Goal: Task Accomplishment & Management: Manage account settings

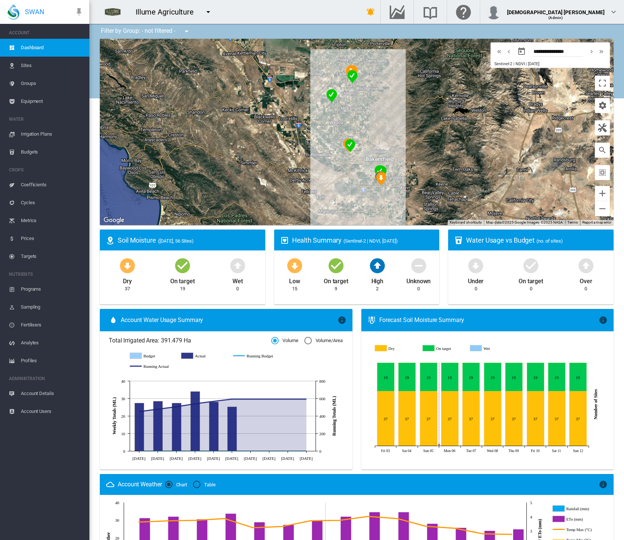
click at [209, 13] on md-icon "icon-menu-down" at bounding box center [208, 11] width 9 height 9
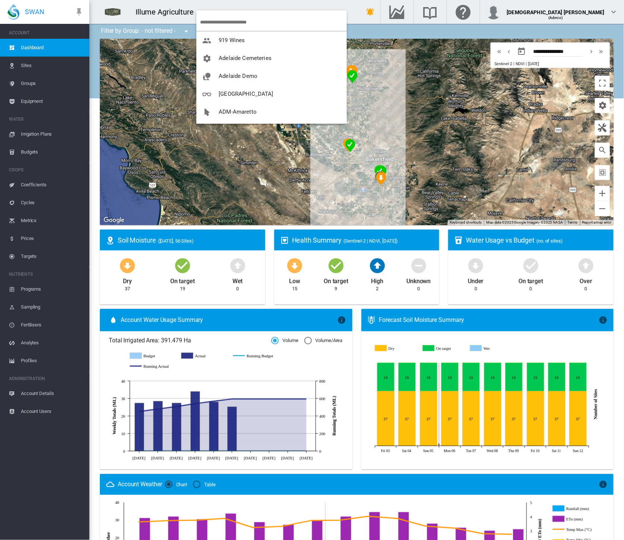
click at [221, 19] on input "search" at bounding box center [273, 22] width 147 height 18
type input "***"
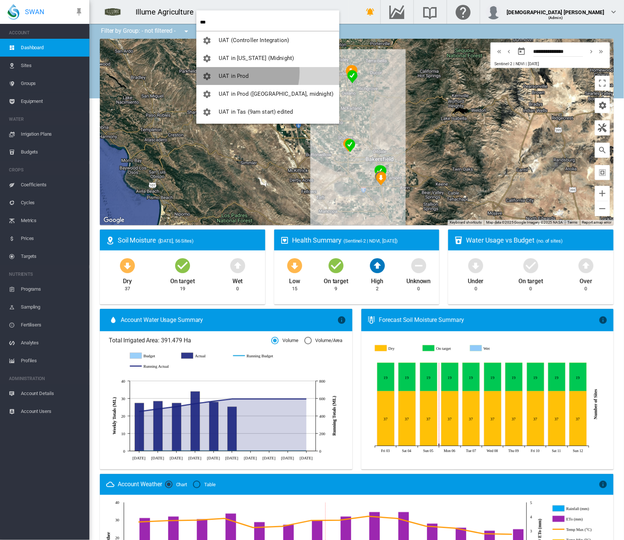
click at [238, 72] on button "UAT in Prod" at bounding box center [267, 76] width 143 height 18
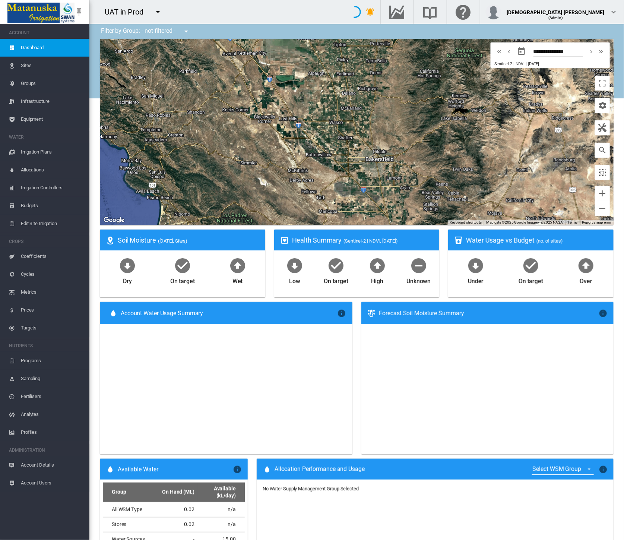
type input "**********"
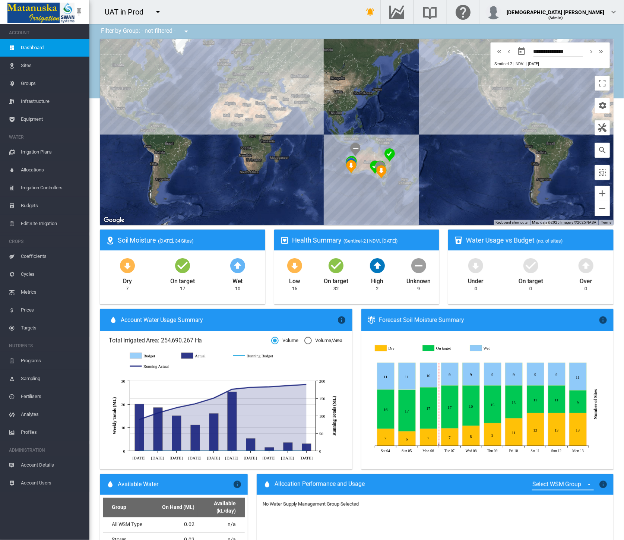
click at [36, 119] on span "Equipment" at bounding box center [52, 119] width 63 height 18
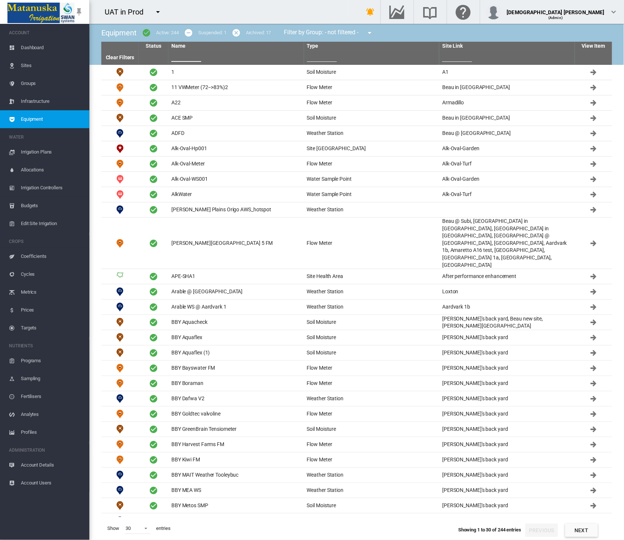
click at [182, 57] on input "text" at bounding box center [186, 56] width 30 height 11
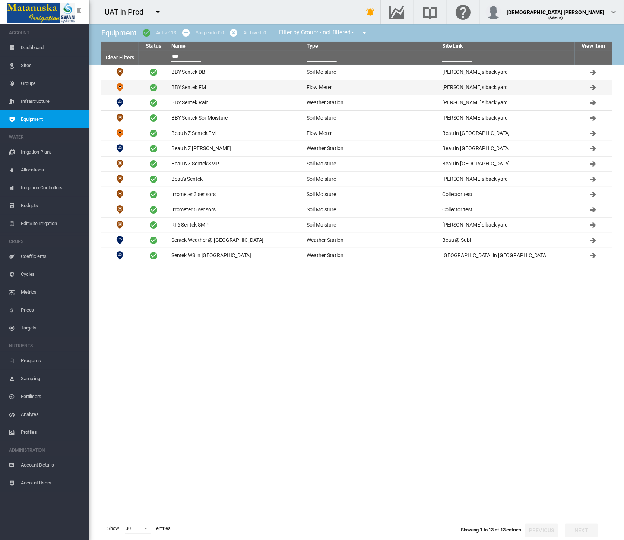
type input "***"
click at [189, 89] on td "BBY Sentek FM" at bounding box center [236, 87] width 136 height 15
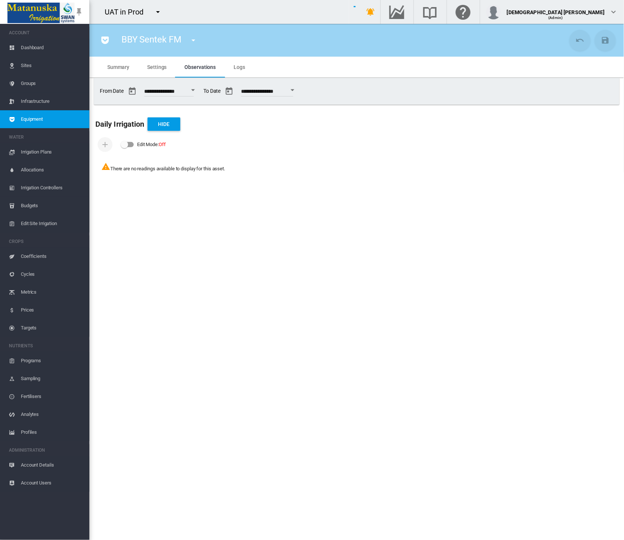
click at [154, 68] on span "Settings" at bounding box center [156, 67] width 19 height 6
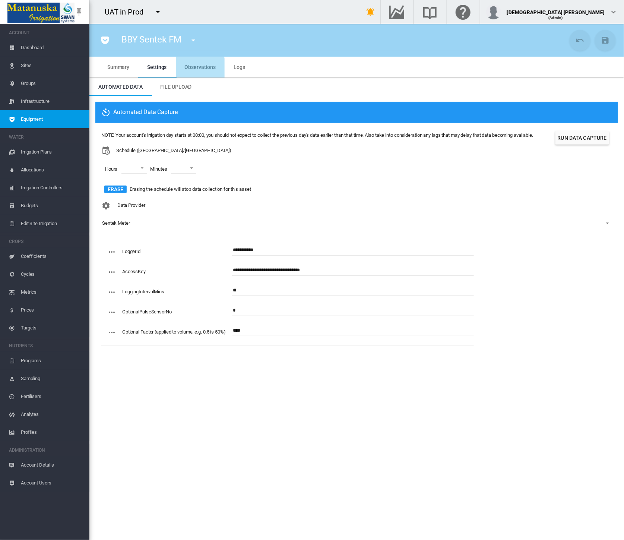
click at [189, 71] on md-tab-item "Observations" at bounding box center [200, 67] width 49 height 21
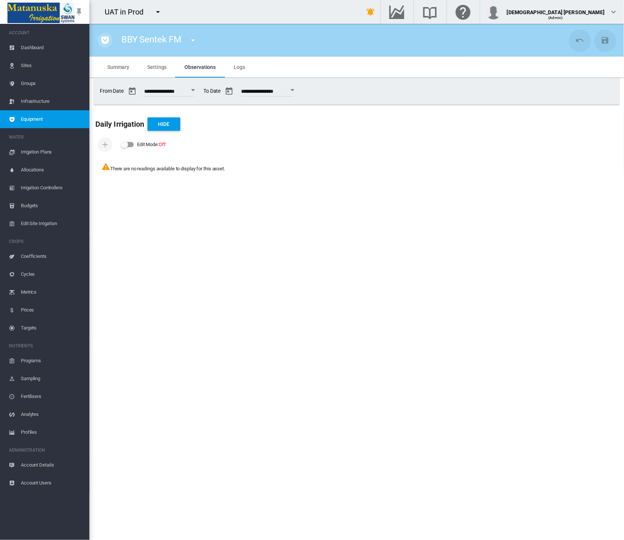
click at [105, 42] on md-icon "icon-pocket" at bounding box center [105, 40] width 9 height 9
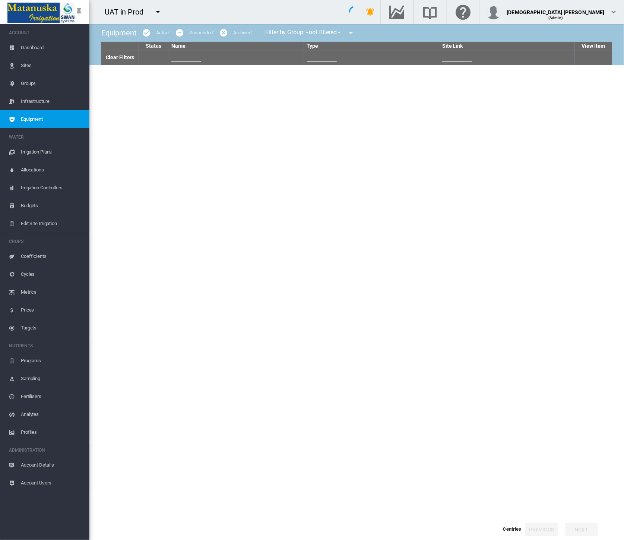
type input "***"
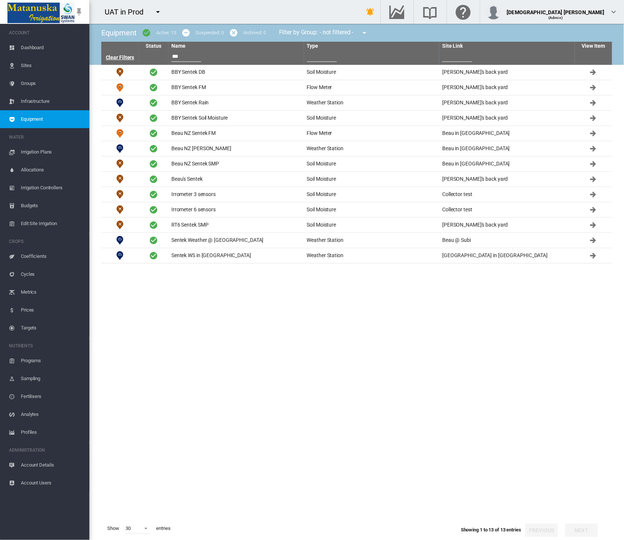
click at [125, 54] on link "Clear Filters" at bounding box center [120, 57] width 29 height 6
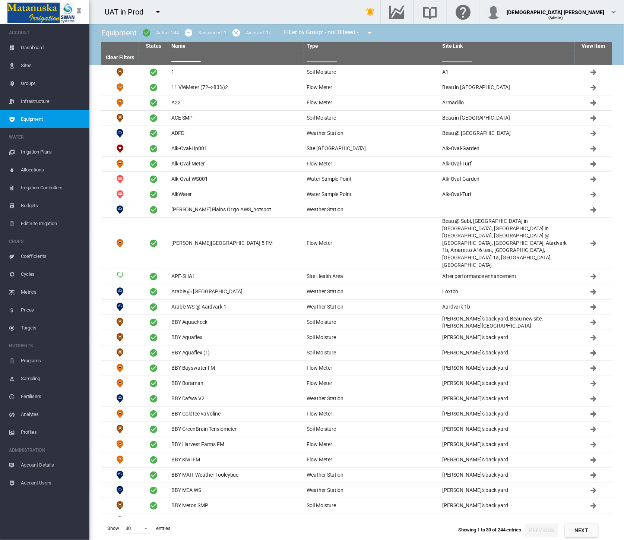
click at [182, 54] on input "text" at bounding box center [186, 56] width 30 height 11
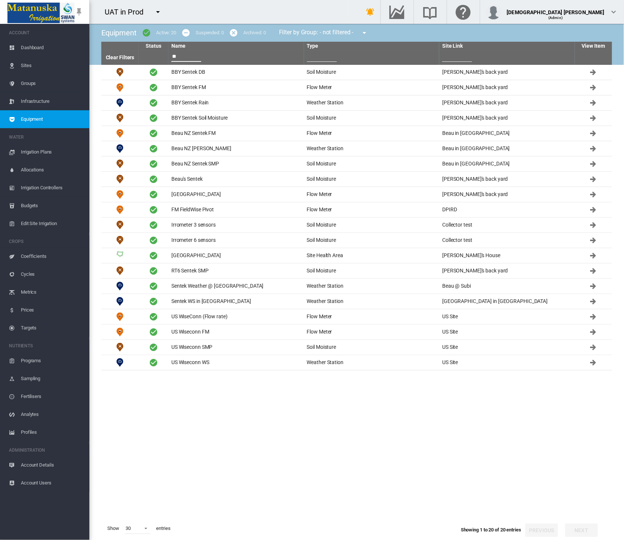
type input "**"
click at [312, 57] on input "text" at bounding box center [322, 56] width 30 height 11
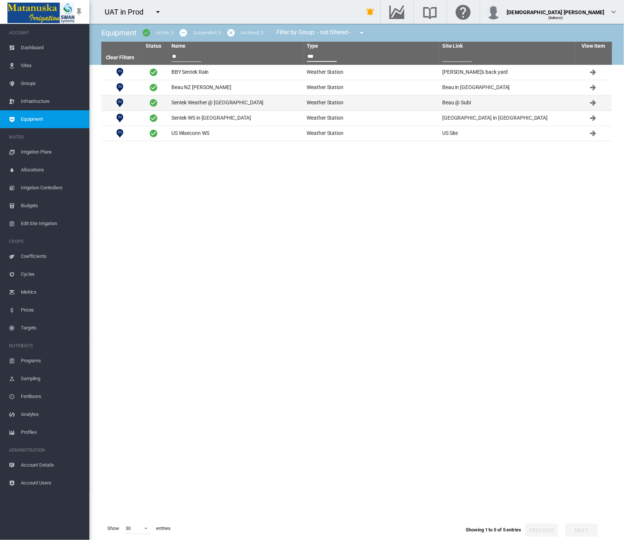
type input "***"
click at [326, 105] on td "Weather Station" at bounding box center [372, 102] width 136 height 15
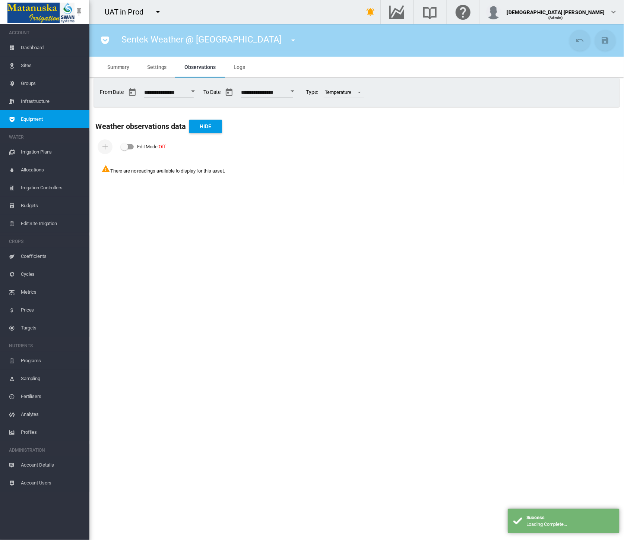
click at [234, 67] on span "Logs" at bounding box center [240, 67] width 12 height 6
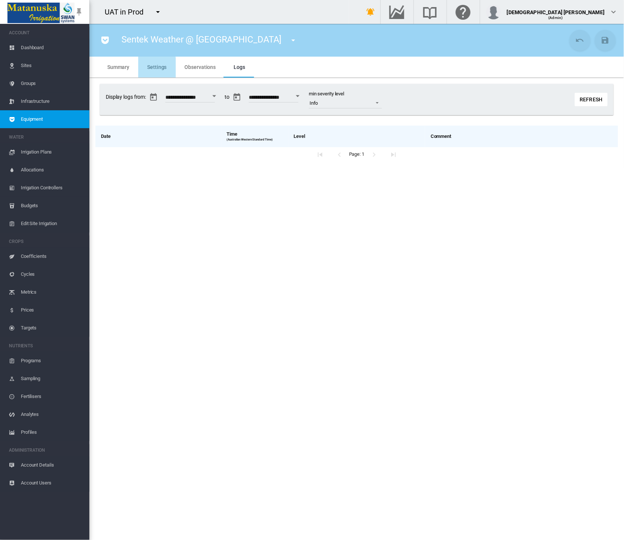
click at [157, 67] on span "Settings" at bounding box center [156, 67] width 19 height 6
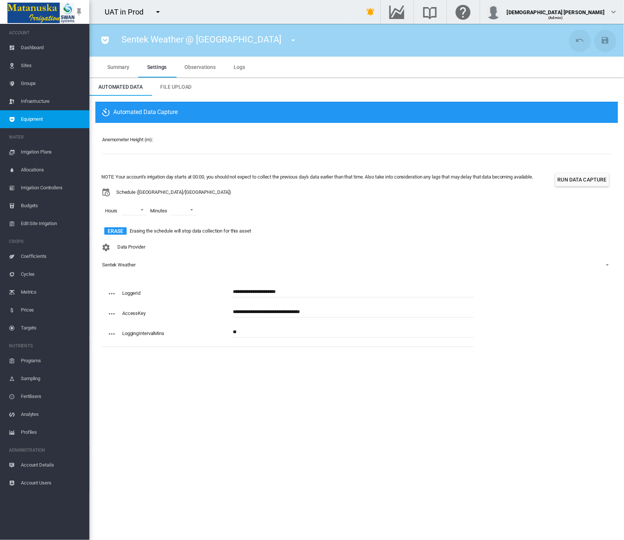
click at [57, 120] on span "Equipment" at bounding box center [52, 119] width 63 height 18
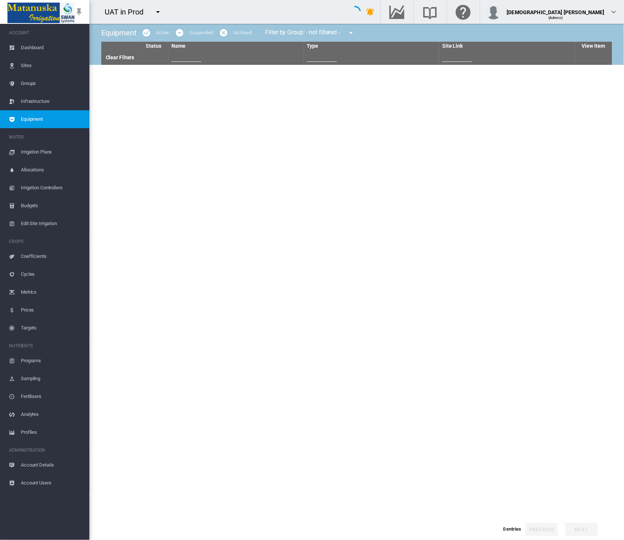
type input "**"
type input "***"
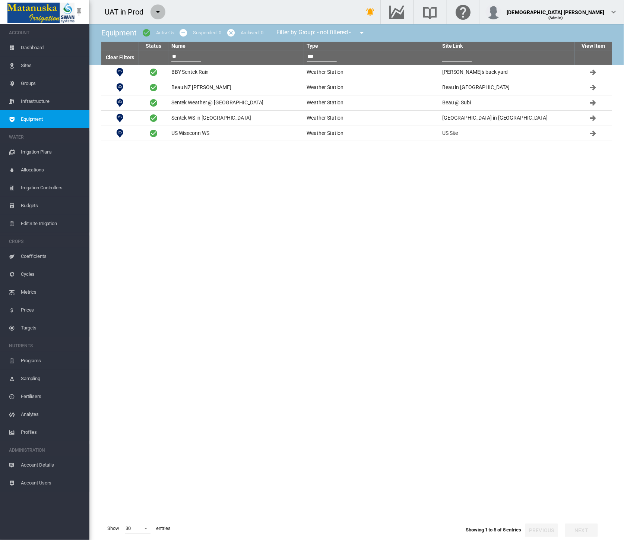
click at [156, 12] on md-icon "icon-menu-down" at bounding box center [158, 11] width 9 height 9
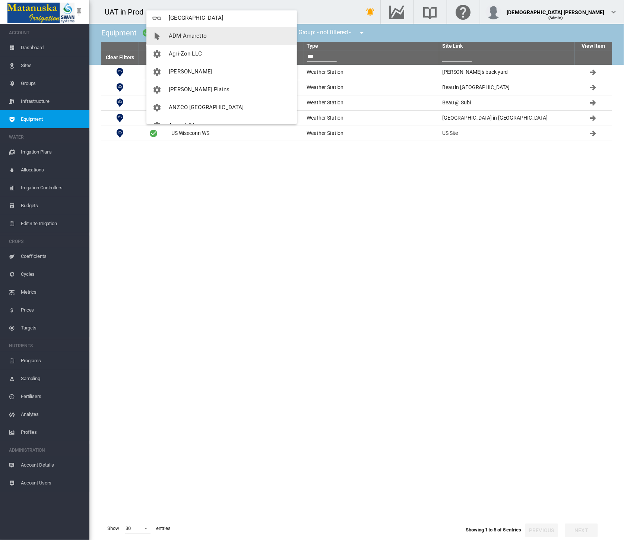
scroll to position [83, 0]
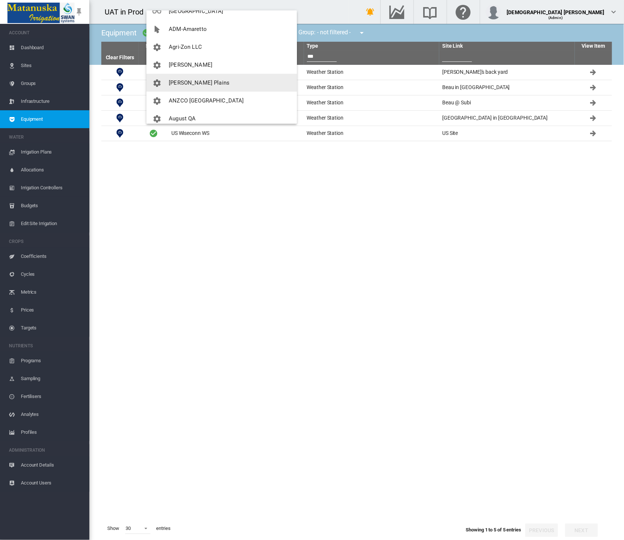
click at [192, 81] on span "[PERSON_NAME] Plains" at bounding box center [199, 82] width 61 height 7
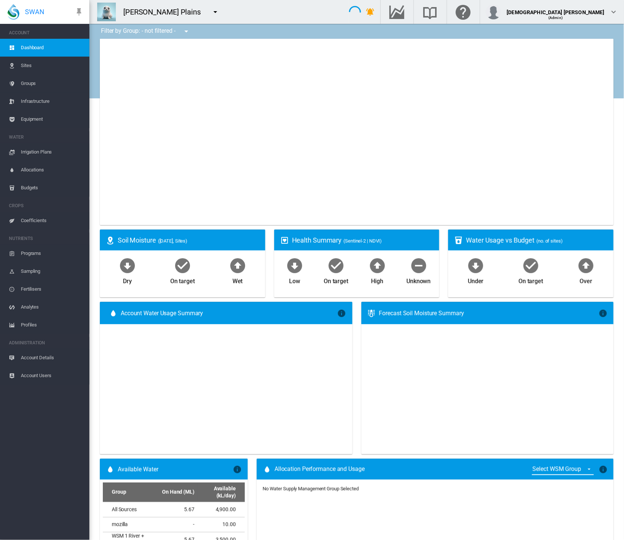
type input "**********"
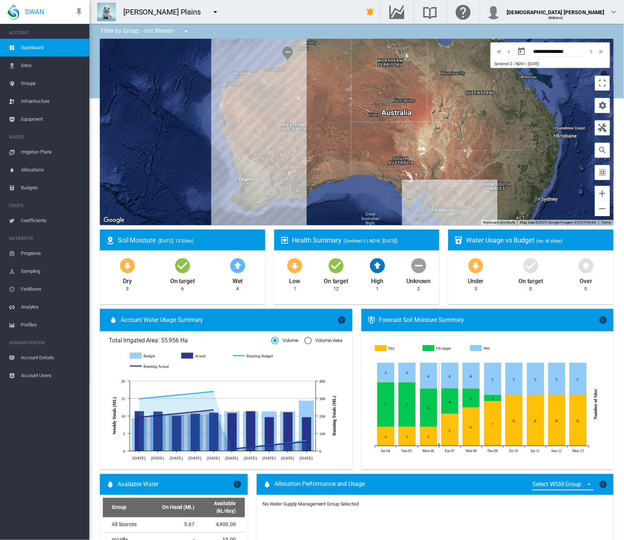
click at [37, 123] on span "Equipment" at bounding box center [52, 119] width 63 height 18
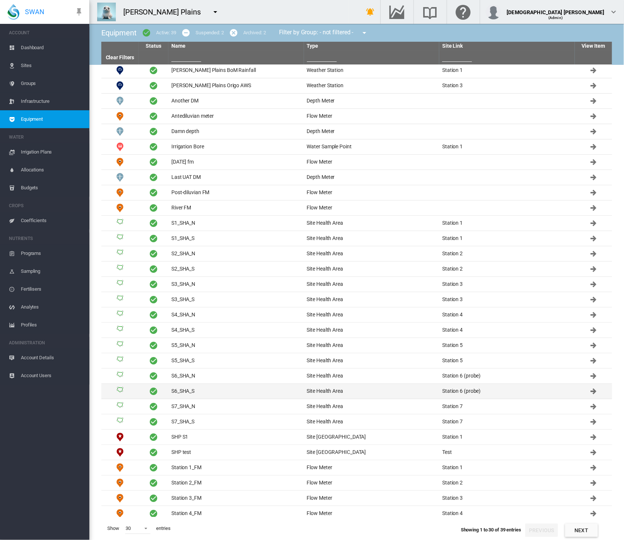
scroll to position [3, 0]
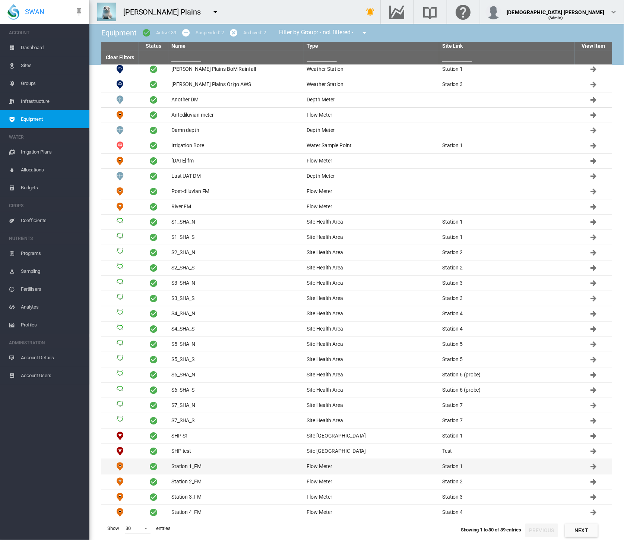
click at [198, 465] on td "Station 1_FM" at bounding box center [236, 466] width 136 height 15
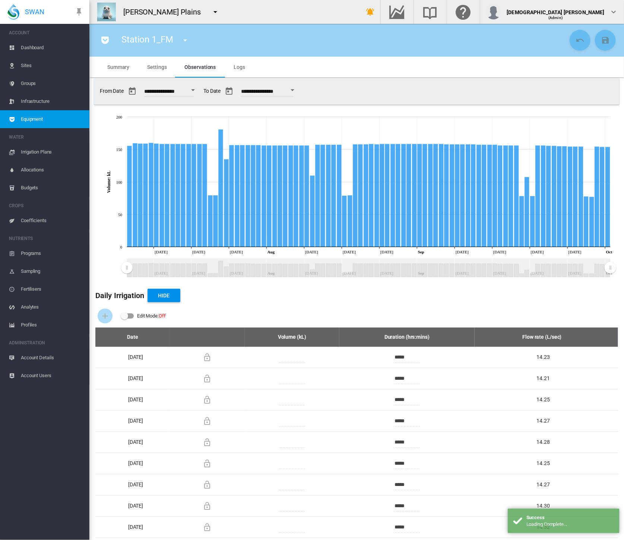
click at [100, 39] on button "button" at bounding box center [105, 40] width 15 height 15
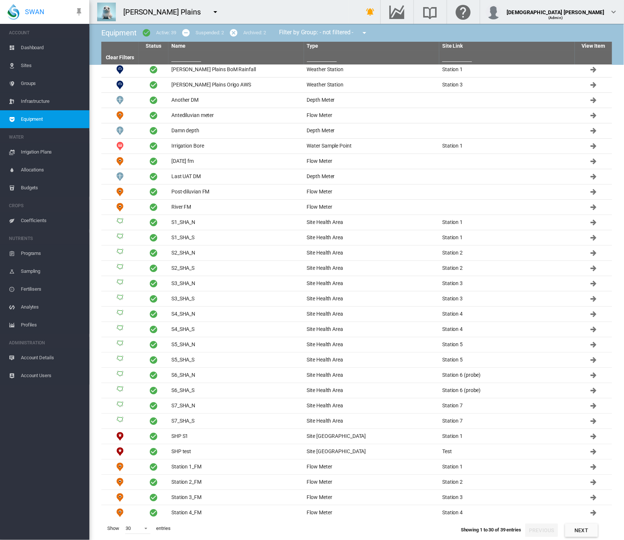
scroll to position [3, 0]
click at [205, 493] on td "Station 3_FM" at bounding box center [236, 497] width 136 height 15
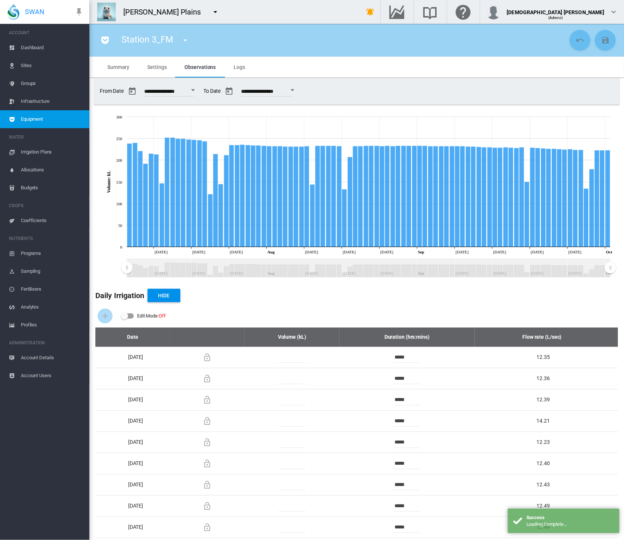
click at [240, 64] on span "Logs" at bounding box center [240, 67] width 12 height 6
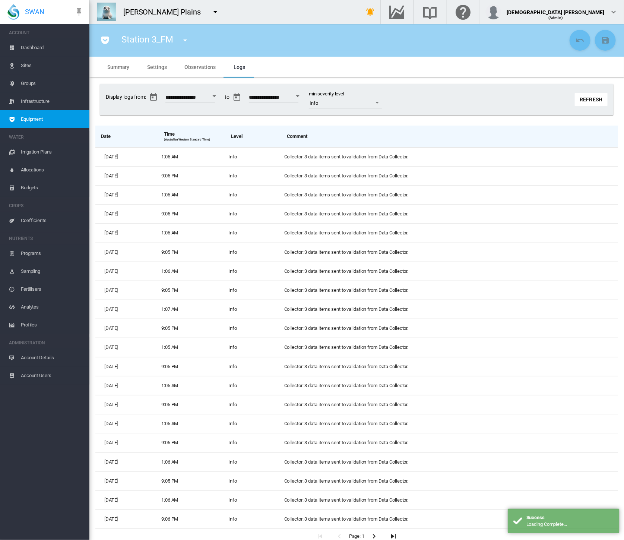
click at [185, 64] on span "Observations" at bounding box center [200, 67] width 31 height 6
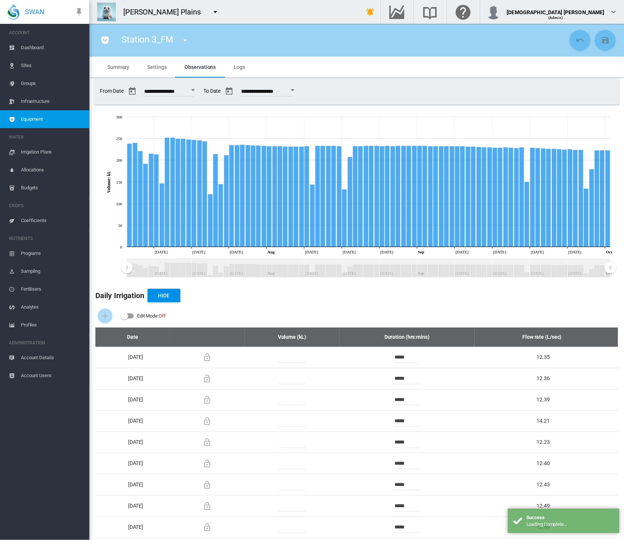
click at [153, 64] on span "Settings" at bounding box center [156, 67] width 19 height 6
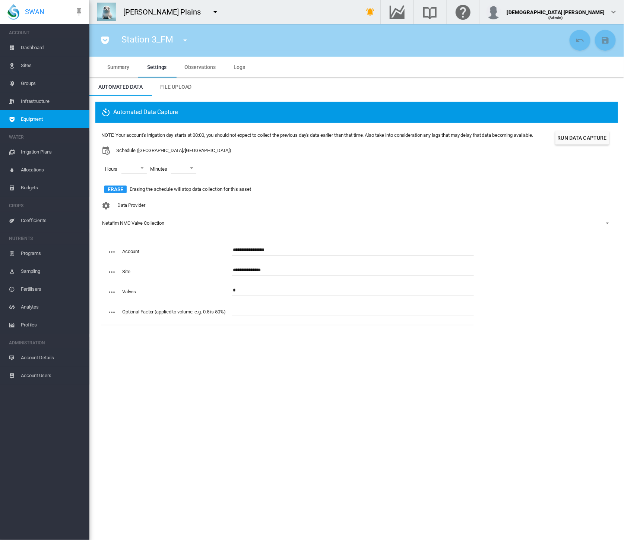
drag, startPoint x: 566, startPoint y: 140, endPoint x: 561, endPoint y: 145, distance: 7.1
click at [566, 140] on button "Run Data Capture" at bounding box center [583, 137] width 54 height 13
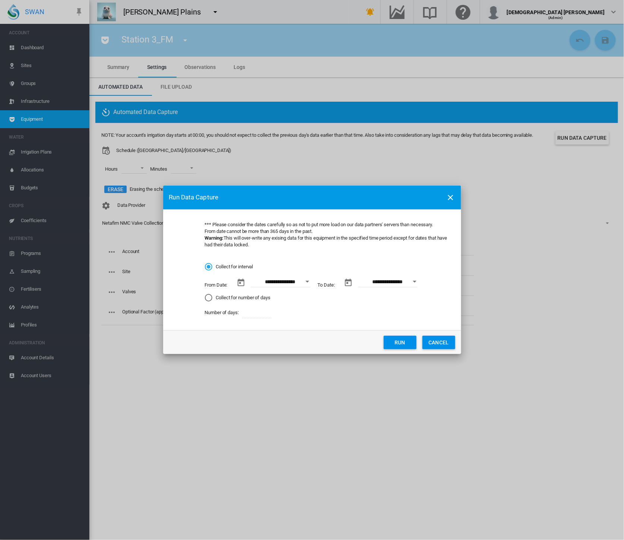
click at [393, 344] on button "Run" at bounding box center [400, 342] width 33 height 13
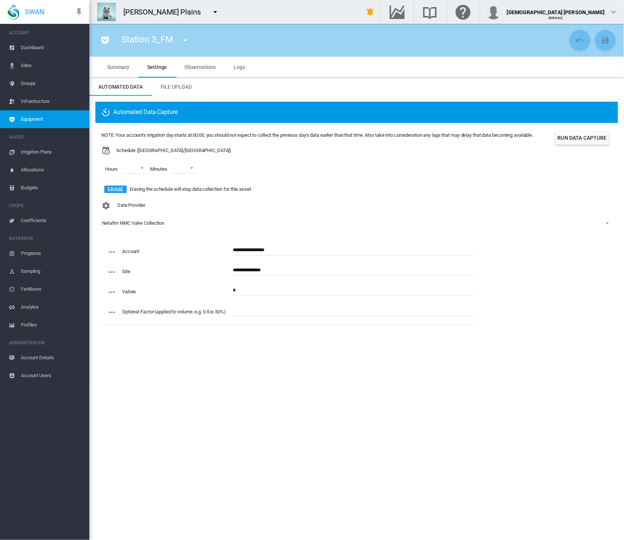
click at [51, 121] on span "Equipment" at bounding box center [52, 119] width 63 height 18
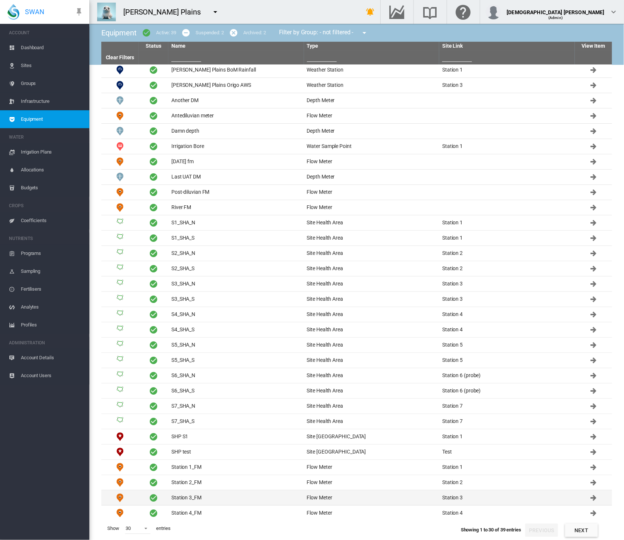
scroll to position [3, 0]
click at [201, 493] on td "Station 3_FM" at bounding box center [236, 497] width 136 height 15
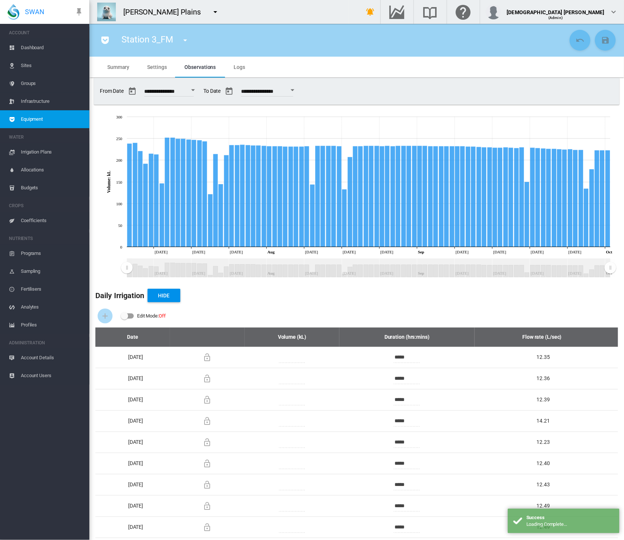
click at [242, 71] on md-tab-item "Logs" at bounding box center [239, 67] width 29 height 21
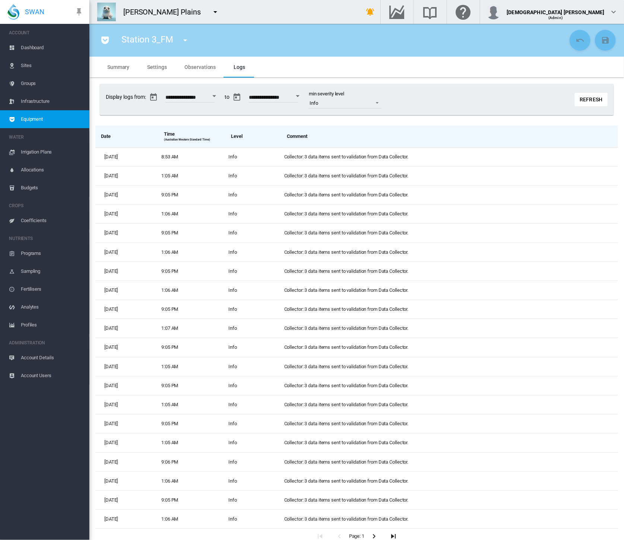
click at [578, 96] on button "Refresh" at bounding box center [591, 99] width 33 height 13
click at [190, 69] on span "Observations" at bounding box center [200, 67] width 31 height 6
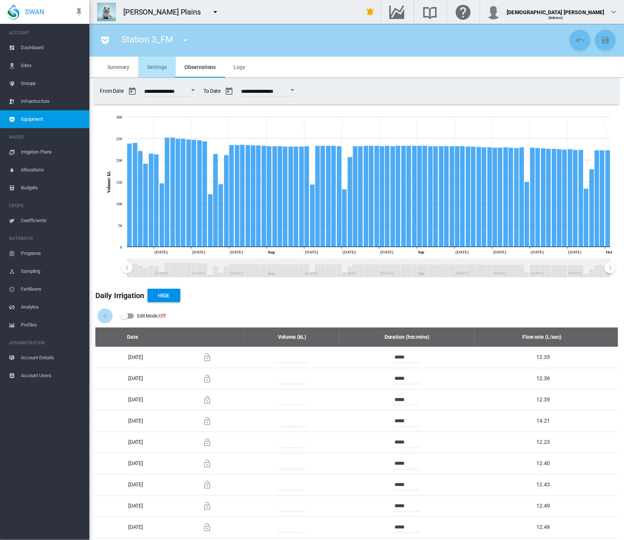
click at [156, 65] on span "Settings" at bounding box center [156, 67] width 19 height 6
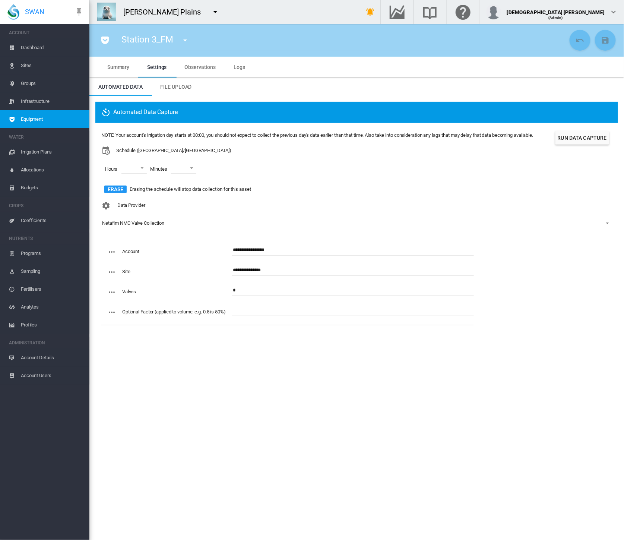
click at [192, 386] on section "Station 3_FM Anna Plains BoM Rainfall (Weather Station) Anna Plains Origo AWS (…" at bounding box center [356, 282] width 535 height 516
click at [44, 115] on span "Equipment" at bounding box center [52, 119] width 63 height 18
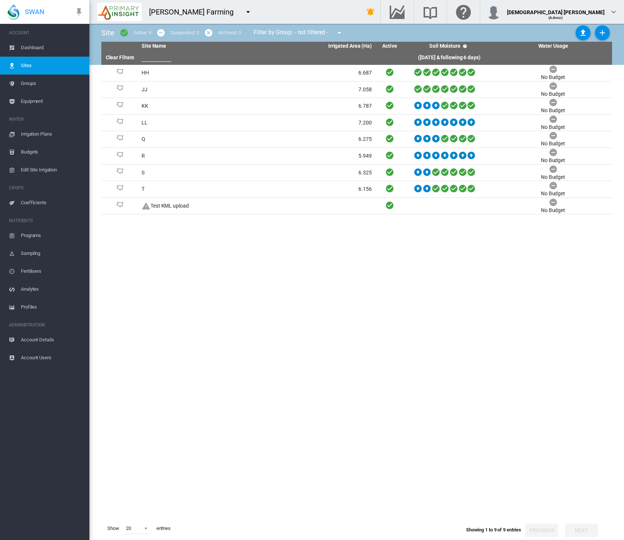
click at [240, 12] on md-menu at bounding box center [249, 11] width 18 height 15
click at [244, 12] on md-icon "icon-menu-down" at bounding box center [248, 11] width 9 height 9
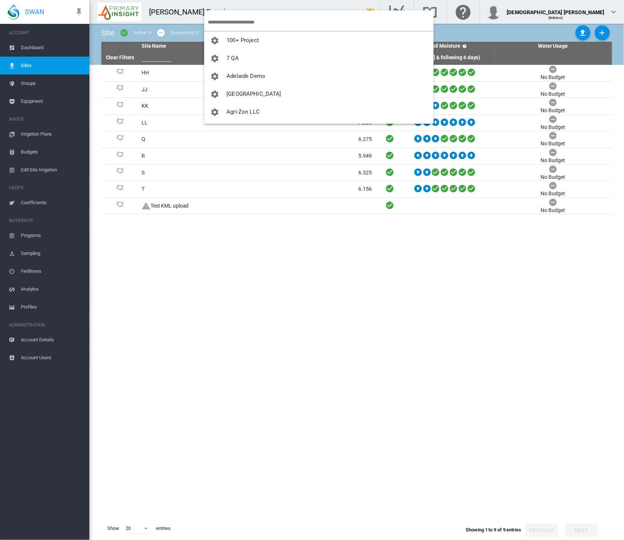
click at [231, 19] on input "search" at bounding box center [321, 22] width 226 height 18
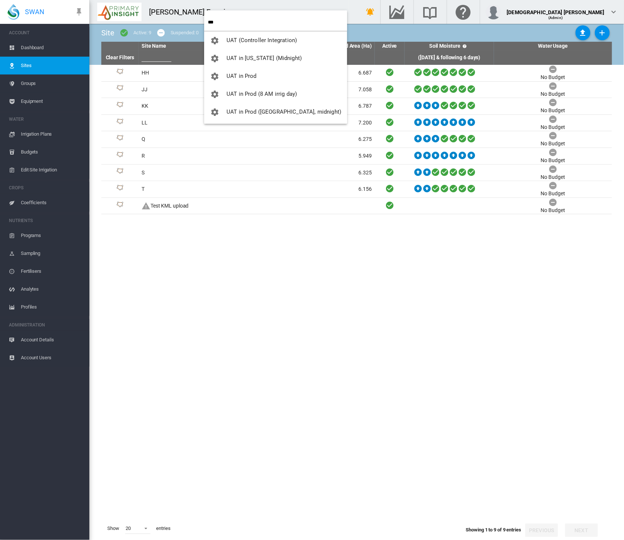
type input "***"
click at [222, 67] on button "UAT in Prod" at bounding box center [275, 76] width 143 height 18
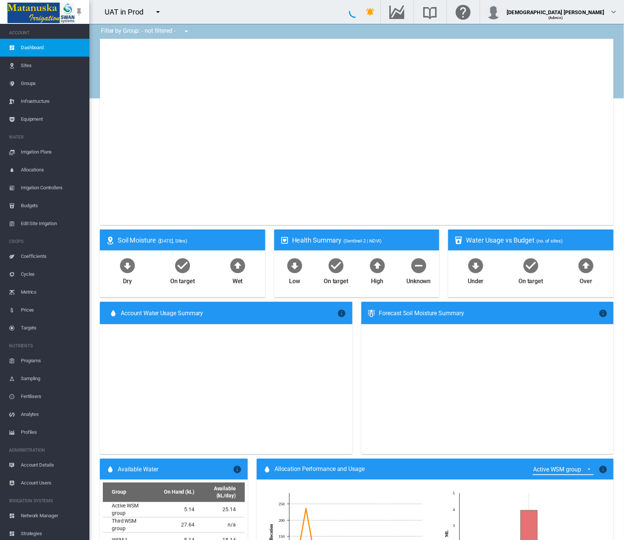
click at [29, 118] on span "Equipment" at bounding box center [52, 119] width 63 height 18
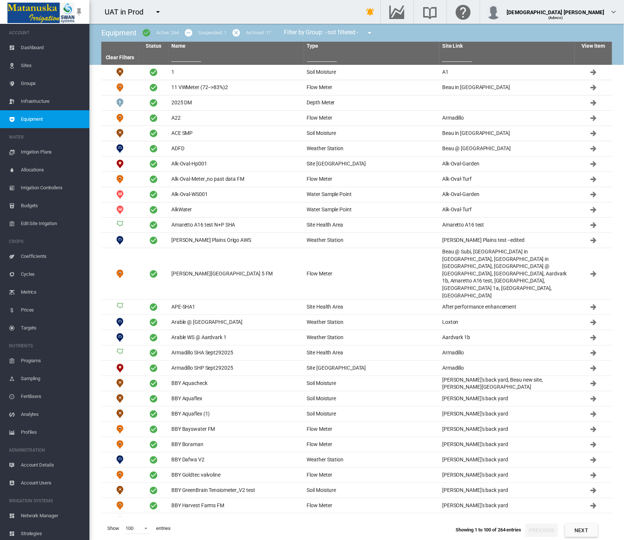
click at [189, 57] on input "text" at bounding box center [186, 56] width 30 height 11
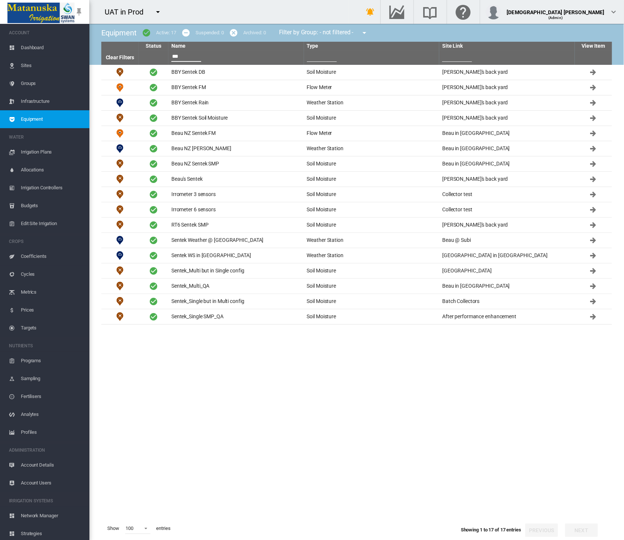
type input "***"
click at [330, 59] on input "text" at bounding box center [322, 56] width 30 height 11
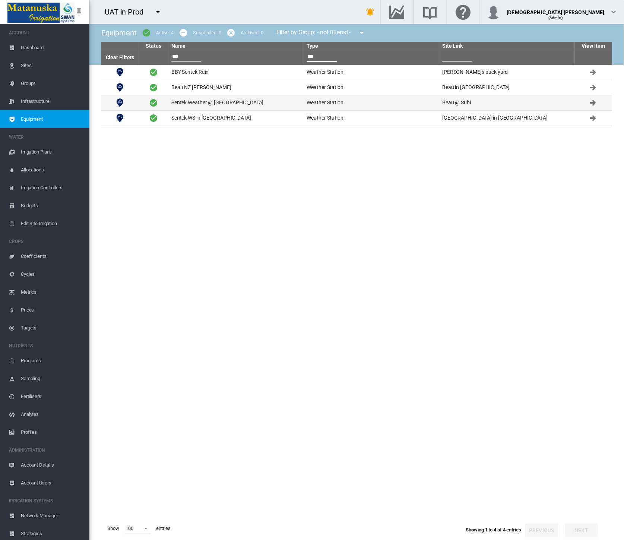
type input "***"
click at [315, 101] on td "Weather Station" at bounding box center [372, 102] width 136 height 15
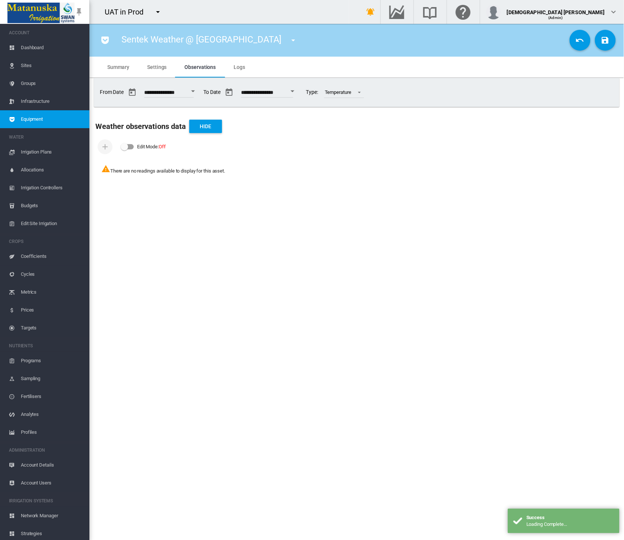
click at [140, 64] on md-tab-item "Settings" at bounding box center [156, 67] width 37 height 21
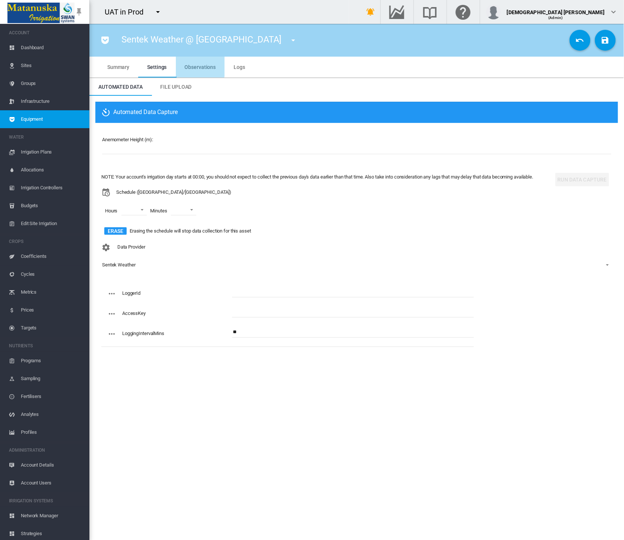
click at [190, 64] on span "Observations" at bounding box center [200, 67] width 31 height 6
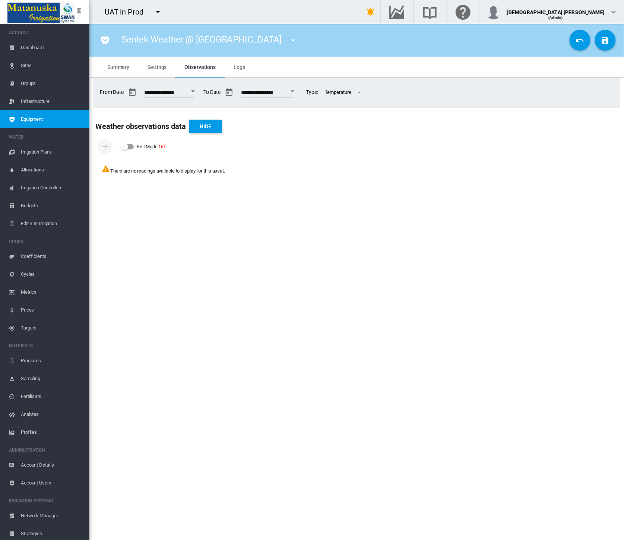
click at [35, 46] on span "Dashboard" at bounding box center [52, 48] width 63 height 18
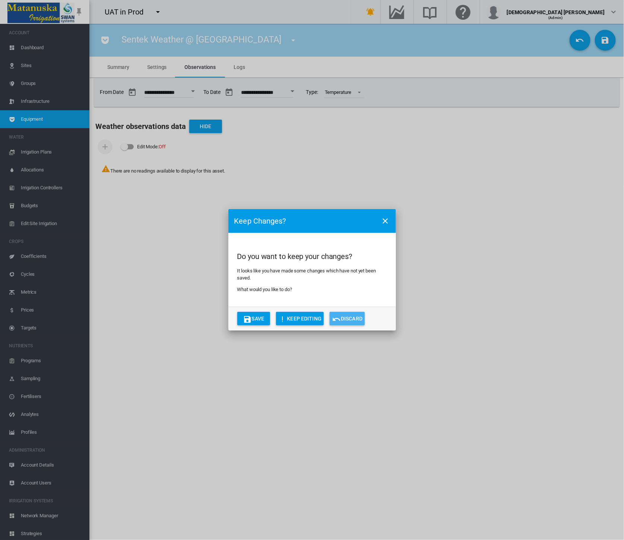
click at [339, 317] on md-icon "icon-undo" at bounding box center [336, 319] width 9 height 9
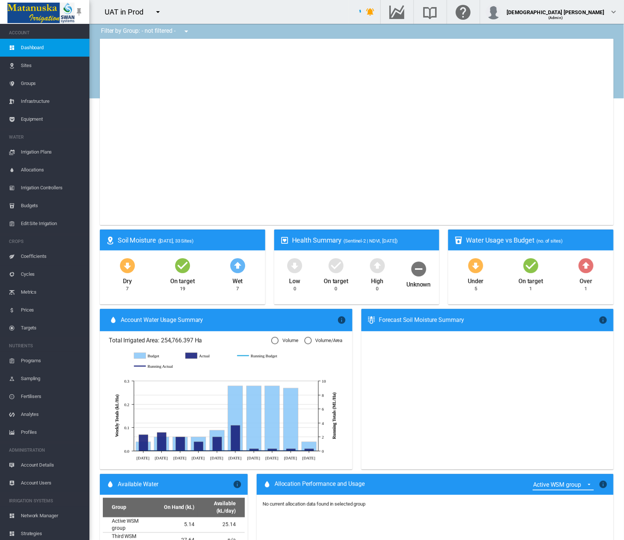
type input "**********"
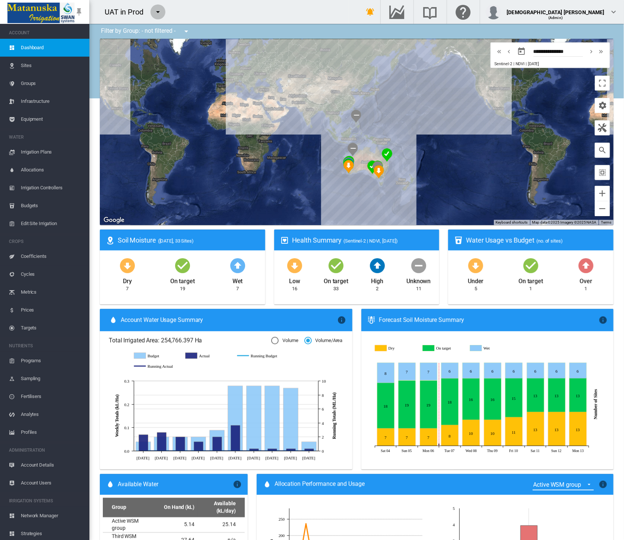
click at [158, 12] on md-icon "icon-menu-down" at bounding box center [158, 11] width 9 height 9
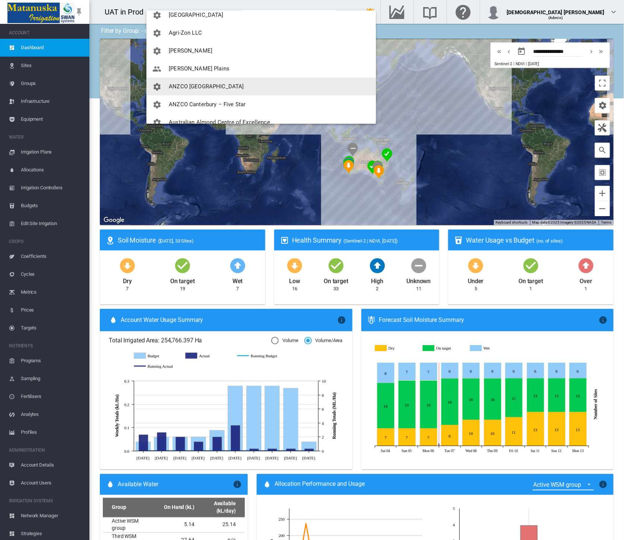
scroll to position [83, 0]
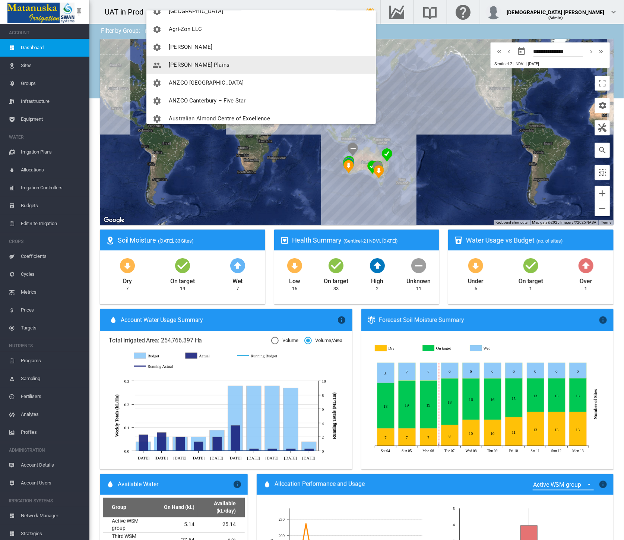
click at [187, 69] on button "[PERSON_NAME] Plains" at bounding box center [261, 65] width 230 height 18
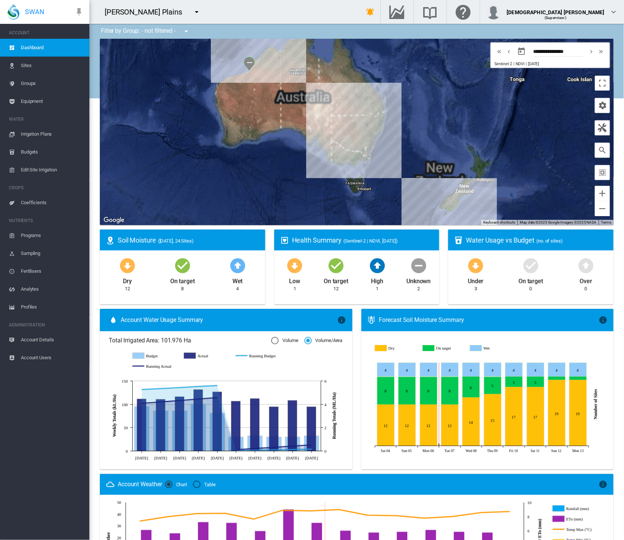
click at [31, 104] on span "Equipment" at bounding box center [52, 101] width 63 height 18
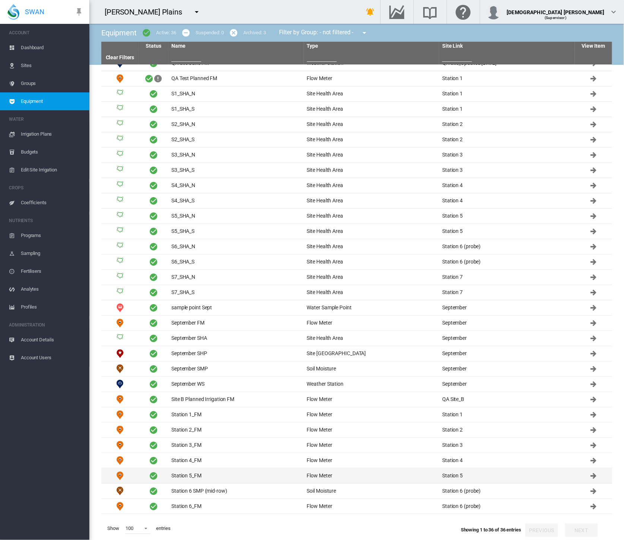
scroll to position [94, 0]
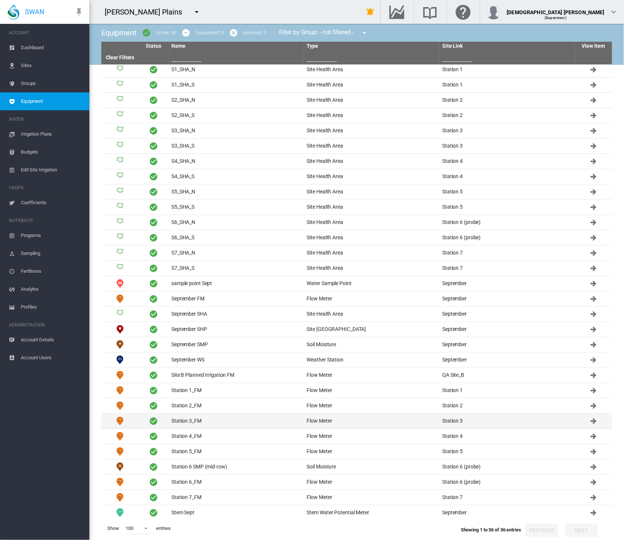
click at [219, 416] on td "Station 3_FM" at bounding box center [236, 421] width 136 height 15
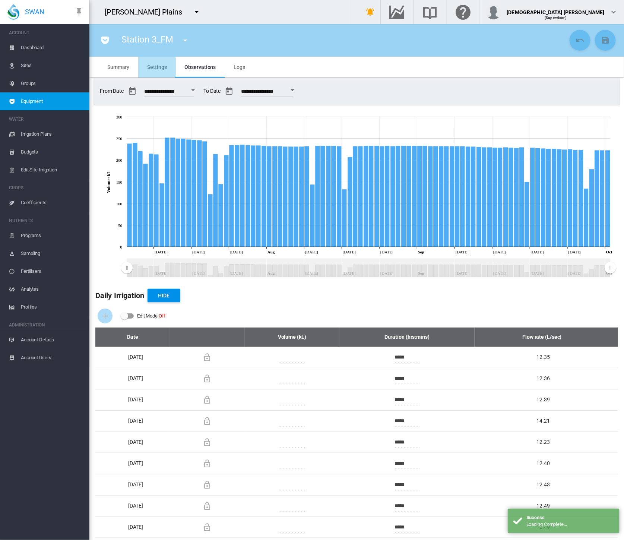
click at [150, 71] on md-tab-item "Settings" at bounding box center [156, 67] width 37 height 21
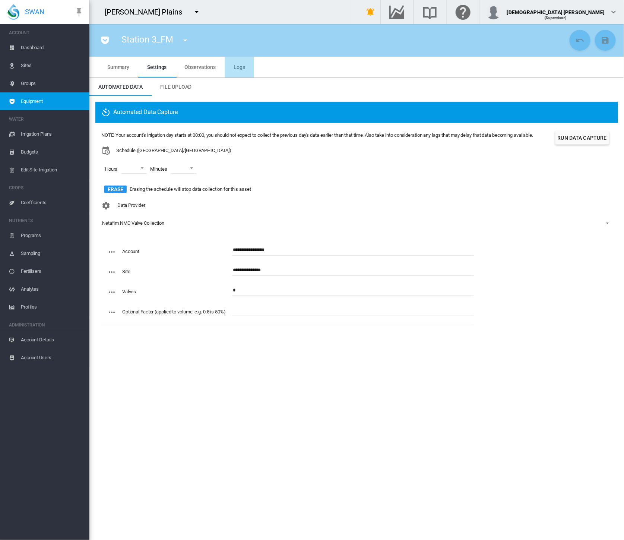
click at [240, 73] on md-tab-item "Logs" at bounding box center [239, 67] width 29 height 21
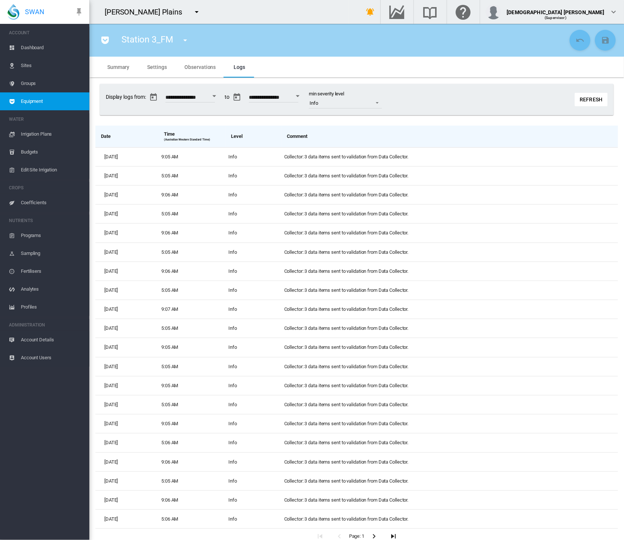
click at [104, 41] on md-icon "icon-pocket" at bounding box center [105, 40] width 9 height 9
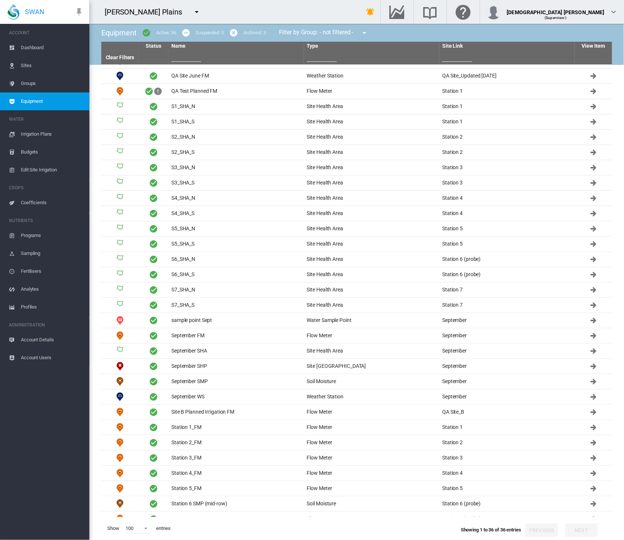
scroll to position [94, 0]
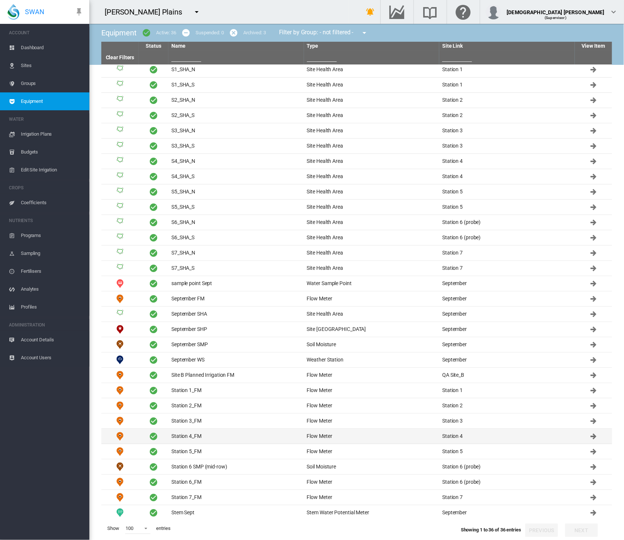
click at [190, 433] on td "Station 4_FM" at bounding box center [236, 436] width 136 height 15
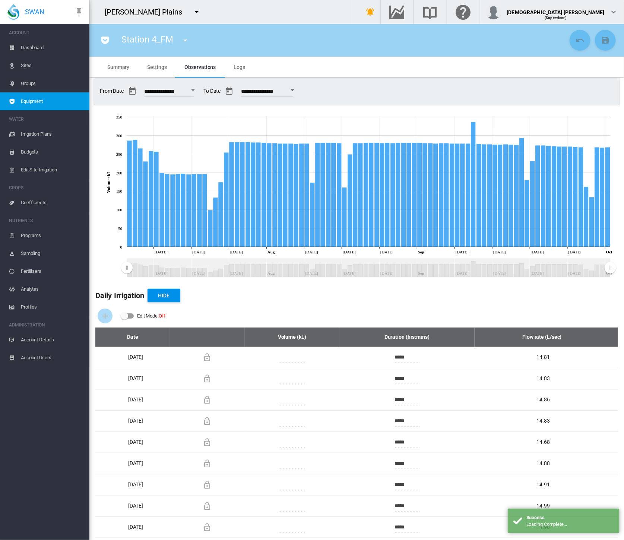
click at [241, 64] on span "Logs" at bounding box center [240, 67] width 12 height 6
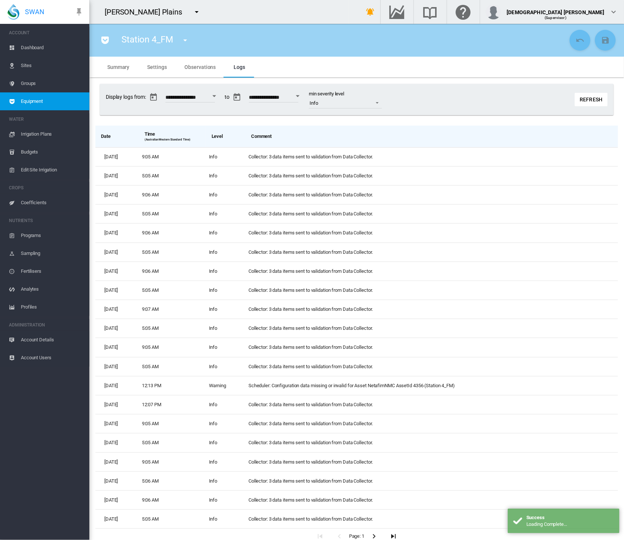
click at [578, 101] on button "Refresh" at bounding box center [591, 99] width 33 height 13
click at [153, 70] on md-tab-item "Settings" at bounding box center [156, 67] width 37 height 21
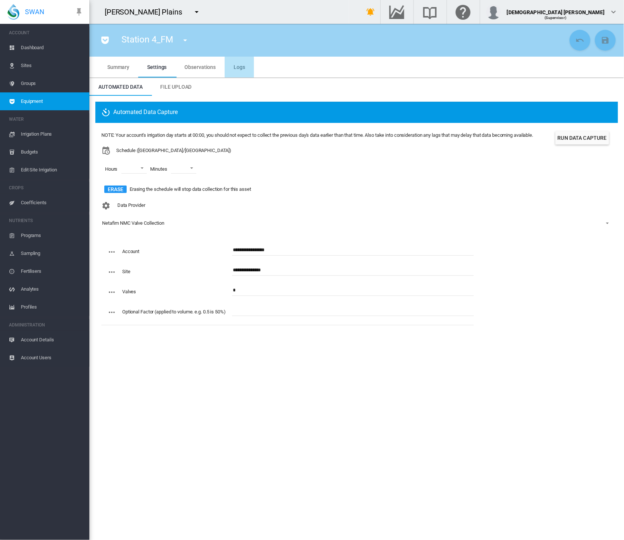
click at [231, 68] on md-tab-item "Logs" at bounding box center [239, 67] width 29 height 21
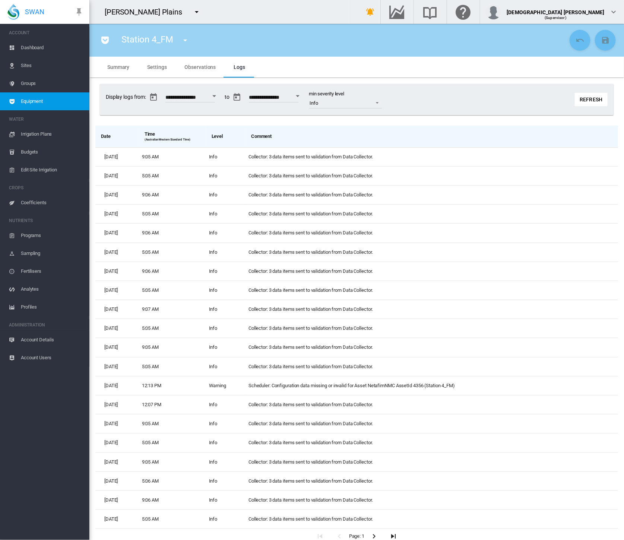
click at [146, 69] on md-tab-item "Settings" at bounding box center [156, 67] width 37 height 21
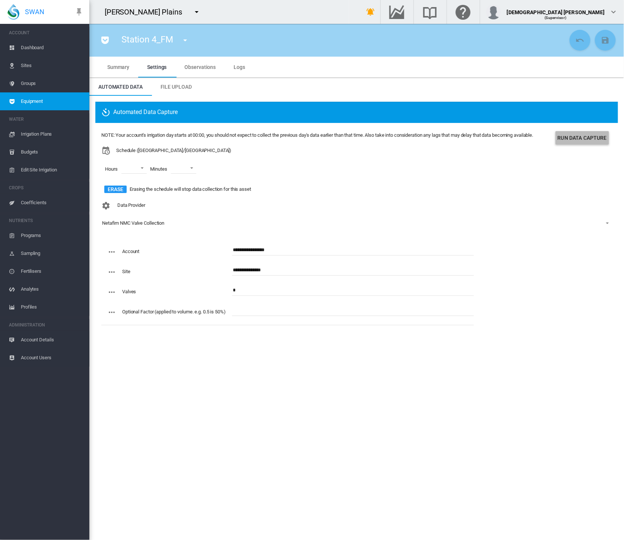
click at [573, 137] on button "Run Data Capture" at bounding box center [583, 137] width 54 height 13
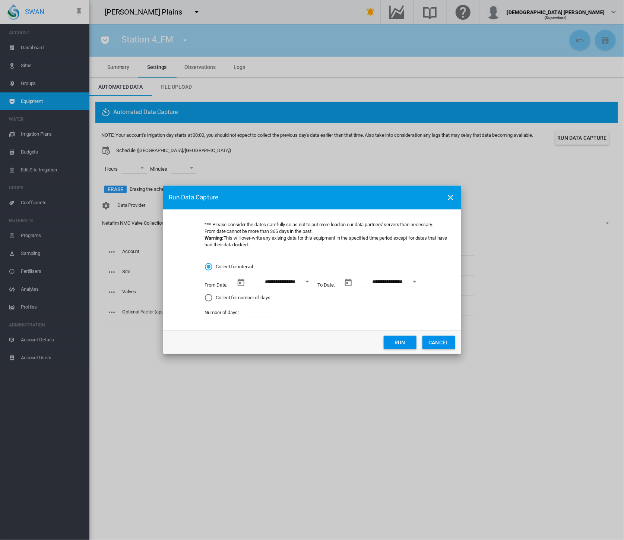
click at [395, 343] on button "Run" at bounding box center [400, 342] width 33 height 13
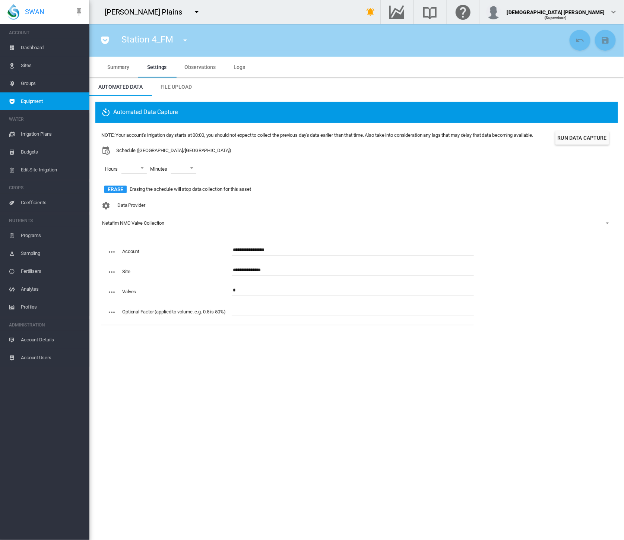
click at [45, 104] on span "Equipment" at bounding box center [52, 101] width 63 height 18
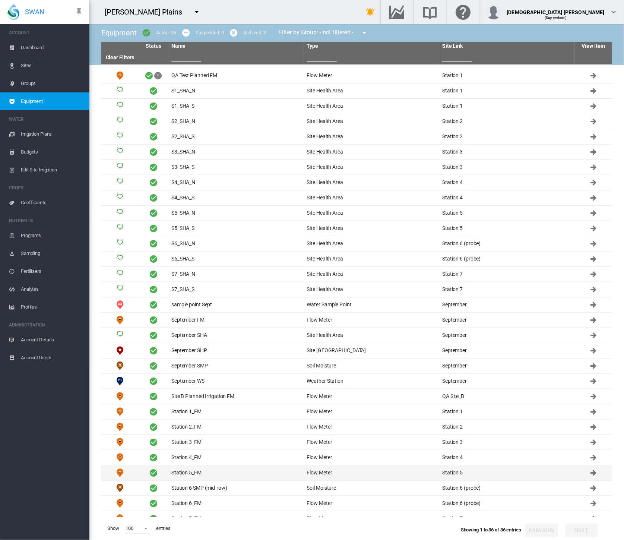
scroll to position [94, 0]
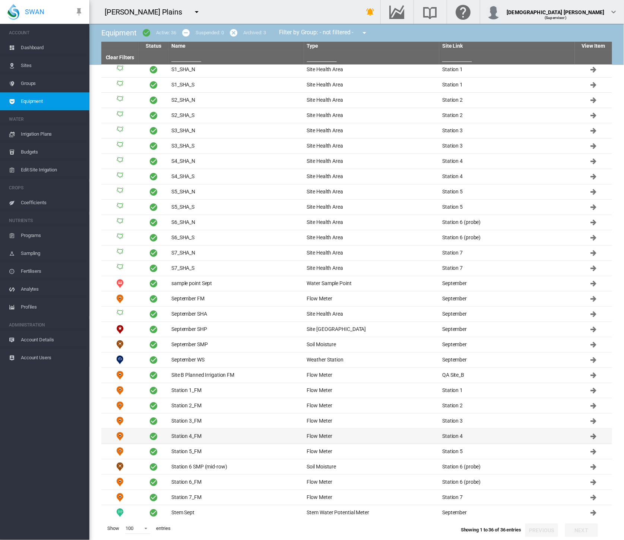
click at [231, 431] on td "Station 4_FM" at bounding box center [236, 436] width 136 height 15
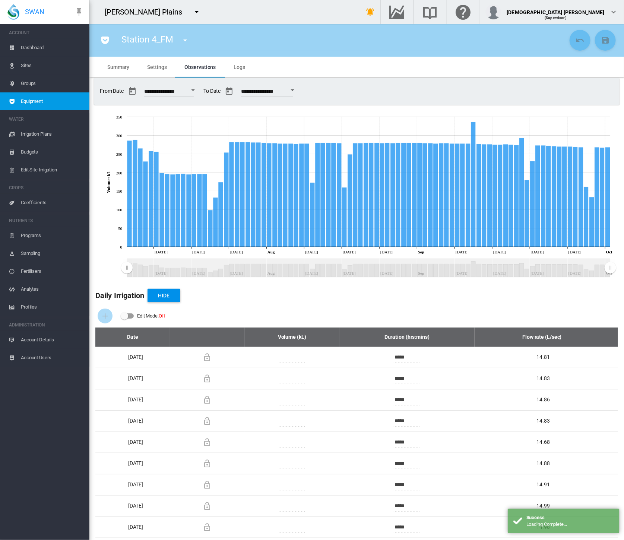
click at [248, 67] on md-tab-item "Logs" at bounding box center [239, 67] width 29 height 21
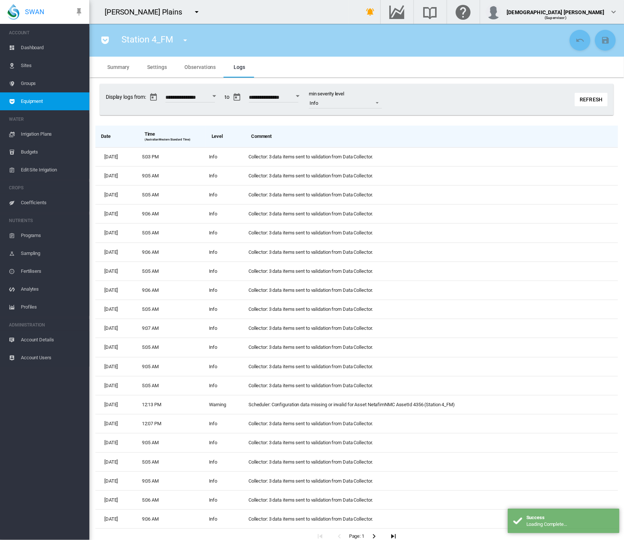
click at [575, 104] on button "Refresh" at bounding box center [591, 99] width 33 height 13
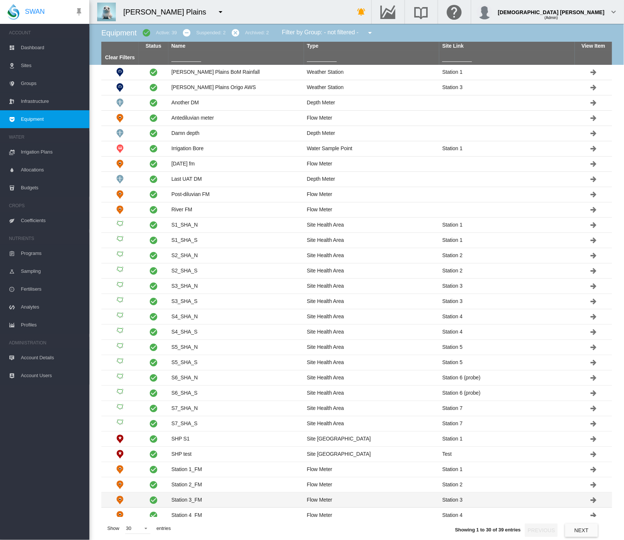
click at [217, 498] on td "Station 3_FM" at bounding box center [236, 500] width 136 height 15
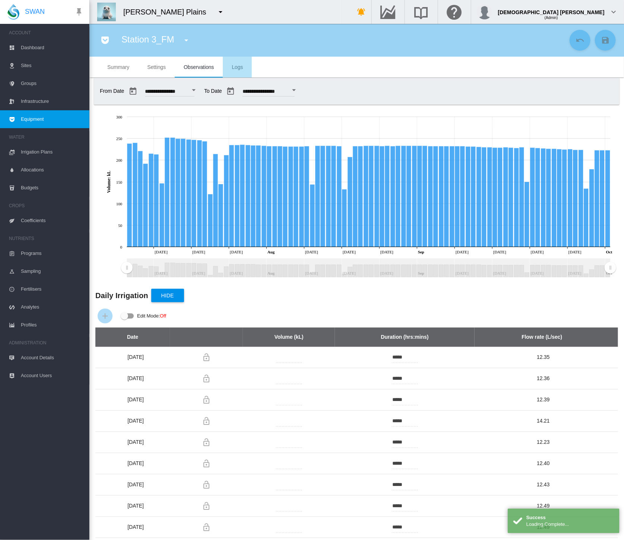
click at [233, 67] on span "Logs" at bounding box center [237, 67] width 11 height 6
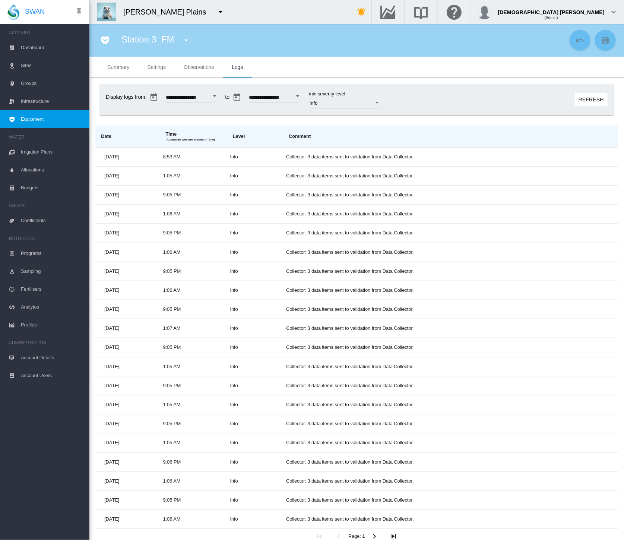
click at [586, 104] on button "Refresh" at bounding box center [591, 99] width 33 height 13
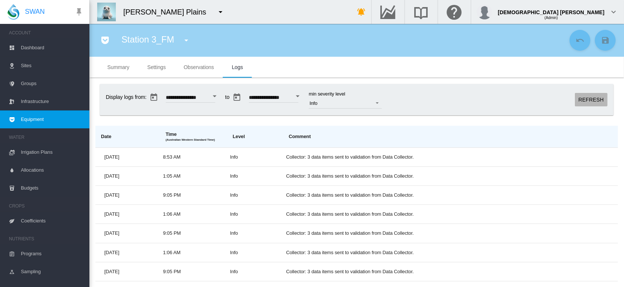
click at [578, 100] on button "Refresh" at bounding box center [591, 99] width 33 height 13
click at [53, 12] on span at bounding box center [60, 12] width 30 height 19
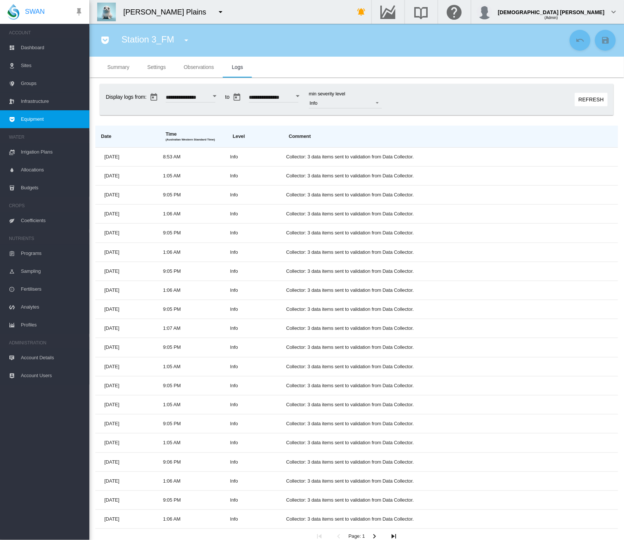
click at [32, 67] on span "Sites" at bounding box center [52, 66] width 63 height 18
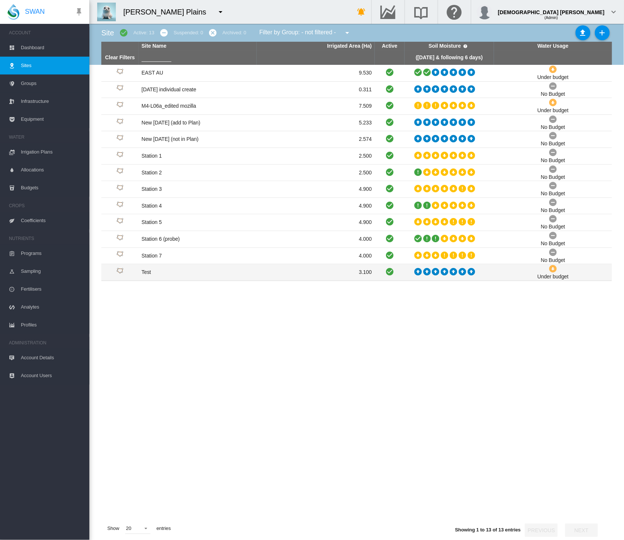
click at [163, 269] on td "Test" at bounding box center [198, 272] width 118 height 16
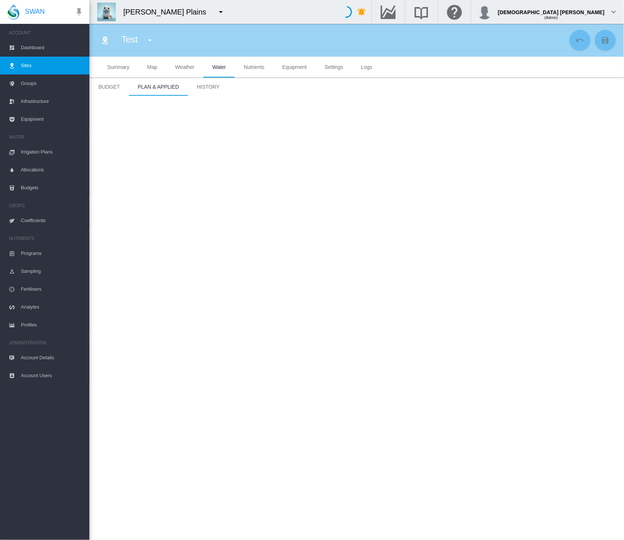
type input "****"
type input "*********"
type input "**"
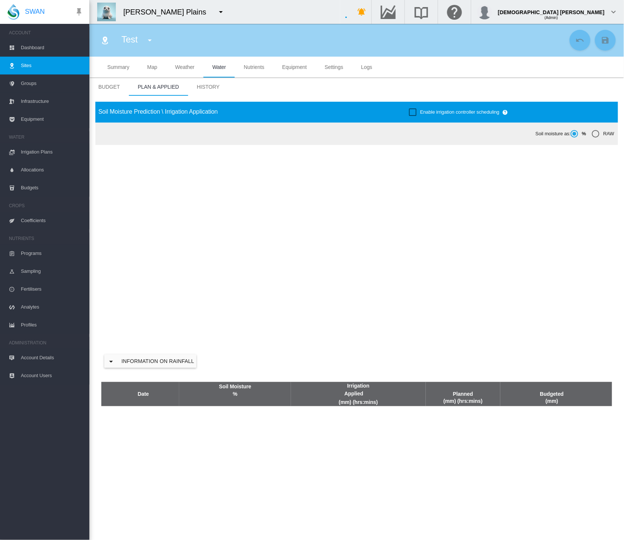
type input "*****"
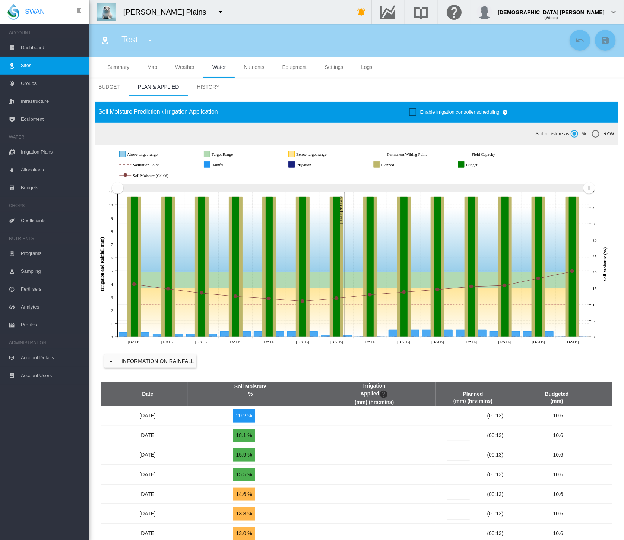
click at [364, 70] on md-tab-item "Logs" at bounding box center [366, 67] width 29 height 21
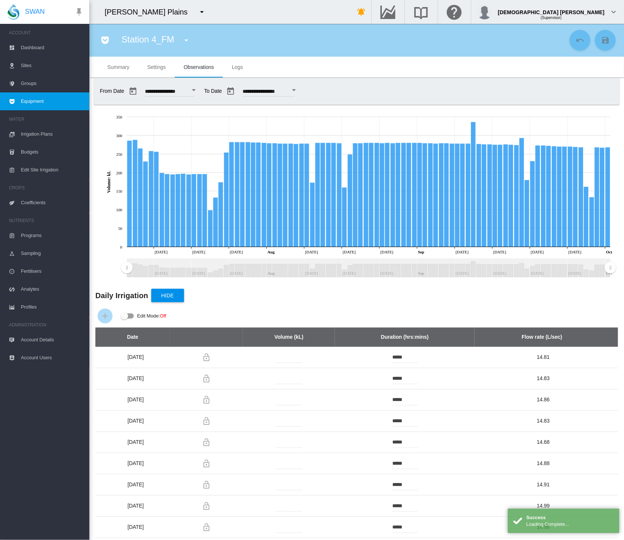
click at [241, 64] on span "Logs" at bounding box center [237, 67] width 11 height 6
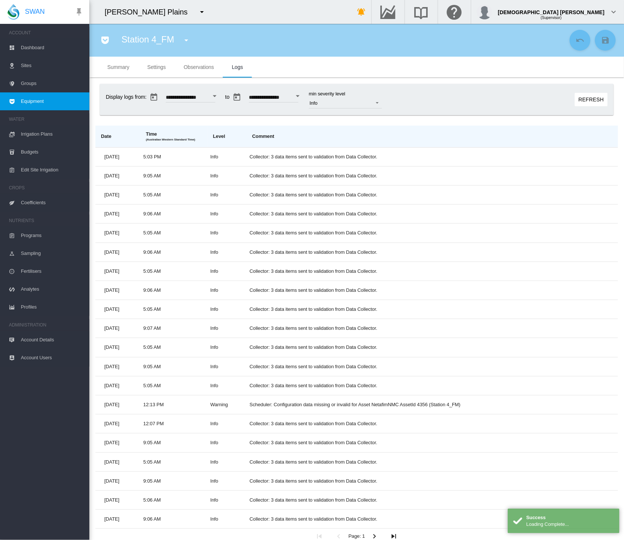
click at [146, 63] on md-tab-item "Settings" at bounding box center [156, 67] width 37 height 21
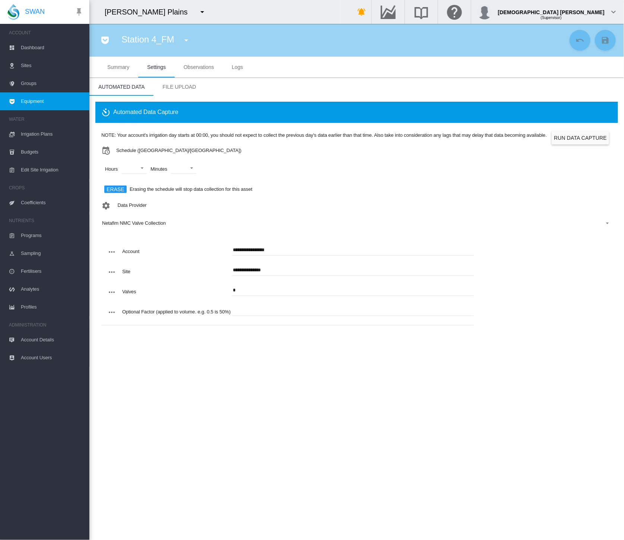
click at [63, 99] on span "Equipment" at bounding box center [52, 101] width 63 height 18
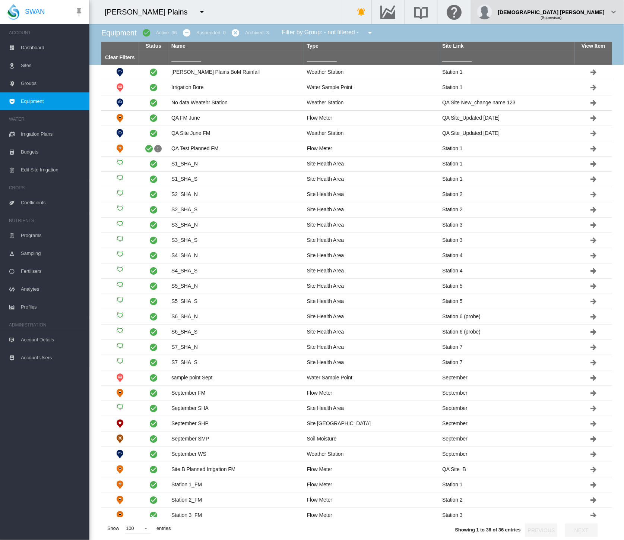
click at [592, 13] on div "(Supervisor)" at bounding box center [551, 14] width 107 height 7
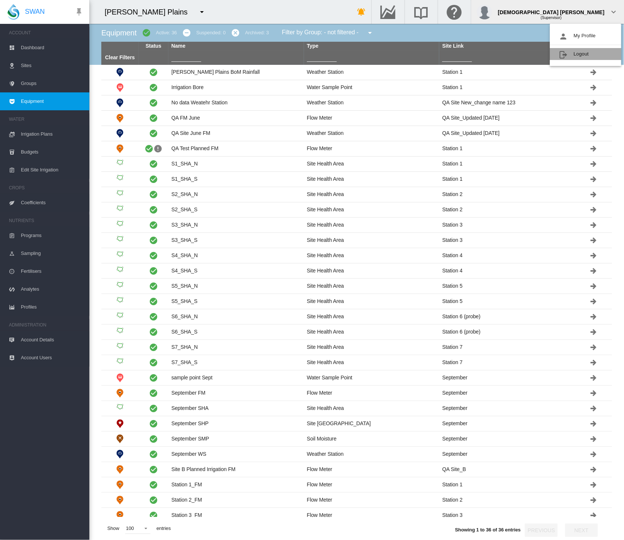
click at [575, 57] on button "Logout" at bounding box center [586, 54] width 72 height 12
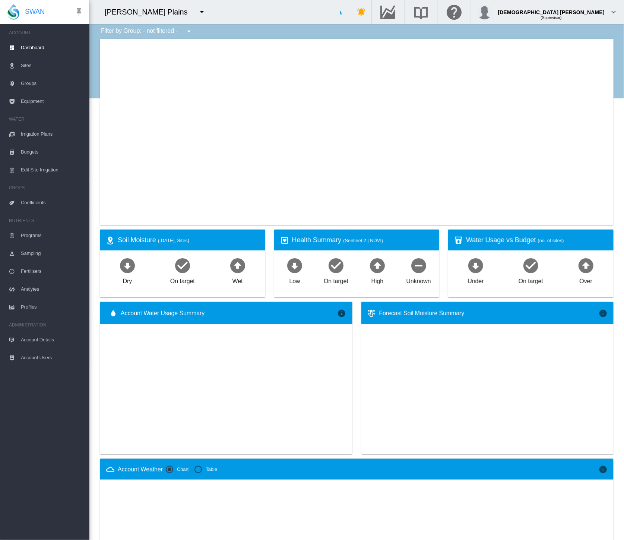
type input "**********"
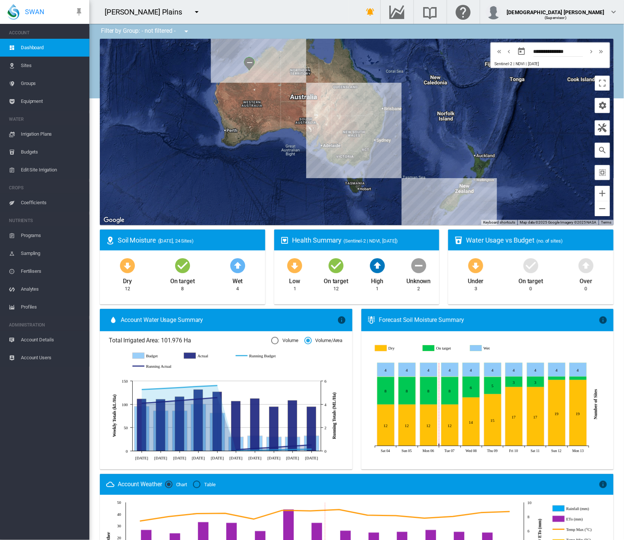
click at [37, 104] on span "Equipment" at bounding box center [52, 101] width 63 height 18
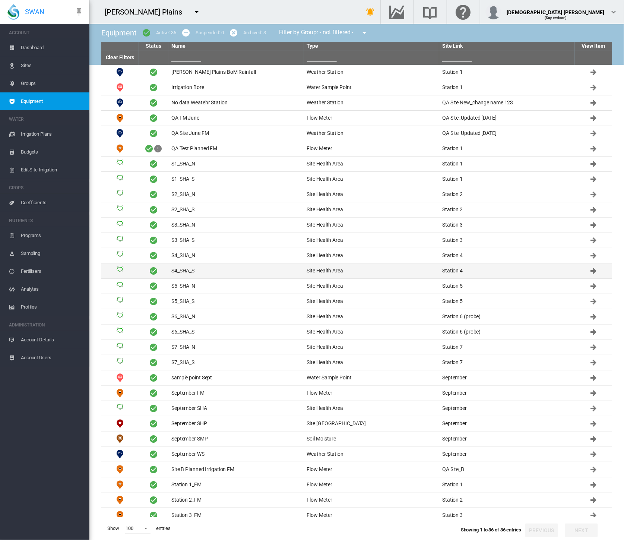
scroll to position [94, 0]
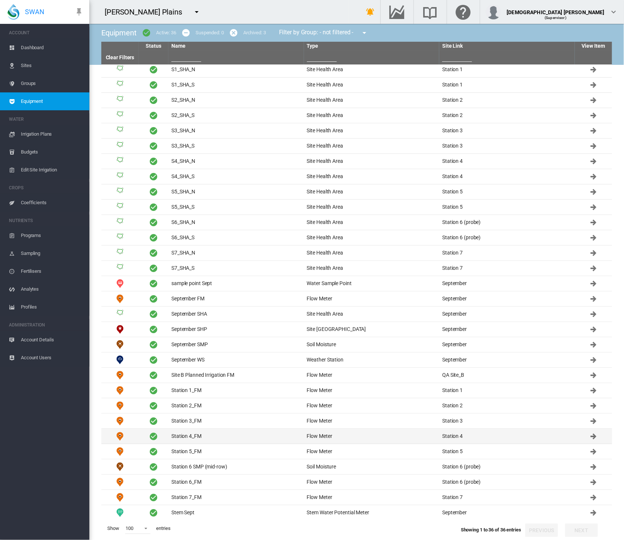
click at [245, 429] on td "Station 4_FM" at bounding box center [236, 436] width 136 height 15
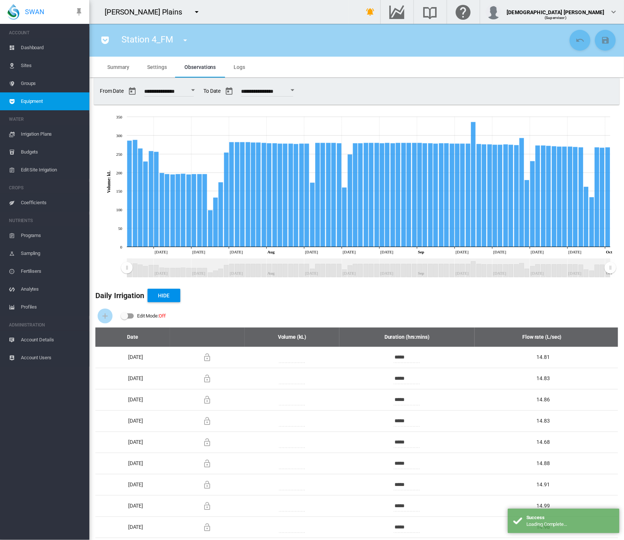
click at [246, 69] on md-tab-item "Logs" at bounding box center [239, 67] width 29 height 21
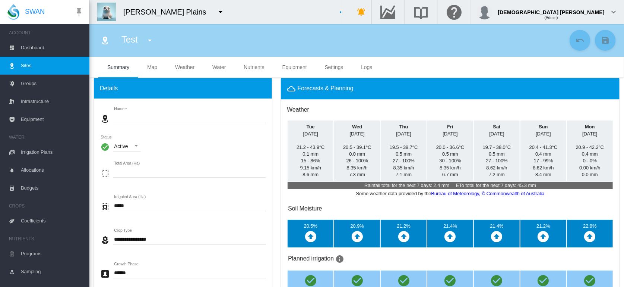
type input "****"
type input "*****"
type input "*********"
type input "**"
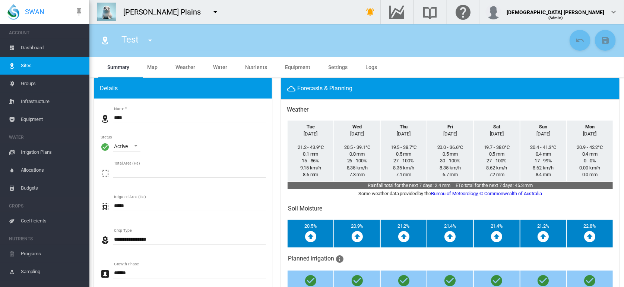
click at [366, 61] on md-tab-item "Logs" at bounding box center [371, 67] width 29 height 21
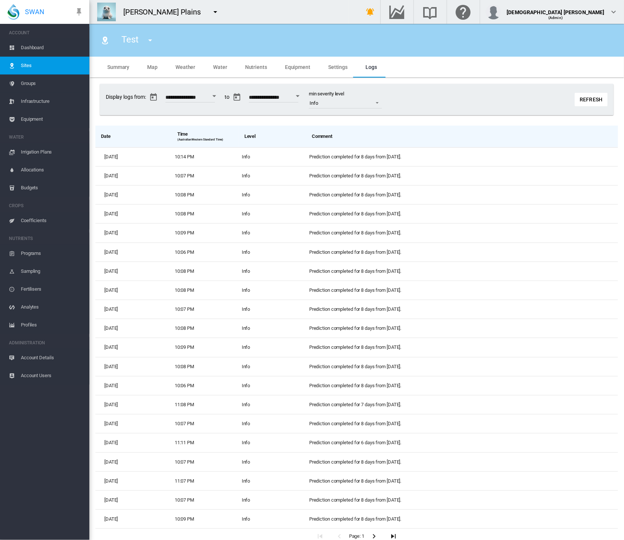
click at [436, 118] on ms-widget "**********" at bounding box center [356, 102] width 523 height 36
click at [328, 67] on span "Settings" at bounding box center [337, 67] width 19 height 6
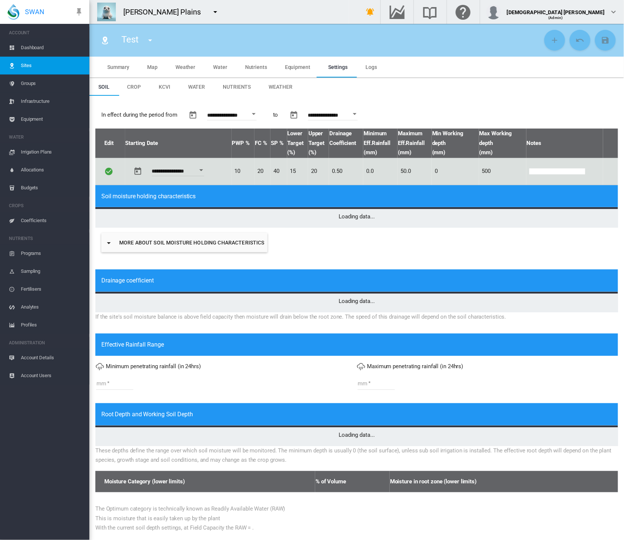
type input "*"
type input "**"
type input "***"
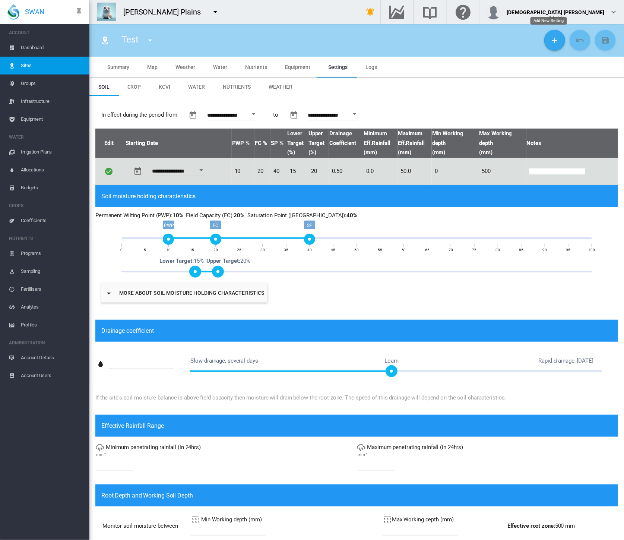
click at [550, 41] on md-icon "icon-plus" at bounding box center [554, 40] width 9 height 9
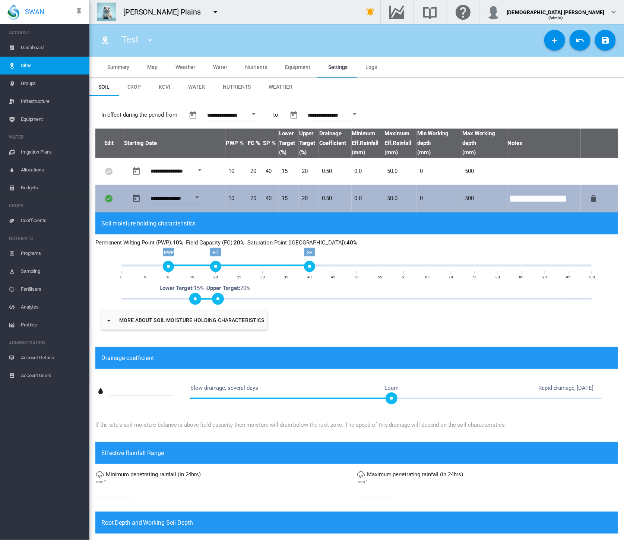
click at [199, 198] on div "Open calendar" at bounding box center [197, 197] width 4 height 2
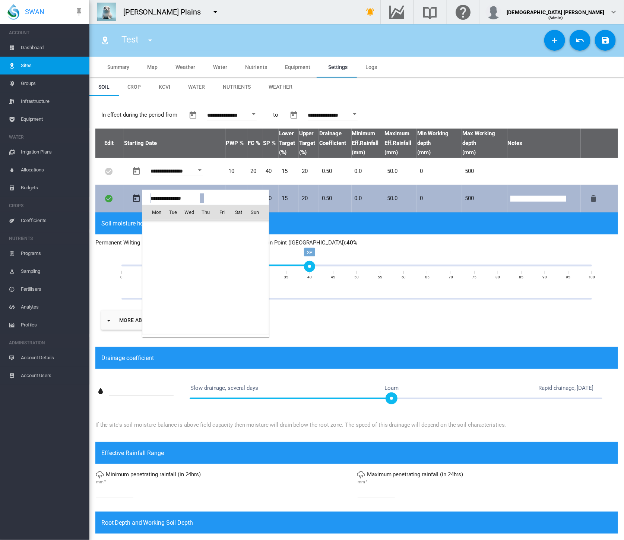
scroll to position [18662, 0]
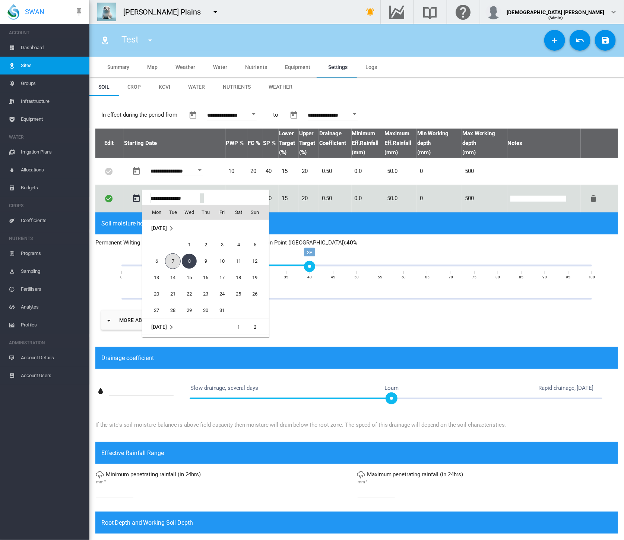
click at [171, 260] on span "7" at bounding box center [173, 261] width 16 height 16
type input "**********"
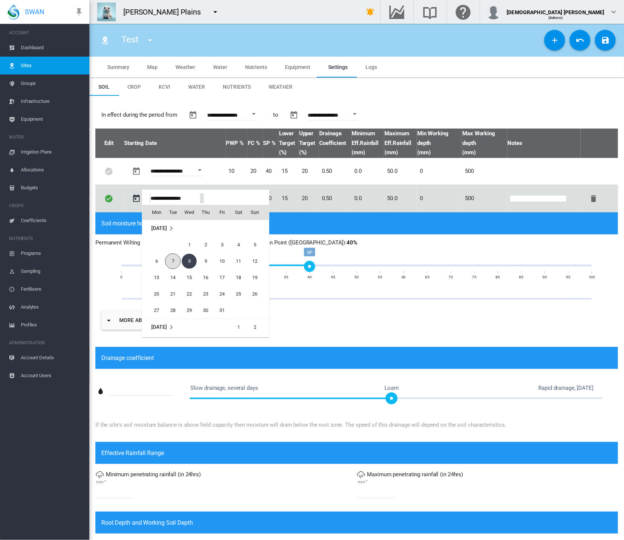
type input "**********"
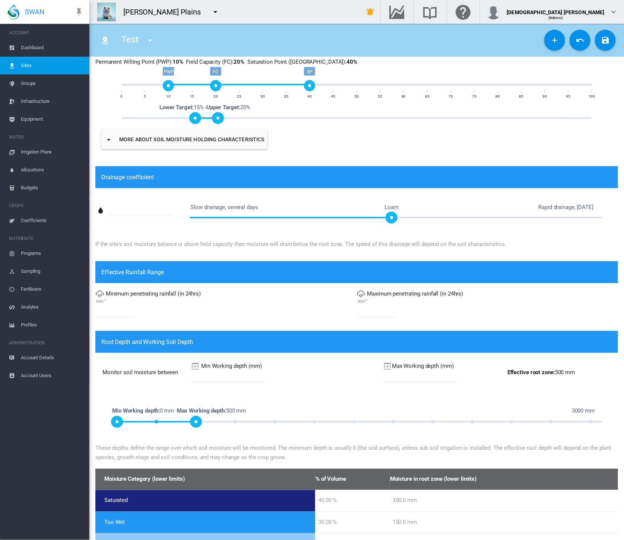
scroll to position [248, 0]
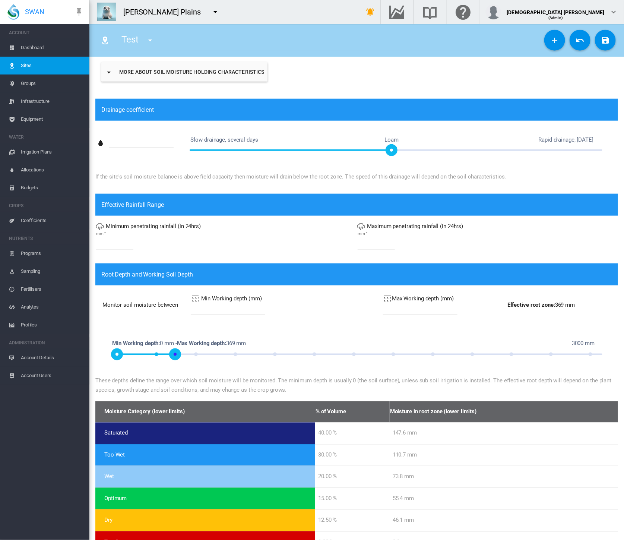
drag, startPoint x: 193, startPoint y: 350, endPoint x: 175, endPoint y: 351, distance: 17.5
click at [175, 286] on span at bounding box center [175, 354] width 12 height 12
drag, startPoint x: 175, startPoint y: 351, endPoint x: 170, endPoint y: 351, distance: 4.8
click at [170, 286] on span at bounding box center [170, 354] width 12 height 12
click at [388, 286] on input "***" at bounding box center [420, 309] width 75 height 11
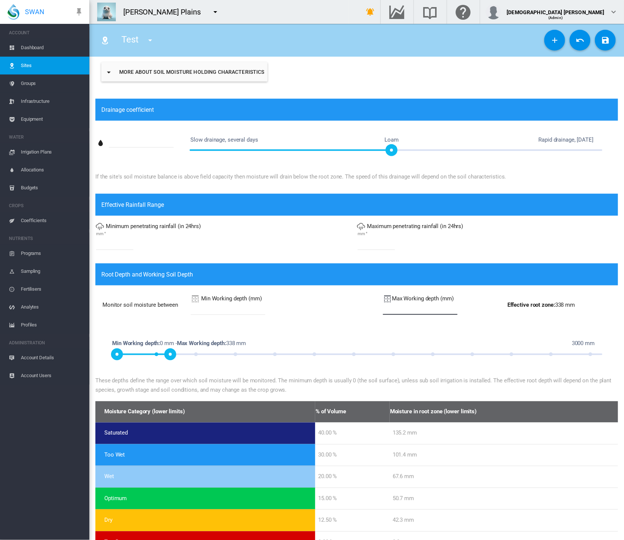
click at [388, 286] on input "***" at bounding box center [420, 309] width 75 height 11
type input "***"
click at [462, 89] on div "Soil moisture holding characteristics Permanent Wilting Point (PWP) : 10% Field…" at bounding box center [356, 31] width 523 height 135
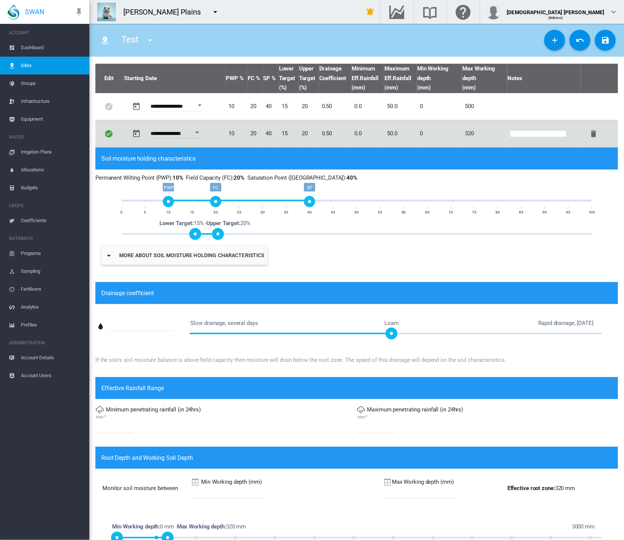
scroll to position [0, 0]
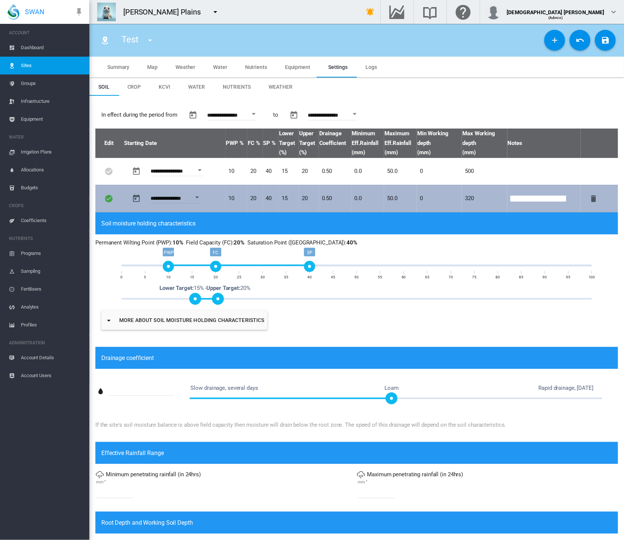
click at [519, 198] on input "text" at bounding box center [538, 199] width 56 height 6
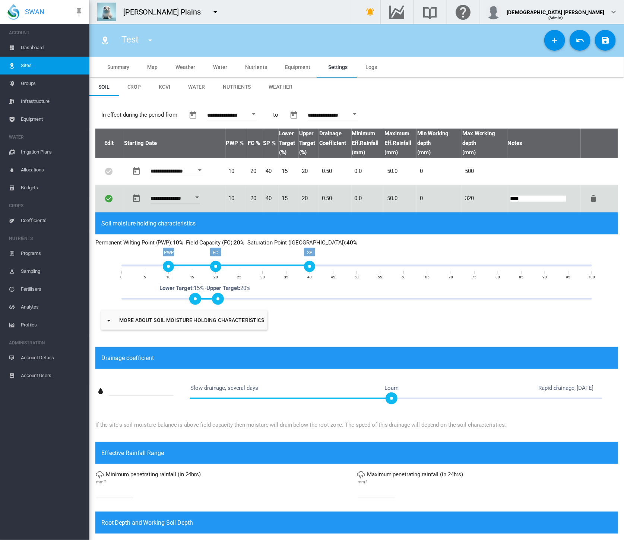
type input "****"
click at [601, 39] on md-icon "icon-content-save" at bounding box center [605, 40] width 9 height 9
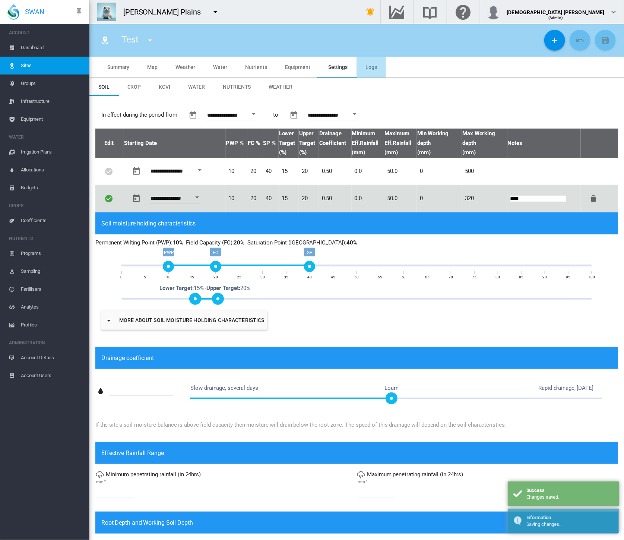
click at [366, 67] on span "Logs" at bounding box center [372, 67] width 12 height 6
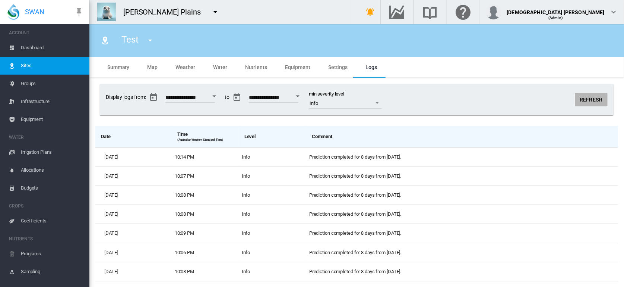
click at [592, 97] on button "Refresh" at bounding box center [591, 99] width 33 height 13
click at [584, 102] on button "Refresh" at bounding box center [591, 99] width 33 height 13
click at [477, 61] on md-tabs-canvas "Summary Map Weather Water Nutrients Equipment Settings Logs Summary Map Weather…" at bounding box center [356, 67] width 517 height 21
click at [581, 101] on button "Refresh" at bounding box center [591, 99] width 33 height 13
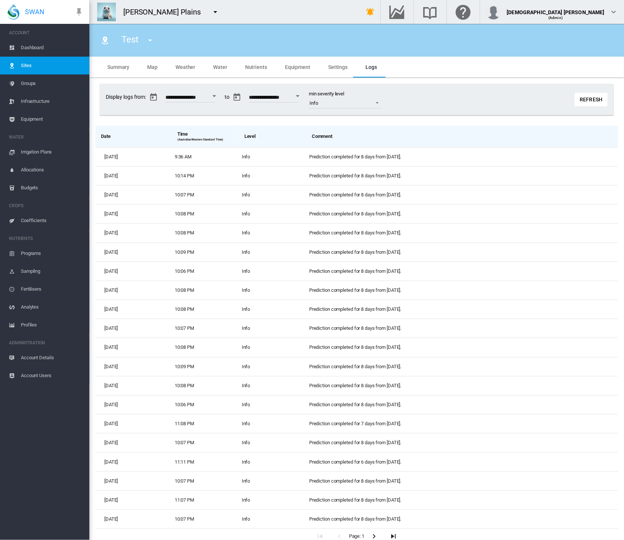
click at [301, 7] on div "Anna Plains 919 Wines Adelaide Cemeteries" at bounding box center [219, 12] width 260 height 24
click at [42, 48] on span "Dashboard" at bounding box center [52, 48] width 63 height 18
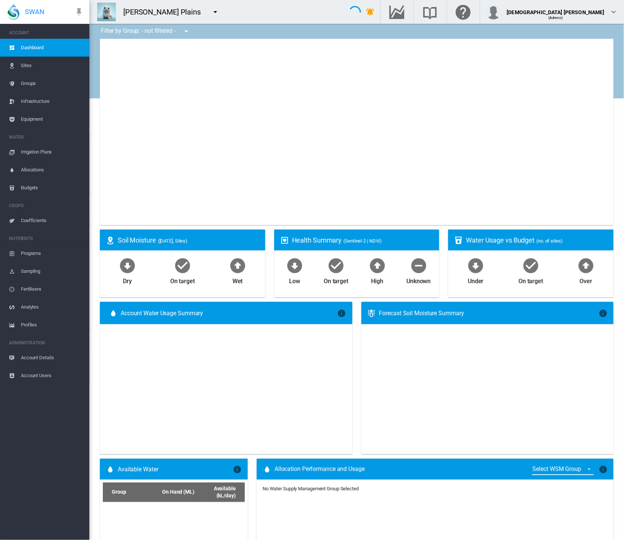
type input "**********"
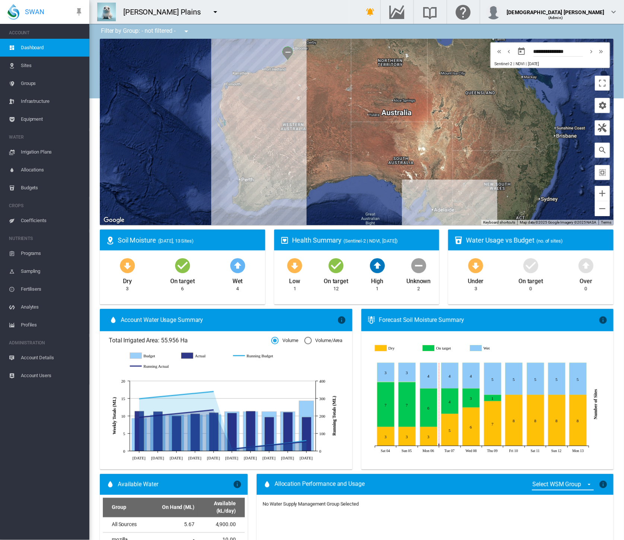
click at [284, 10] on div "Anna Plains 919 Wines Adelaide Cemeteries" at bounding box center [219, 12] width 260 height 24
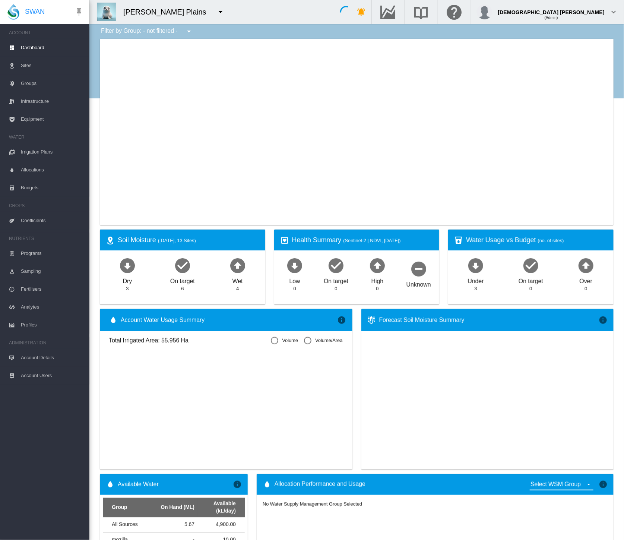
type input "**********"
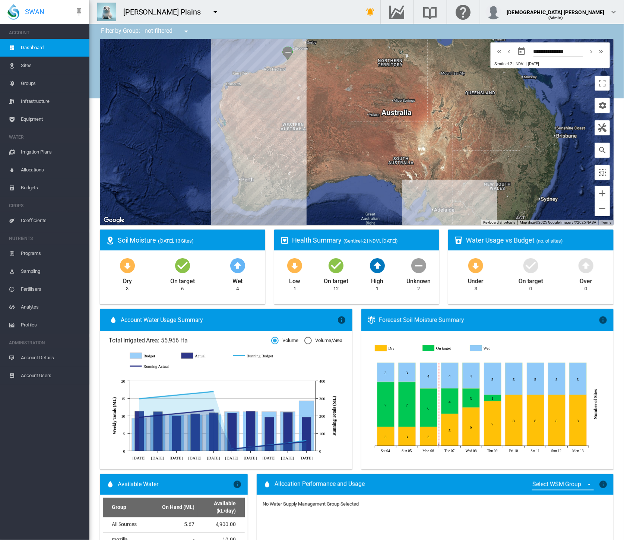
click at [211, 12] on md-icon "icon-menu-down" at bounding box center [215, 11] width 9 height 9
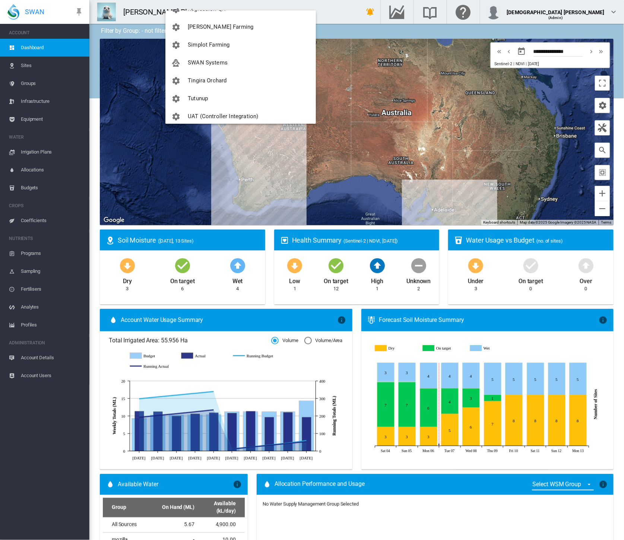
scroll to position [952, 0]
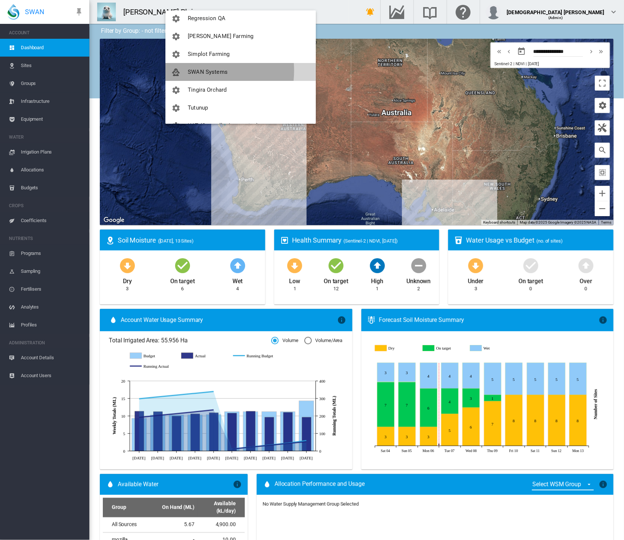
click at [191, 70] on span "SWAN Systems" at bounding box center [208, 72] width 40 height 7
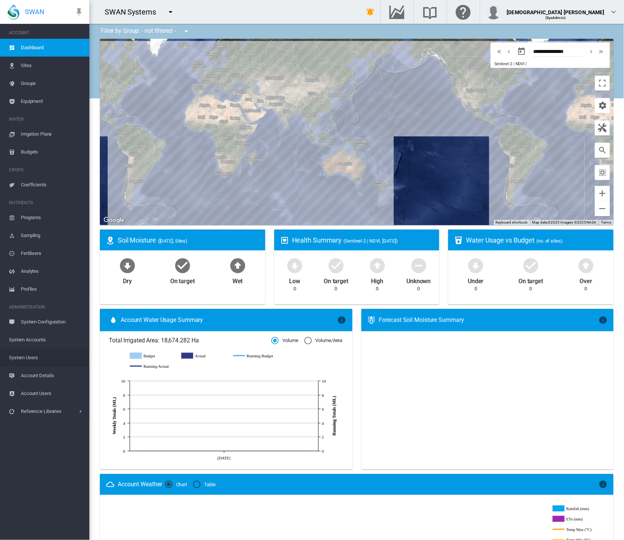
click at [41, 356] on span "System Users" at bounding box center [46, 358] width 75 height 18
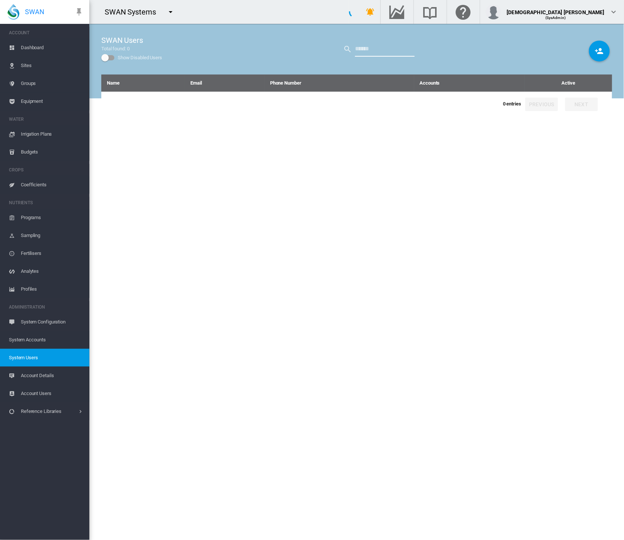
click at [369, 45] on input "text" at bounding box center [385, 49] width 60 height 15
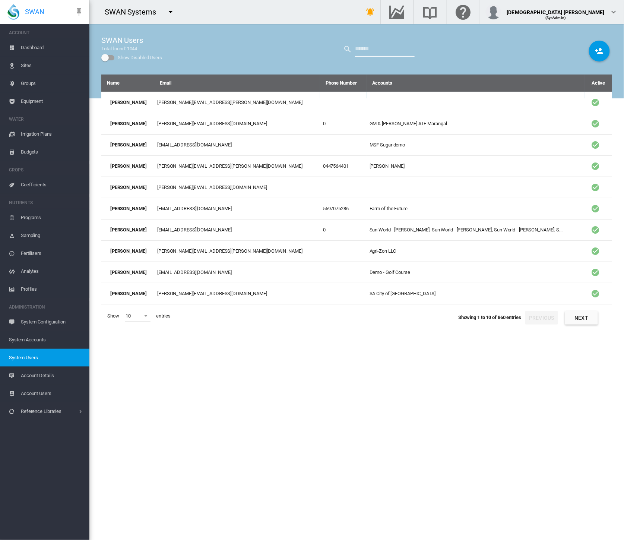
type input "****"
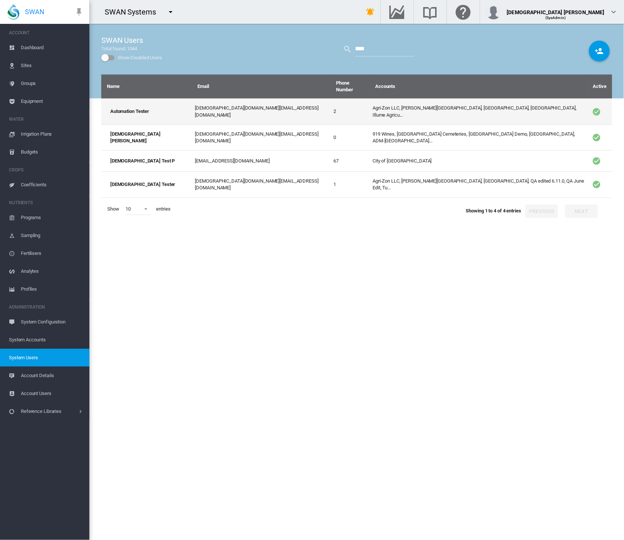
click at [372, 100] on td "Agri-Zon LLC, [PERSON_NAME][GEOGRAPHIC_DATA], [GEOGRAPHIC_DATA], [GEOGRAPHIC_DA…" at bounding box center [479, 111] width 218 height 26
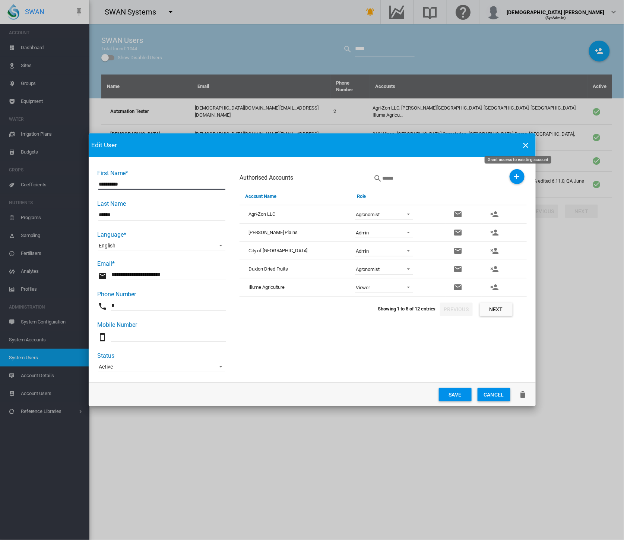
click at [513, 173] on md-icon "icon-plus" at bounding box center [517, 176] width 9 height 9
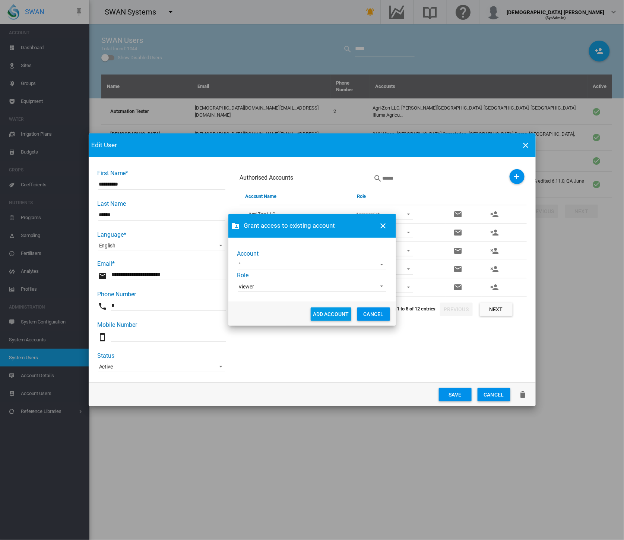
click at [297, 287] on span "Viewer" at bounding box center [306, 286] width 135 height 7
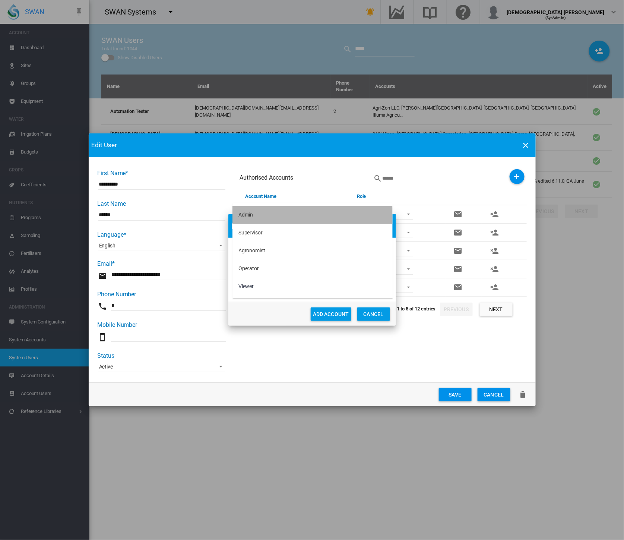
click at [273, 220] on md-option "Admin" at bounding box center [313, 215] width 160 height 18
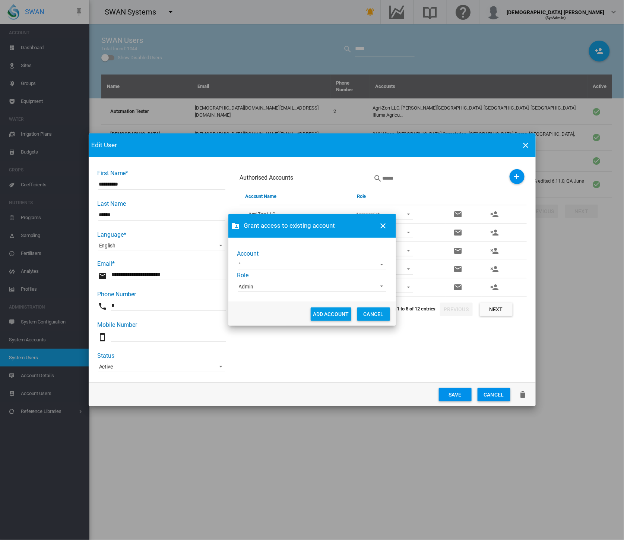
click at [268, 264] on md-select "919 Wines Acre Orchards [GEOGRAPHIC_DATA] Cemeteries [GEOGRAPHIC_DATA] Demo [GE…" at bounding box center [312, 264] width 148 height 11
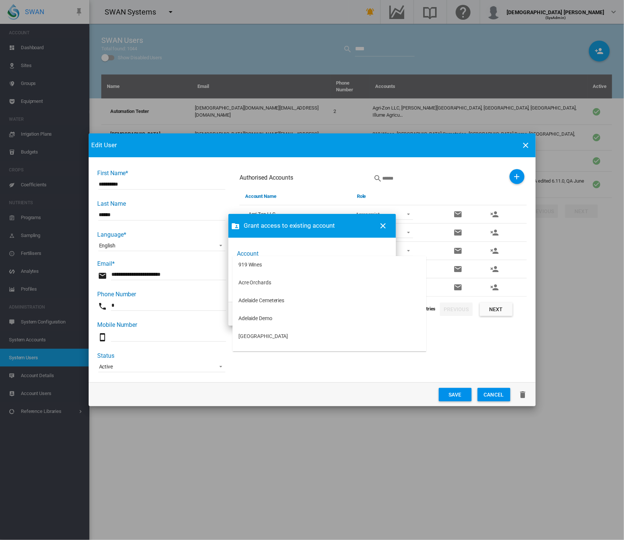
type md-option "[object Object]"
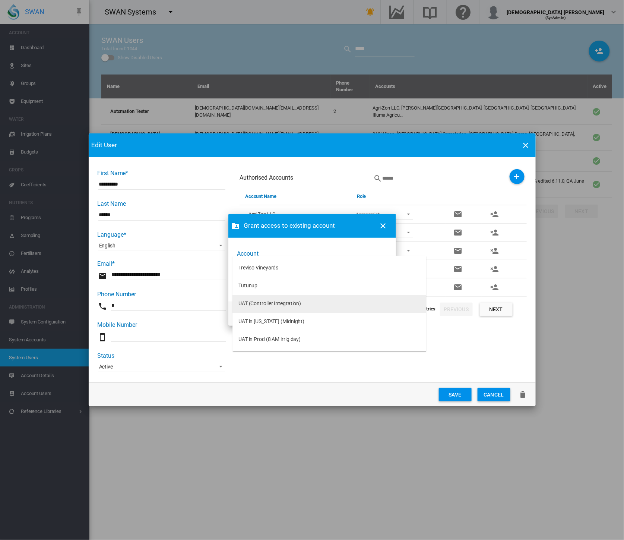
type md-option "[object Object]"
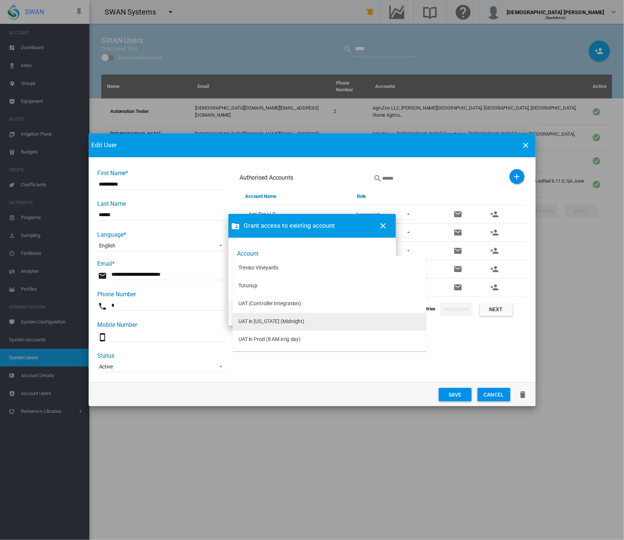
click at [266, 320] on div "UAT in [US_STATE] (Midnight)" at bounding box center [271, 321] width 66 height 7
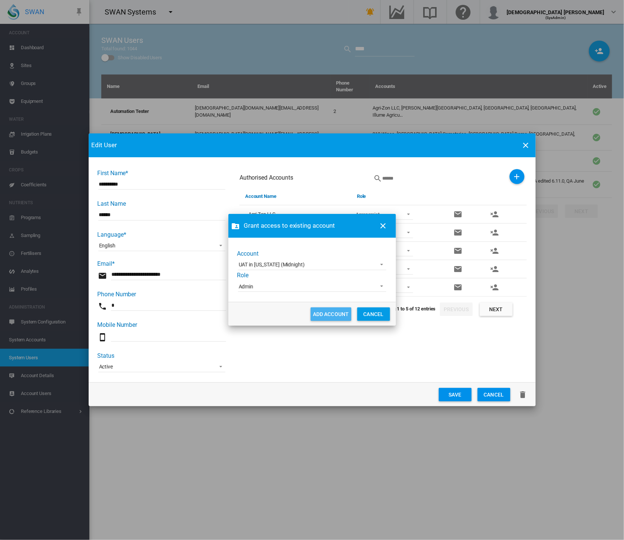
click at [332, 312] on button "ADD ACCOUNT" at bounding box center [331, 313] width 41 height 13
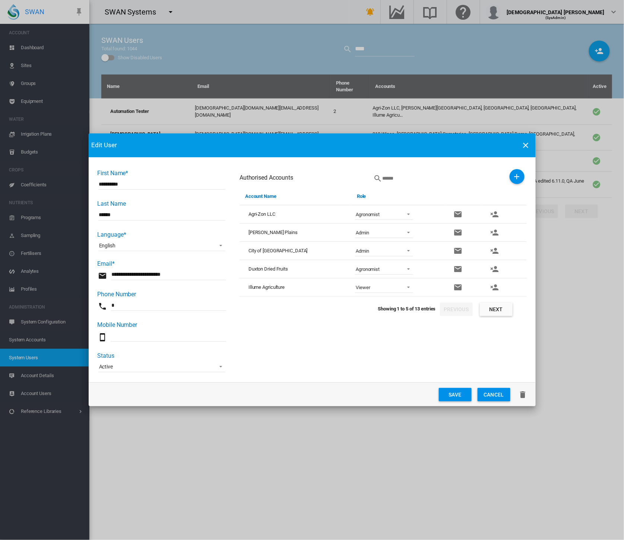
click at [448, 395] on button "Save" at bounding box center [455, 394] width 33 height 13
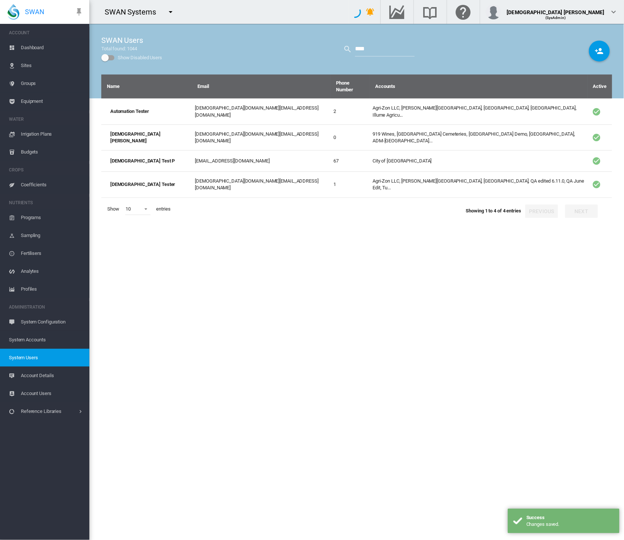
click at [36, 342] on span "System Accounts" at bounding box center [46, 340] width 75 height 18
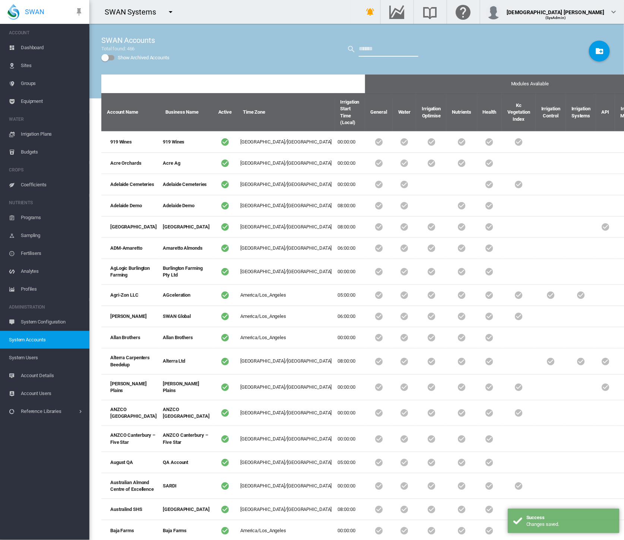
click at [369, 48] on input "text" at bounding box center [389, 49] width 60 height 15
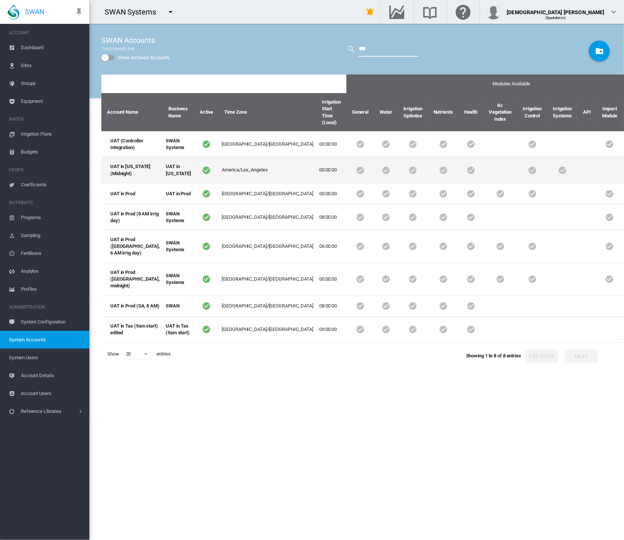
type input "***"
click at [597, 183] on td at bounding box center [610, 170] width 26 height 26
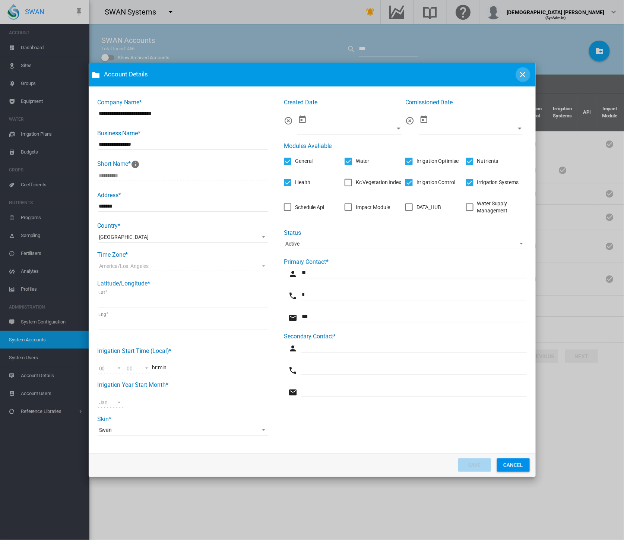
click at [522, 73] on md-icon "icon-close" at bounding box center [523, 74] width 9 height 9
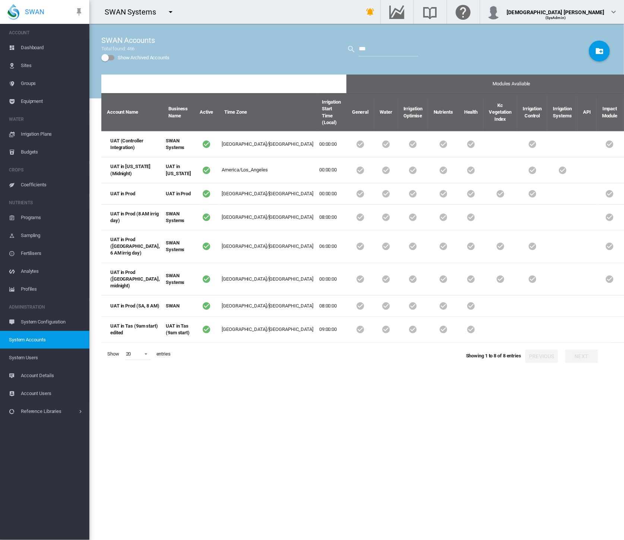
click at [174, 7] on button "button" at bounding box center [170, 11] width 15 height 15
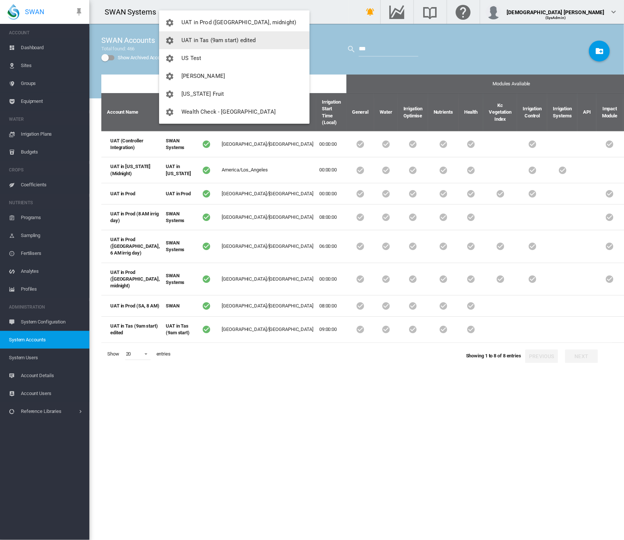
scroll to position [1068, 0]
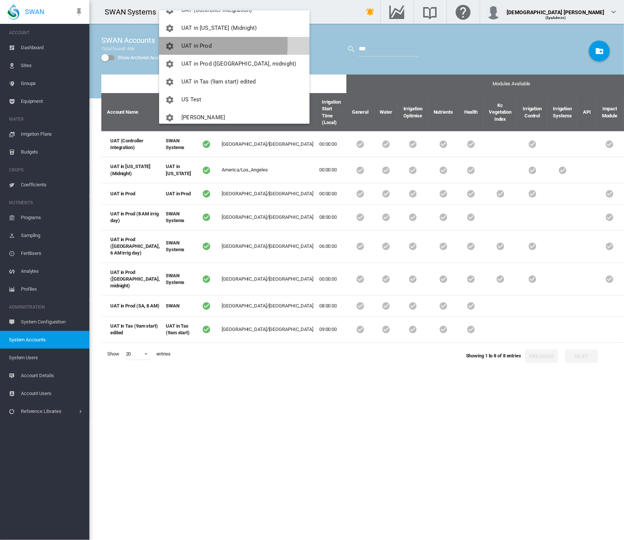
click at [205, 44] on span "UAT in Prod" at bounding box center [196, 45] width 30 height 7
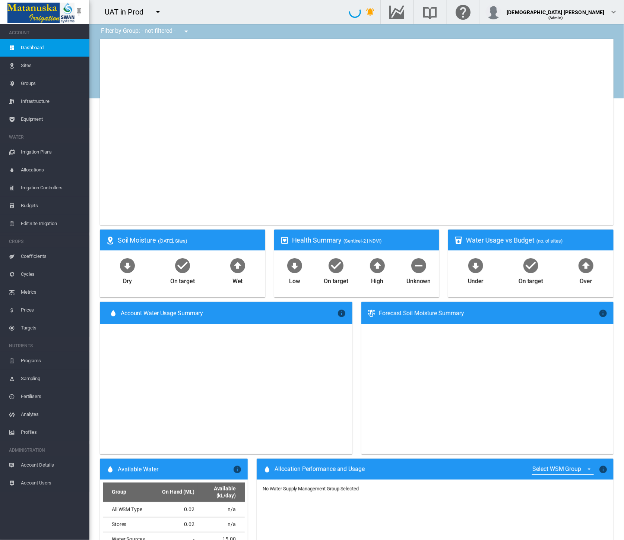
type input "**********"
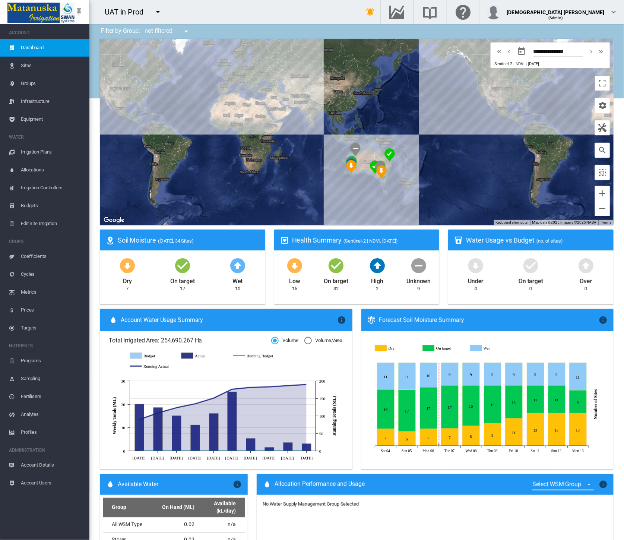
click at [40, 366] on span "Programs" at bounding box center [52, 361] width 63 height 18
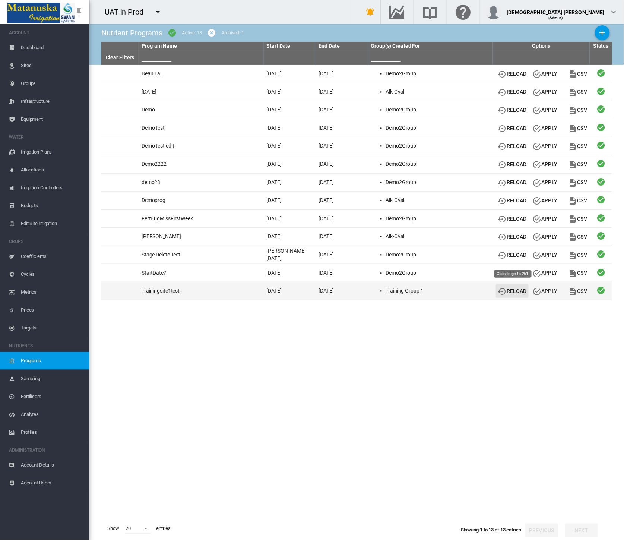
click at [516, 292] on button "Reload" at bounding box center [512, 290] width 33 height 13
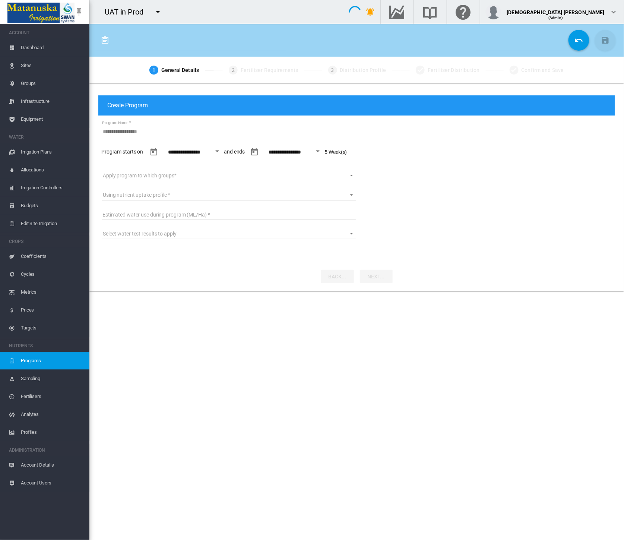
type input "**********"
type input "*"
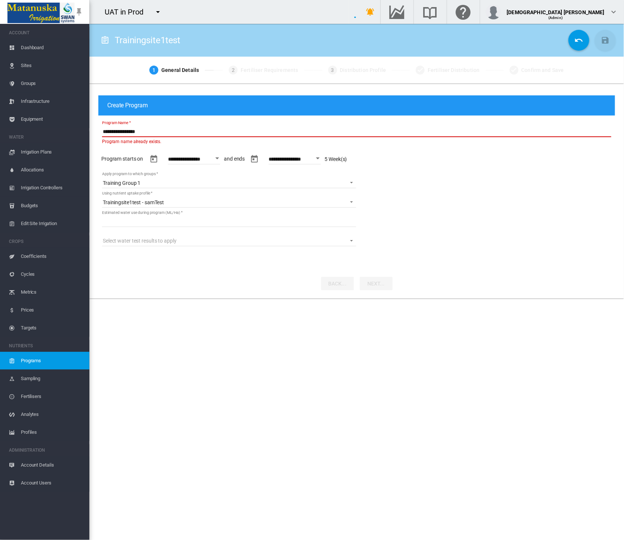
click at [190, 129] on input "**********" at bounding box center [356, 131] width 509 height 11
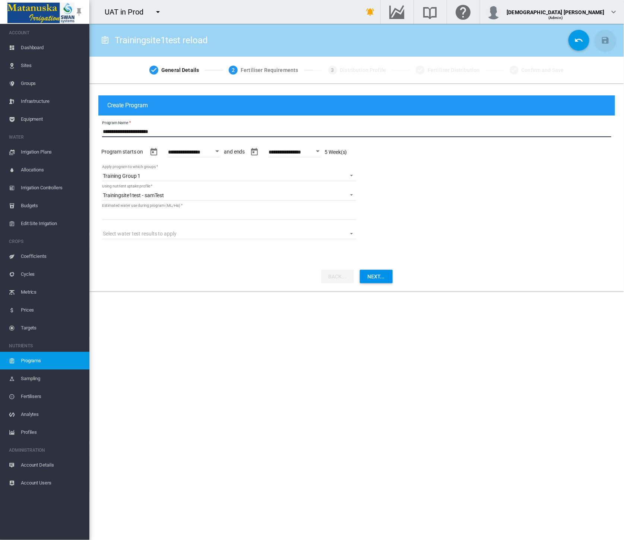
type input "**********"
click at [374, 276] on button "Next..." at bounding box center [376, 276] width 33 height 13
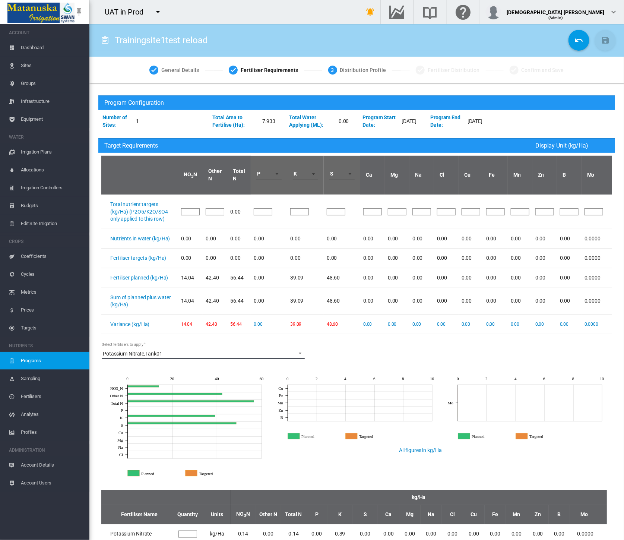
click at [297, 350] on span "Select fertilisers to apply: \a Potassium Nitrate, \a Tank01" at bounding box center [298, 352] width 9 height 7
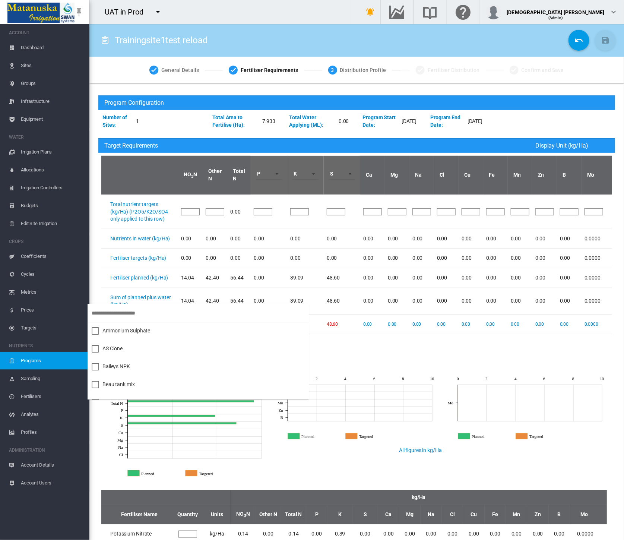
scroll to position [265, 0]
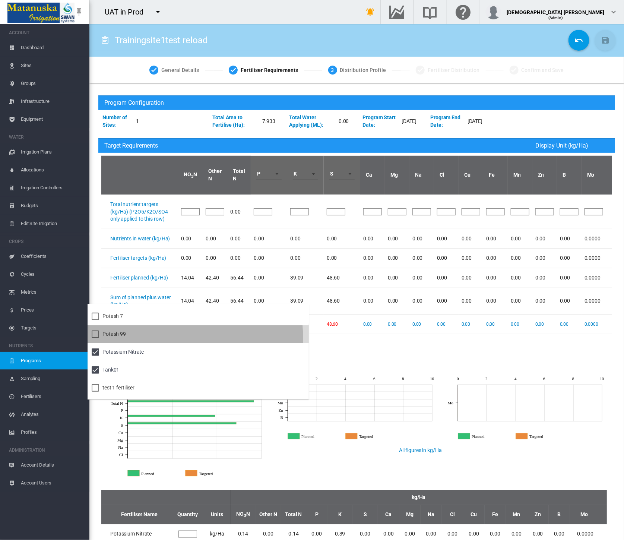
click at [127, 338] on md-option "Potash 99" at bounding box center [198, 334] width 221 height 18
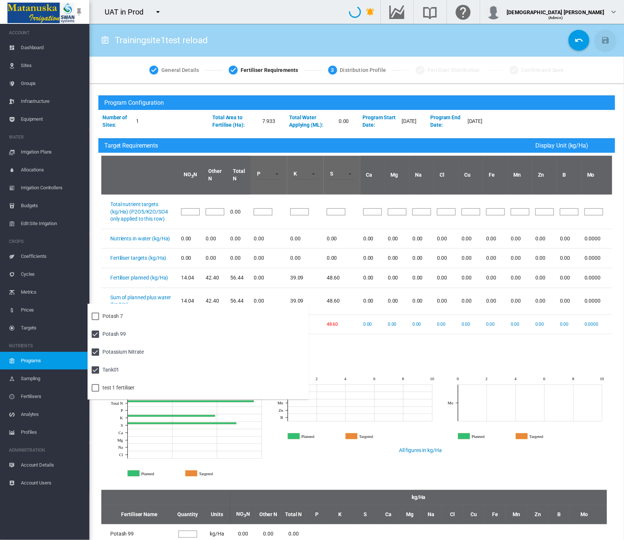
click at [392, 362] on md-backdrop at bounding box center [312, 270] width 624 height 540
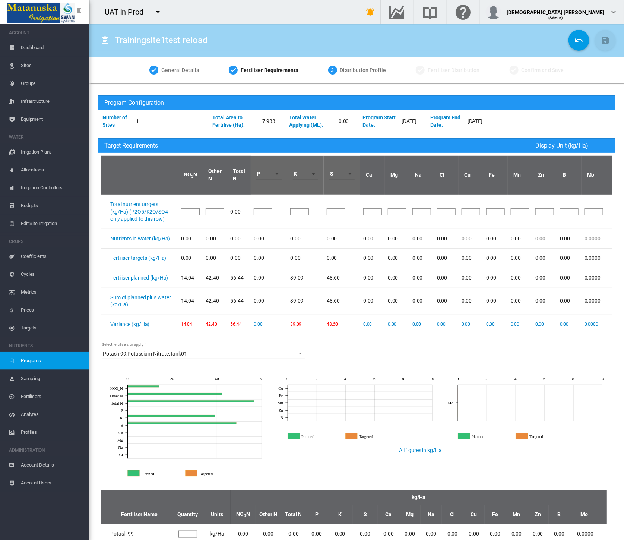
click at [22, 67] on span "Sites" at bounding box center [52, 66] width 63 height 18
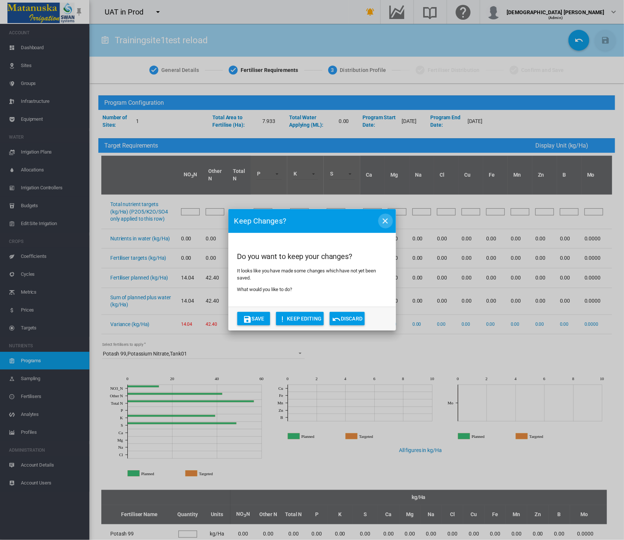
click at [388, 221] on md-icon "icon-close" at bounding box center [385, 220] width 9 height 9
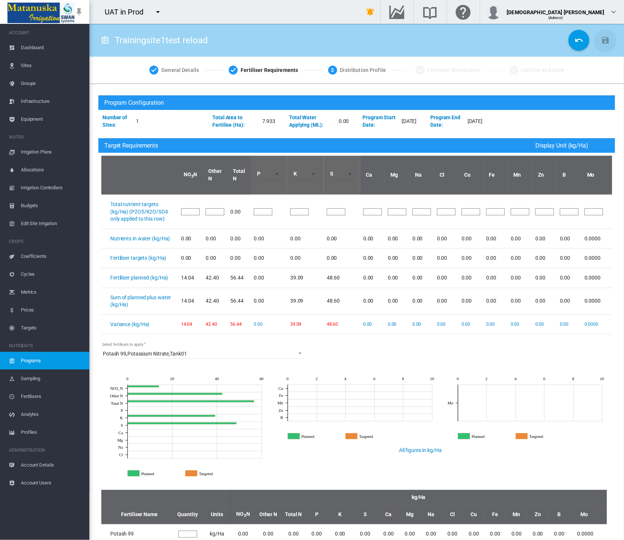
click at [41, 48] on span "Dashboard" at bounding box center [52, 48] width 63 height 18
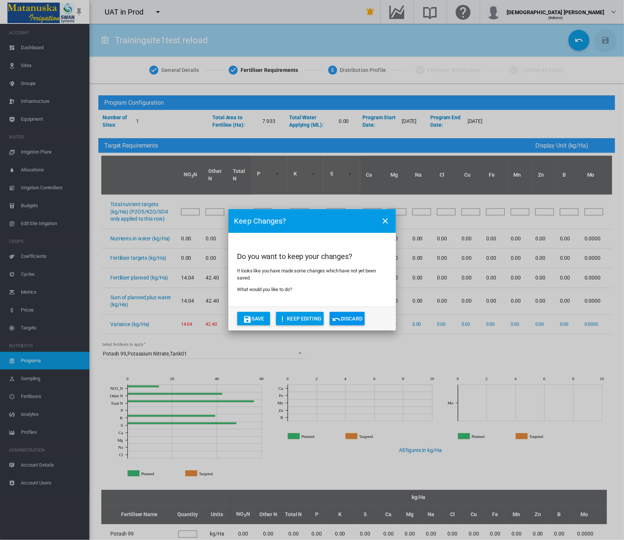
click at [345, 320] on button "Discard" at bounding box center [347, 318] width 35 height 13
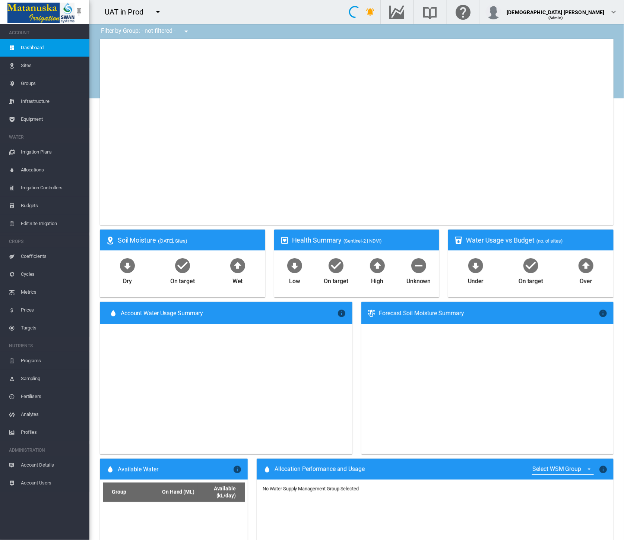
type input "**********"
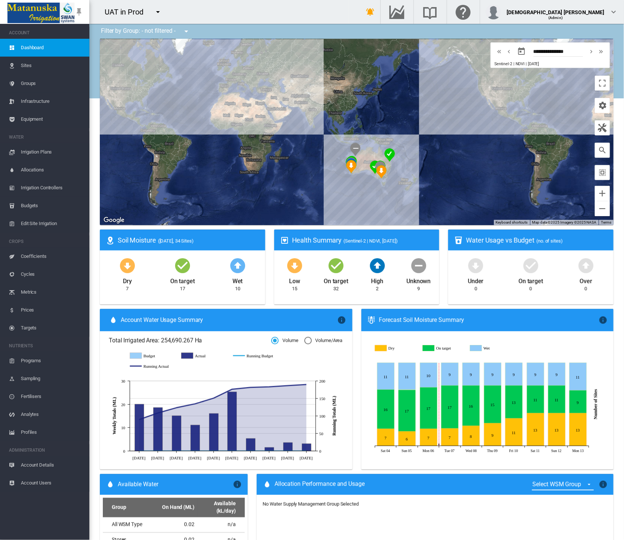
click at [279, 4] on div "UAT in Prod" at bounding box center [219, 12] width 260 height 24
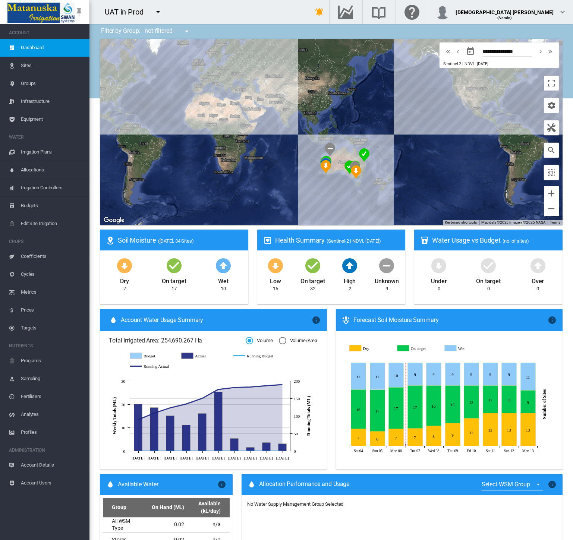
click at [39, 358] on span "Programs" at bounding box center [52, 361] width 63 height 18
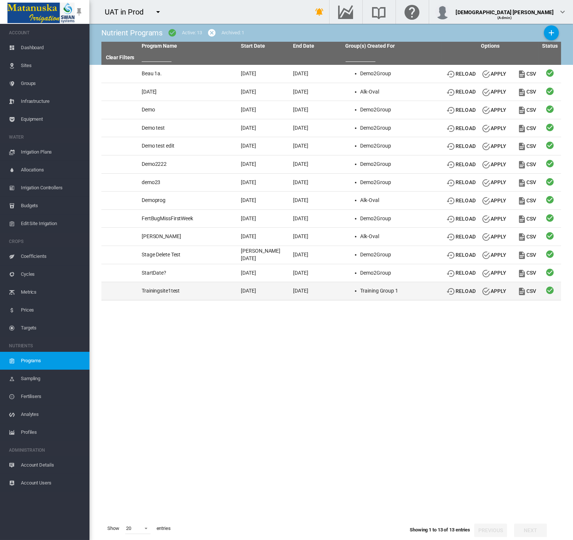
click at [445, 295] on div "Reload Apply CSV" at bounding box center [490, 290] width 91 height 13
click at [453, 292] on md-icon "icon-backup-restore" at bounding box center [450, 291] width 9 height 9
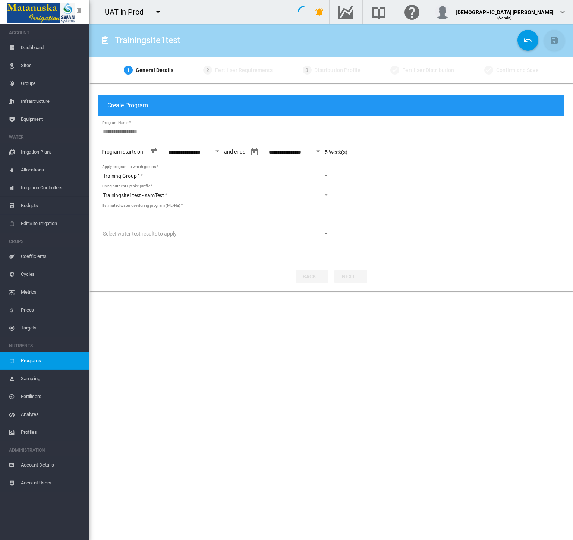
type input "**********"
type input "*"
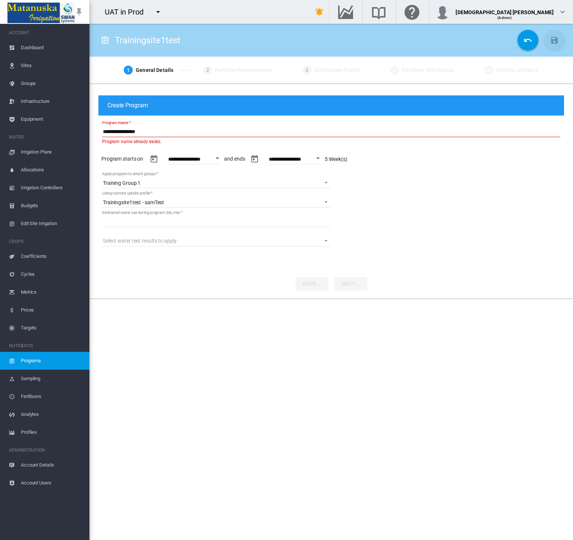
click at [207, 124] on md-content "**********" at bounding box center [330, 186] width 465 height 141
click at [210, 130] on input "**********" at bounding box center [331, 131] width 458 height 11
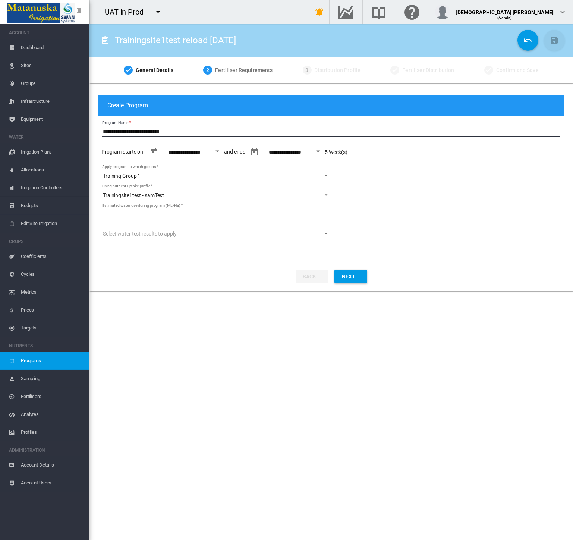
type input "**********"
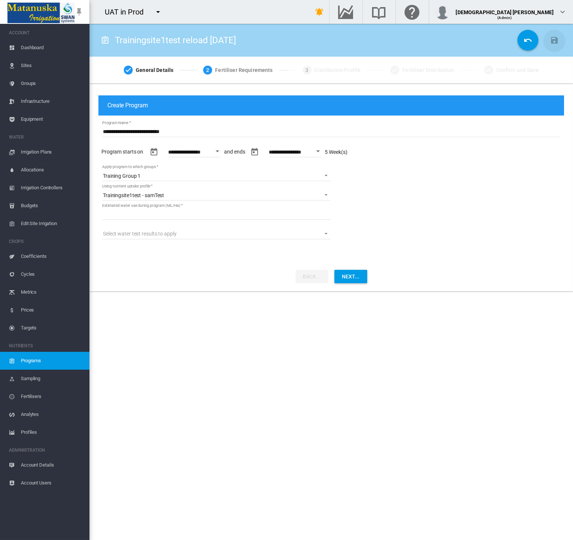
click at [22, 122] on span "Equipment" at bounding box center [52, 119] width 63 height 18
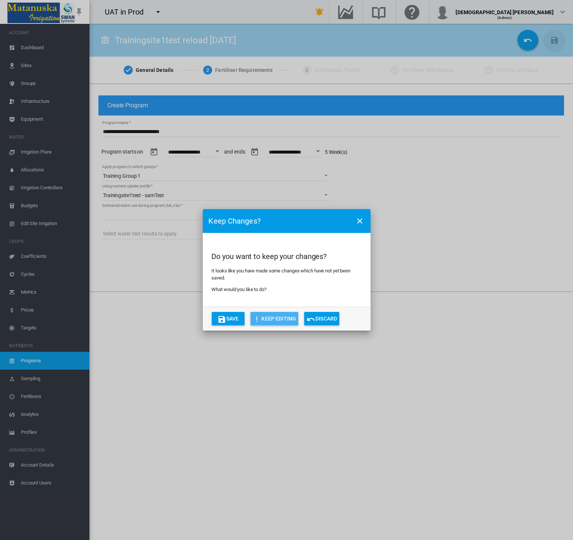
click at [263, 319] on button "Keep Editing" at bounding box center [274, 318] width 48 height 13
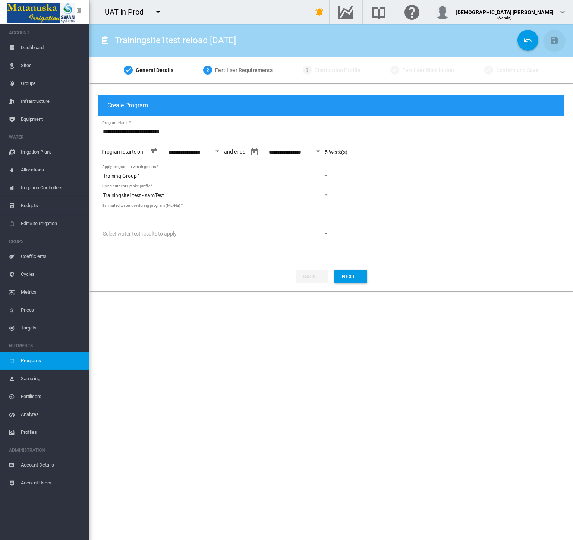
click at [46, 101] on span "Infrastructure" at bounding box center [52, 101] width 63 height 18
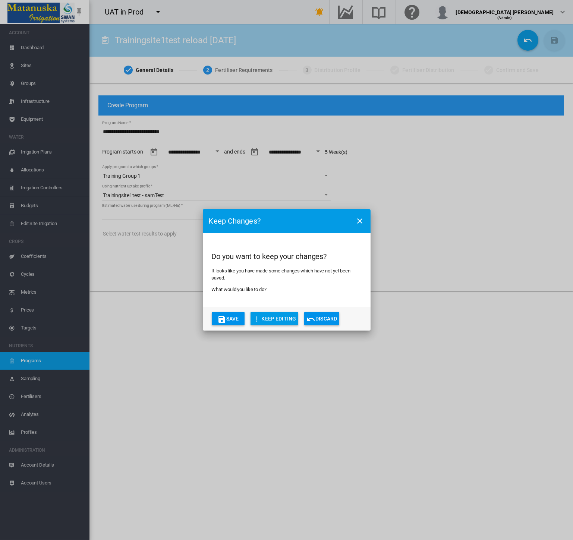
click at [220, 313] on button "Save" at bounding box center [228, 318] width 33 height 13
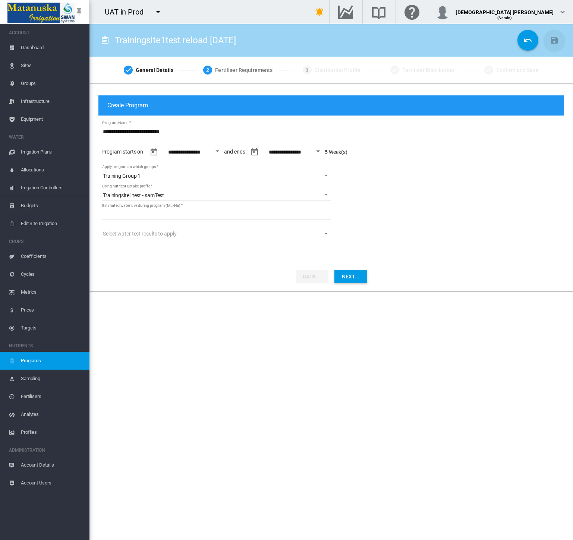
click at [220, 148] on button "Open calendar" at bounding box center [217, 151] width 13 height 13
click at [185, 181] on span "[DATE]" at bounding box center [177, 183] width 15 height 6
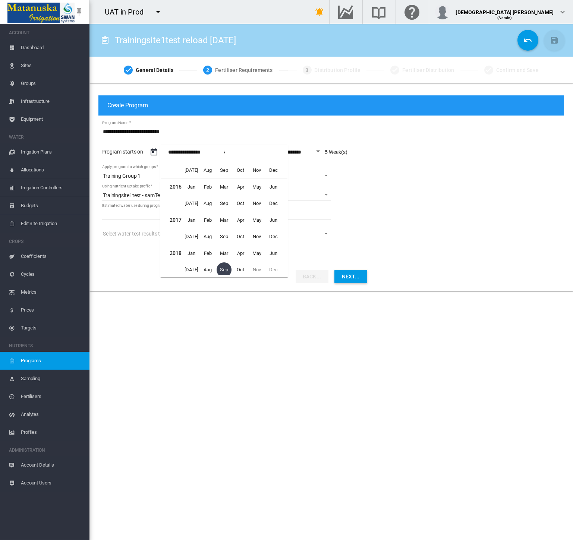
click at [323, 151] on div at bounding box center [286, 270] width 573 height 540
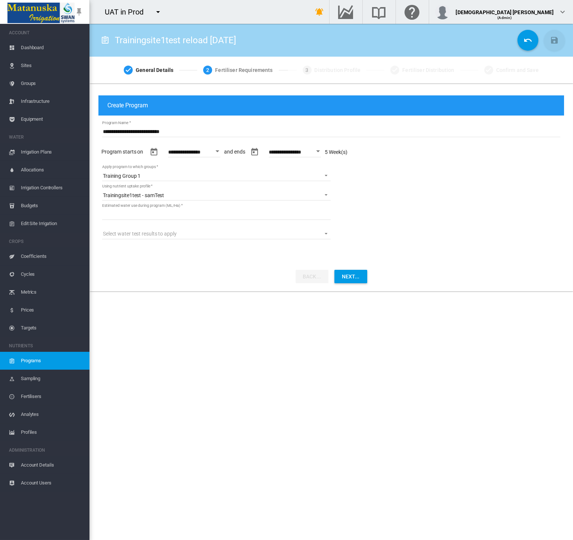
click at [323, 151] on button "Open calendar" at bounding box center [318, 151] width 13 height 13
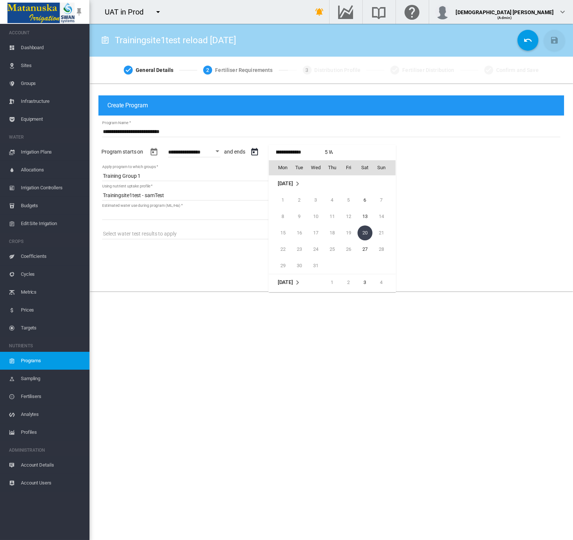
click at [291, 184] on span "[DATE]" at bounding box center [285, 183] width 15 height 6
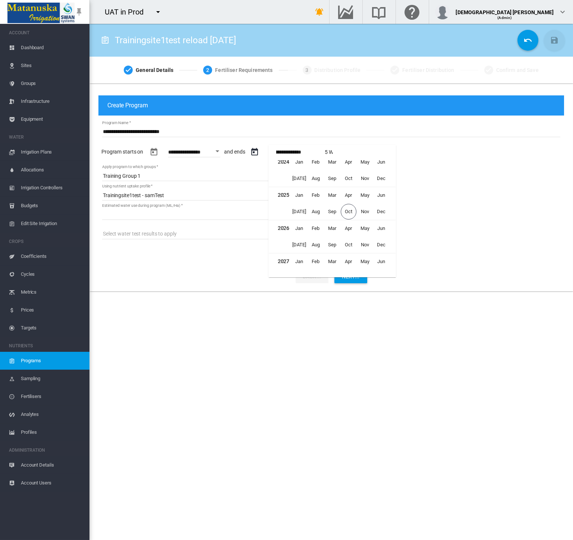
scroll to position [207, 0]
click at [345, 206] on span "Oct" at bounding box center [349, 210] width 16 height 16
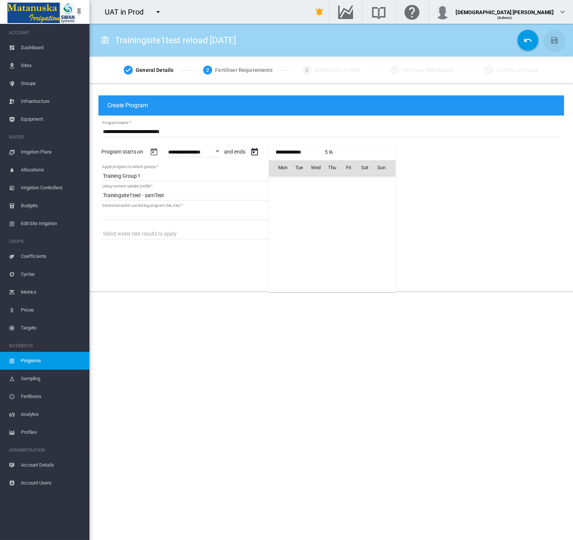
scroll to position [8393, 0]
click at [366, 247] on span "25" at bounding box center [364, 249] width 15 height 15
type input "**********"
click at [221, 149] on button "Open calendar" at bounding box center [217, 151] width 13 height 13
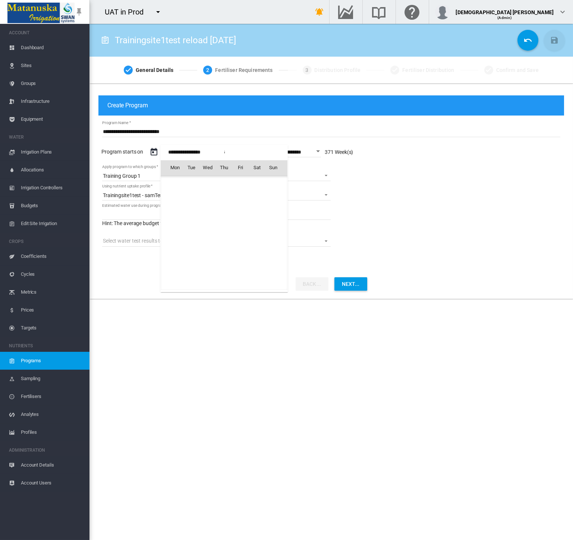
scroll to position [10269, 0]
click at [182, 183] on span "[DATE]" at bounding box center [177, 183] width 15 height 6
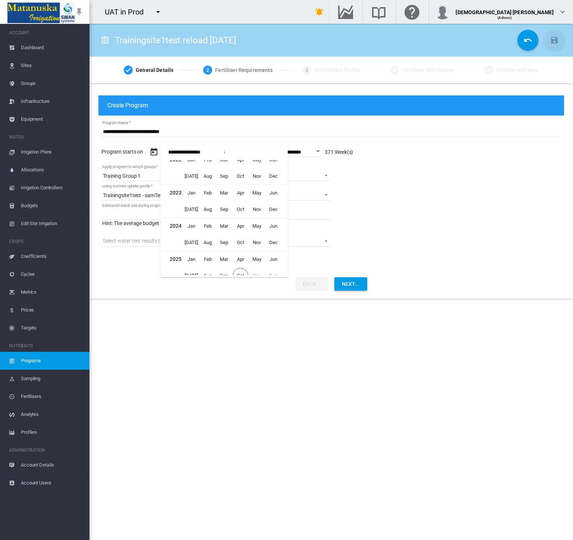
scroll to position [412, 0]
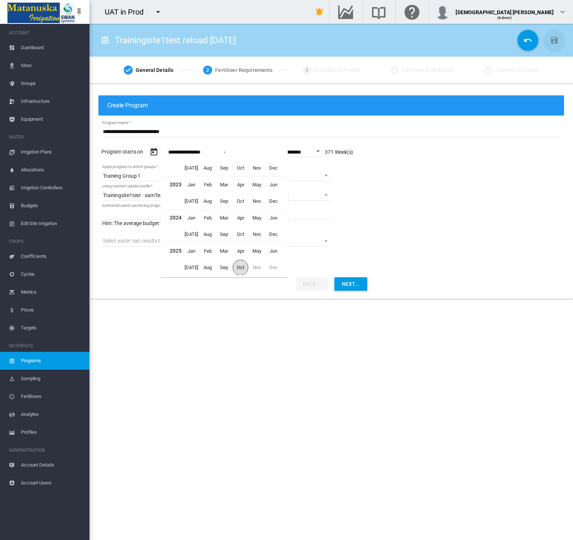
click at [237, 262] on span "Oct" at bounding box center [241, 268] width 16 height 16
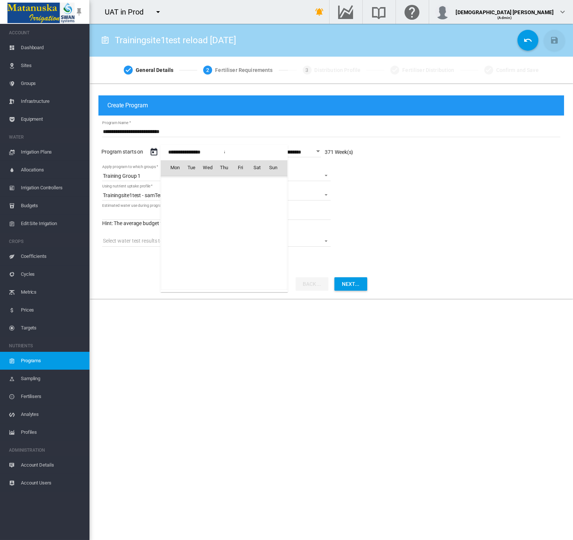
scroll to position [18662, 0]
click at [275, 199] on span "5" at bounding box center [273, 200] width 15 height 15
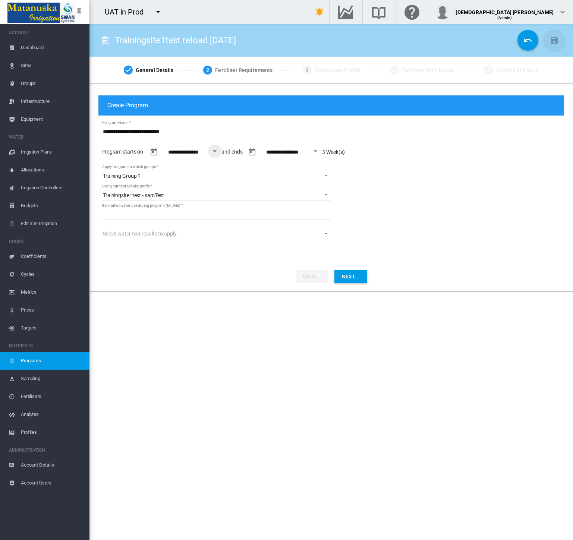
click at [399, 208] on md-content "**********" at bounding box center [330, 183] width 465 height 134
click at [214, 152] on button "Open calendar" at bounding box center [214, 151] width 13 height 13
click at [373, 200] on div at bounding box center [286, 270] width 573 height 540
click at [216, 152] on div "Open calendar" at bounding box center [215, 151] width 4 height 2
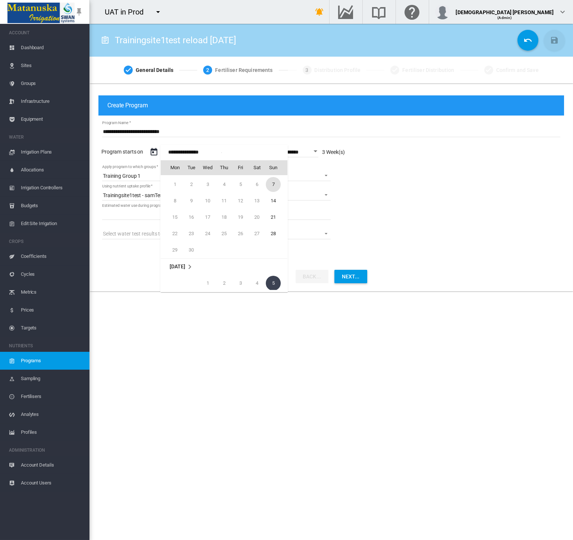
click at [275, 182] on span "7" at bounding box center [273, 184] width 15 height 15
type input "**********"
click at [399, 184] on md-content "**********" at bounding box center [330, 183] width 465 height 134
click at [345, 276] on button "Next..." at bounding box center [350, 276] width 33 height 13
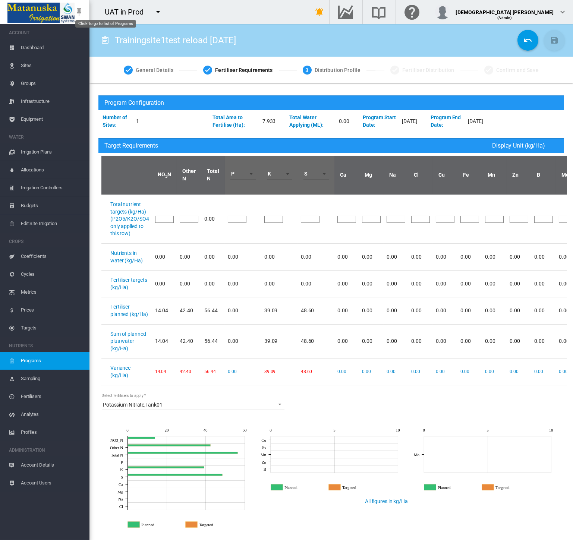
click at [103, 40] on md-icon "Click to go to list of Programs" at bounding box center [105, 40] width 9 height 9
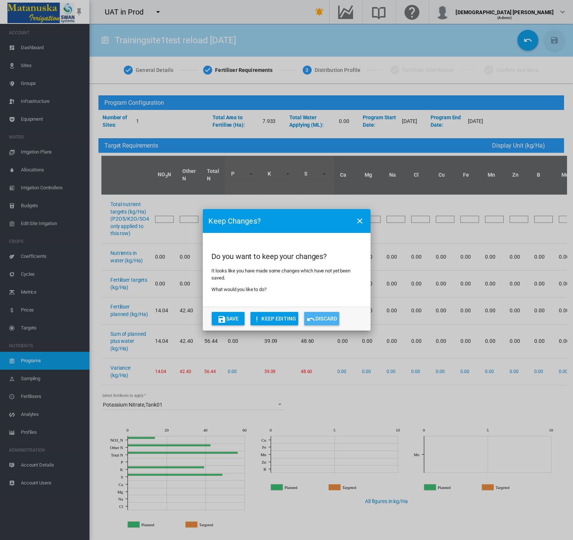
click at [310, 320] on md-icon "icon-undo" at bounding box center [310, 319] width 9 height 9
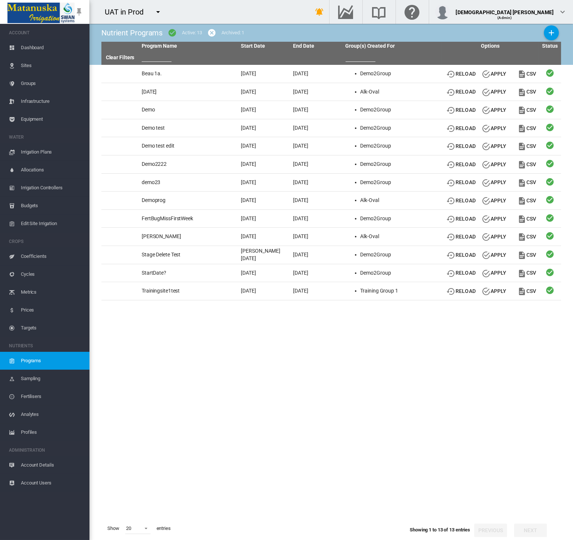
click at [154, 11] on md-icon "icon-menu-down" at bounding box center [158, 11] width 9 height 9
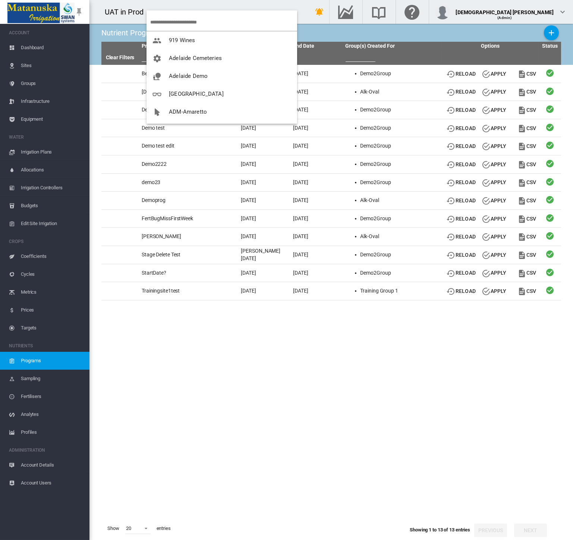
click at [345, 370] on md-backdrop at bounding box center [286, 270] width 573 height 540
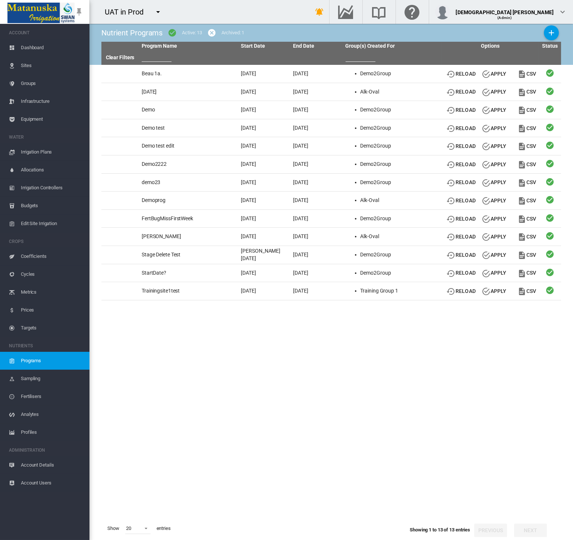
click at [296, 45] on th "End Date" at bounding box center [316, 46] width 52 height 9
click at [305, 46] on th "End Date" at bounding box center [316, 46] width 52 height 9
click at [309, 45] on th "End Date" at bounding box center [316, 46] width 52 height 9
click at [252, 46] on link "Start Date" at bounding box center [253, 46] width 24 height 6
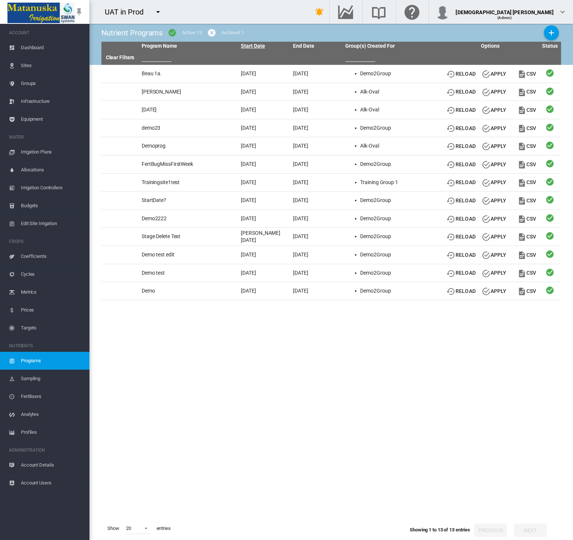
click at [252, 46] on link "Start Date" at bounding box center [253, 46] width 24 height 6
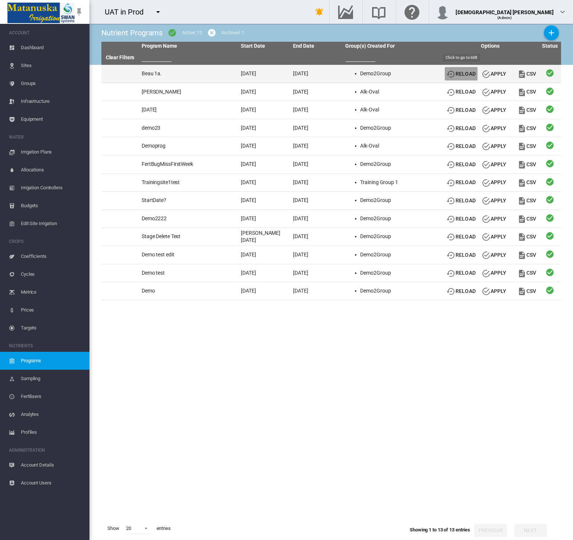
click at [468, 74] on button "Reload" at bounding box center [461, 73] width 33 height 13
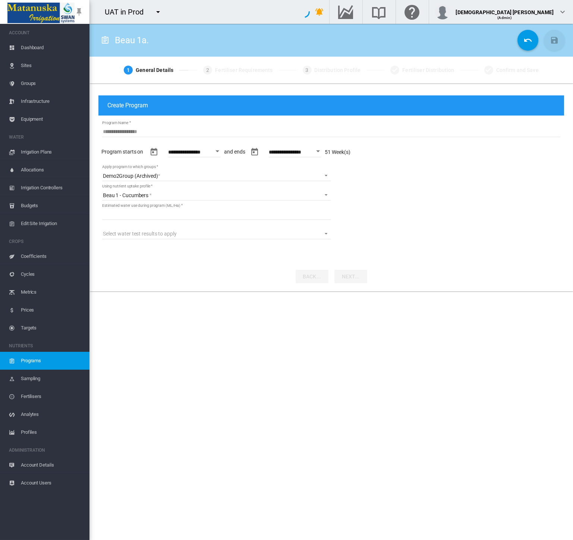
type input "********"
type input "**"
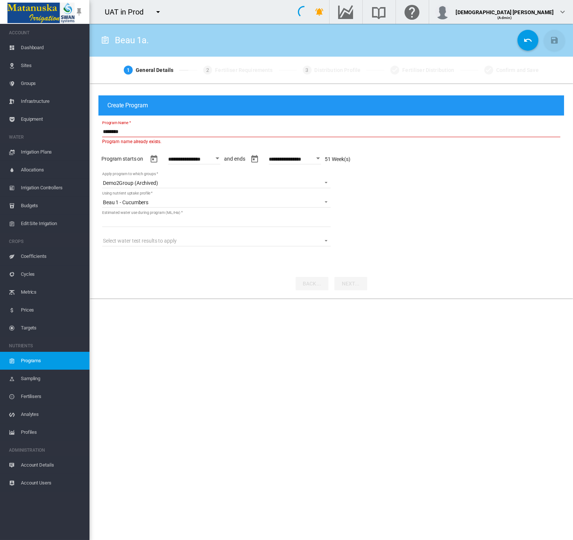
click at [194, 131] on input "********" at bounding box center [331, 131] width 458 height 11
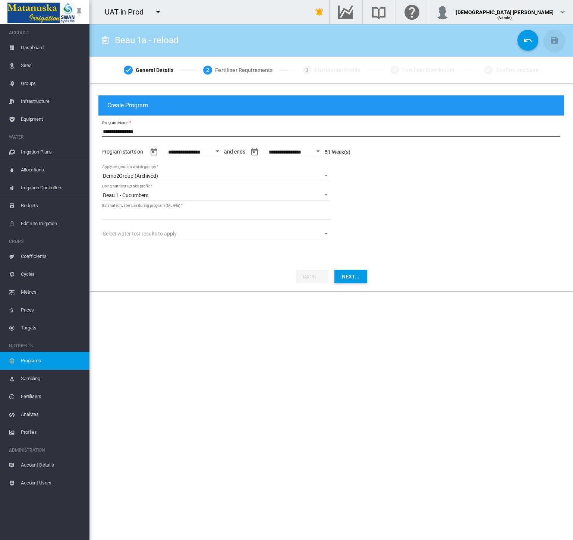
type input "**********"
click at [319, 177] on span "Apply program to which groups: Demo2Group (Archived)" at bounding box center [323, 174] width 9 height 7
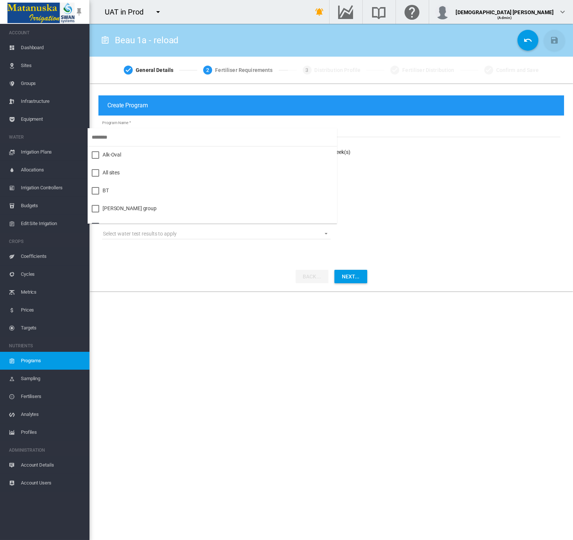
scroll to position [51, 0]
click at [427, 179] on md-backdrop at bounding box center [286, 270] width 573 height 540
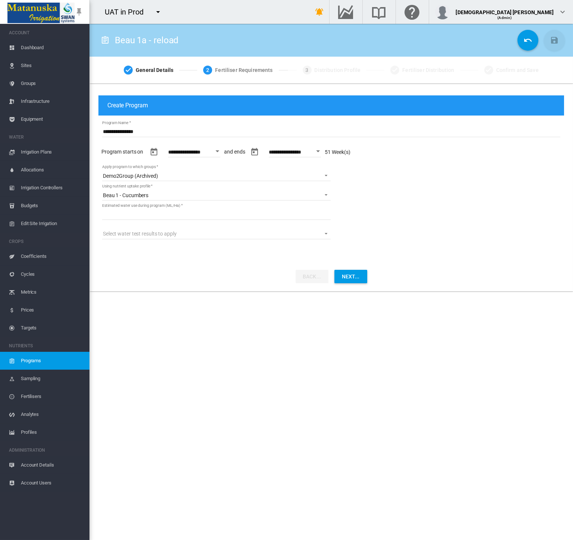
click at [44, 124] on span "Equipment" at bounding box center [52, 119] width 63 height 18
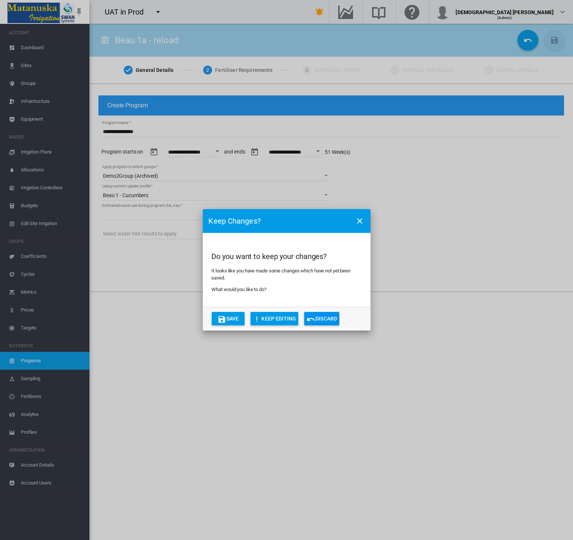
click at [326, 317] on button "Discard" at bounding box center [321, 318] width 35 height 13
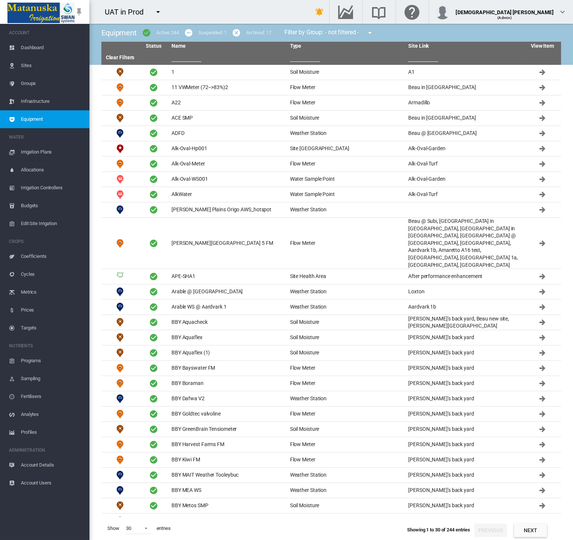
click at [38, 360] on span "Programs" at bounding box center [52, 361] width 63 height 18
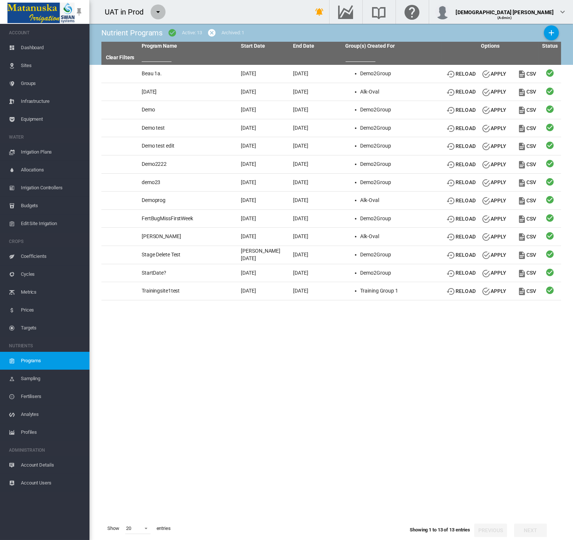
click at [161, 15] on md-icon "icon-menu-down" at bounding box center [158, 11] width 9 height 9
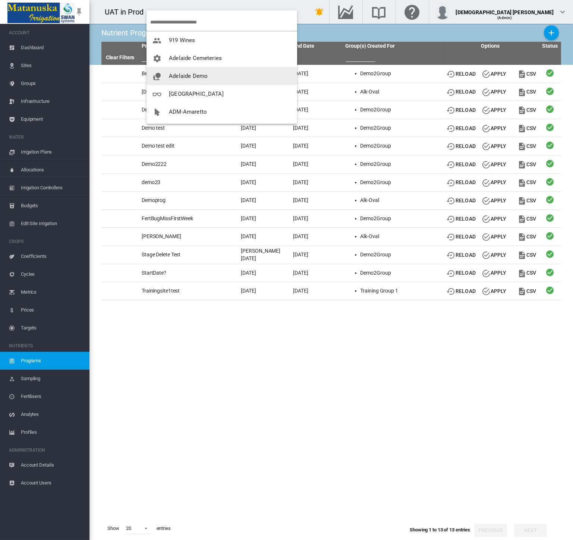
scroll to position [83, 0]
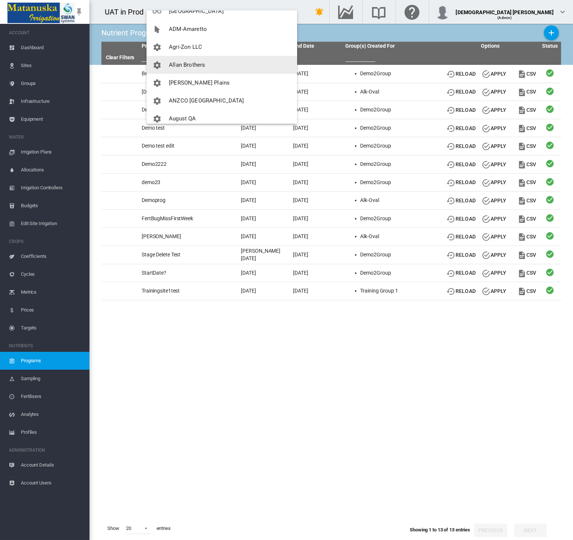
click at [209, 64] on button "Allan Brothers" at bounding box center [221, 65] width 151 height 18
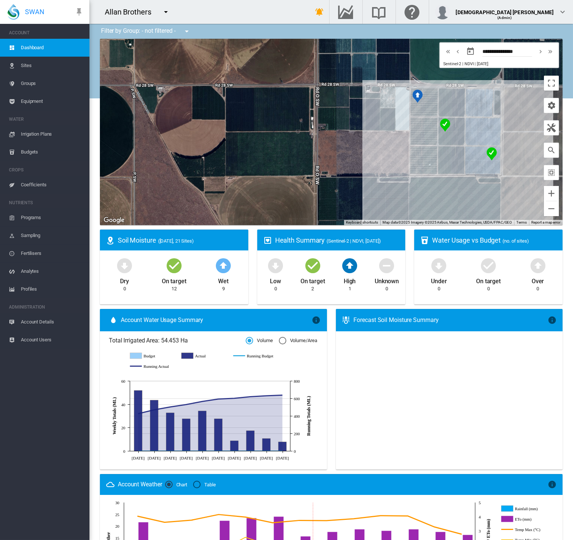
click at [32, 219] on span "Programs" at bounding box center [52, 218] width 63 height 18
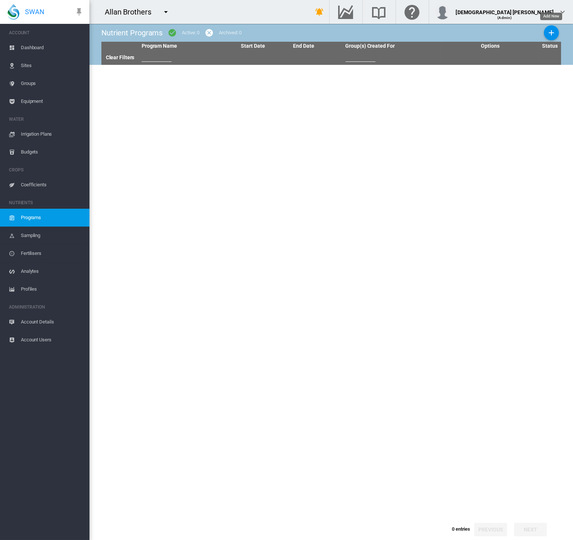
click at [549, 32] on md-icon "icon-plus" at bounding box center [551, 32] width 9 height 9
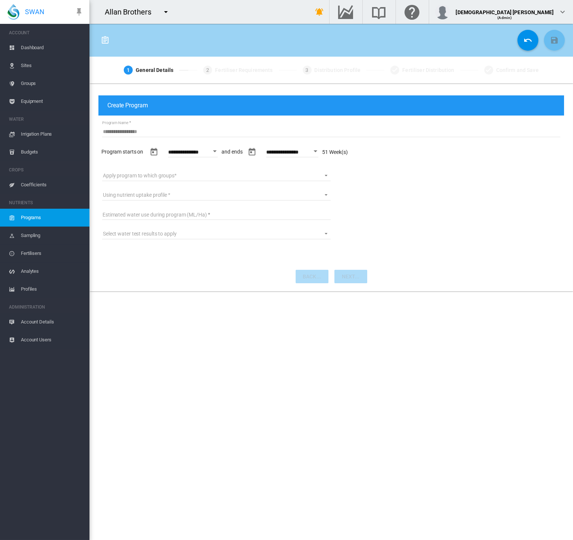
click at [189, 135] on input "Program Name" at bounding box center [331, 131] width 458 height 11
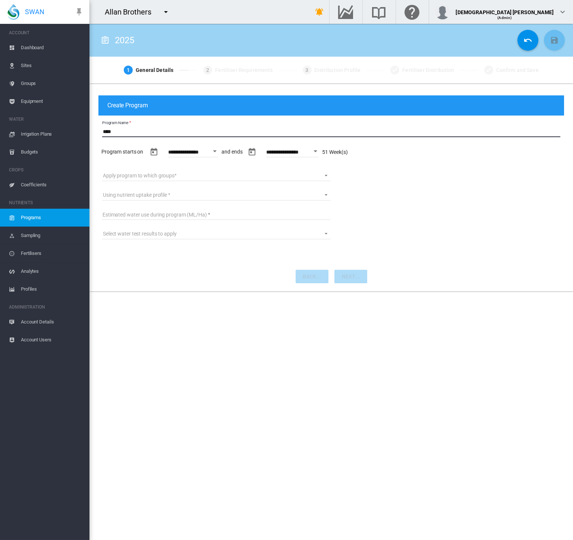
type input "****"
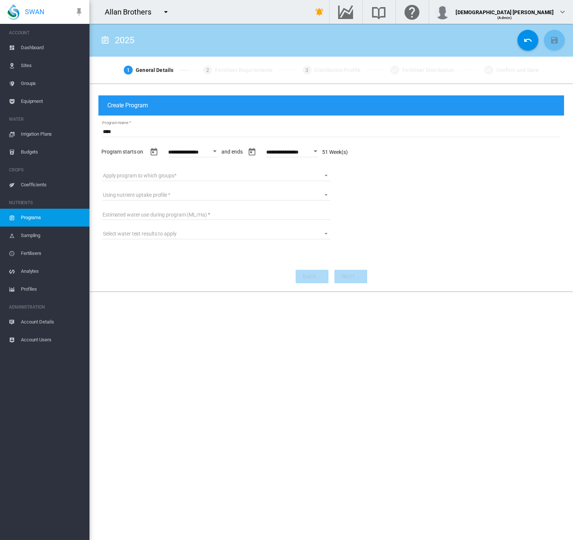
click at [224, 181] on md-input-container "Apply program to which groups Apply program to which groups All Blocks Control …" at bounding box center [216, 175] width 230 height 13
click at [221, 178] on md-select "Apply program to which groups All Blocks Control 485E (7, 14, 21) Control 485W …" at bounding box center [216, 175] width 228 height 11
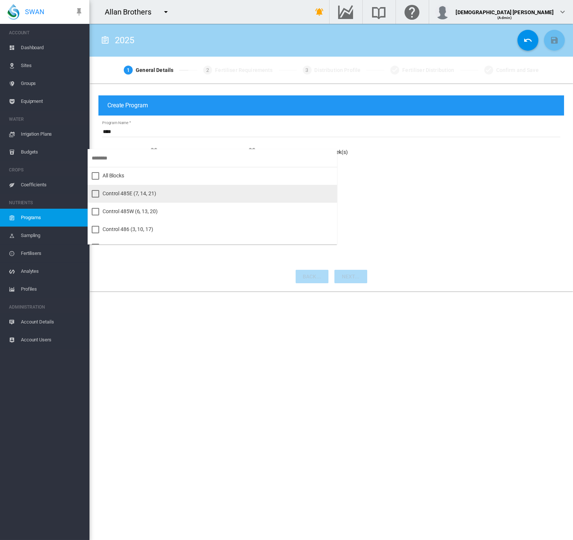
scroll to position [83, 0]
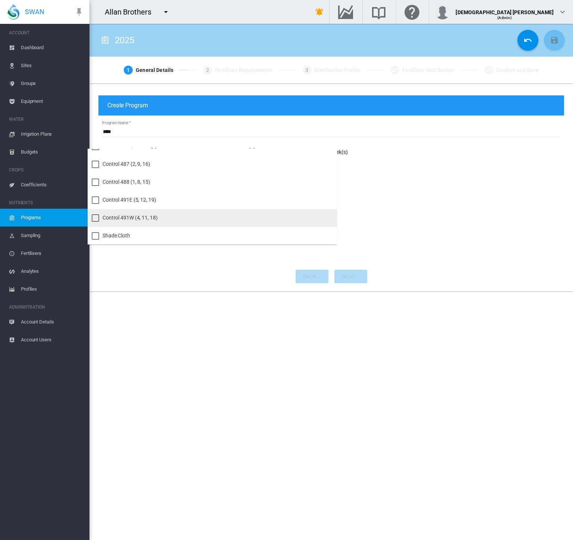
click at [95, 218] on div at bounding box center [95, 217] width 7 height 7
click at [411, 230] on md-backdrop at bounding box center [286, 270] width 573 height 540
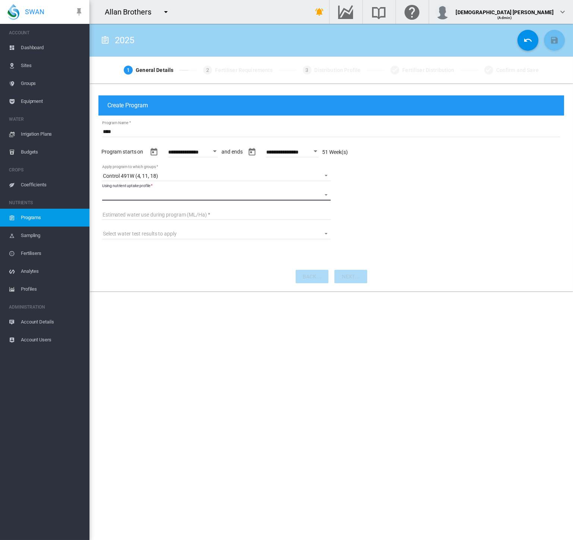
click at [269, 196] on md-select "Using nutrient uptake profile" at bounding box center [216, 194] width 228 height 11
click at [437, 205] on md-backdrop at bounding box center [286, 270] width 573 height 540
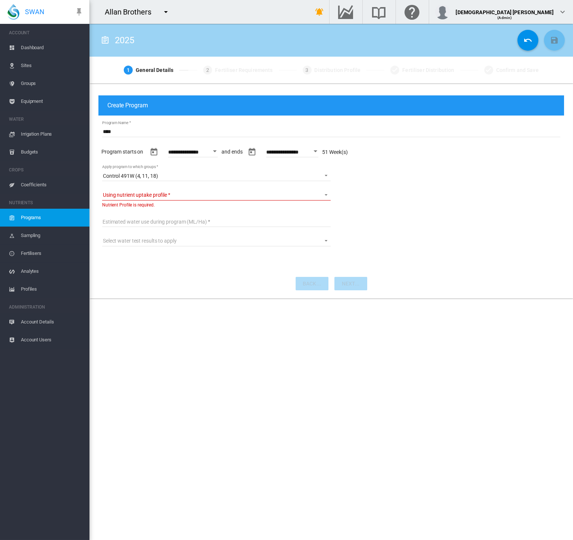
click at [26, 53] on span "Dashboard" at bounding box center [52, 48] width 63 height 18
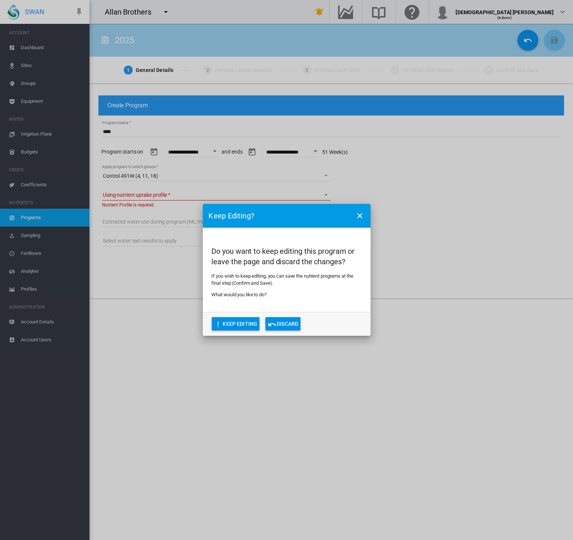
click at [282, 326] on button "Discard" at bounding box center [282, 323] width 35 height 13
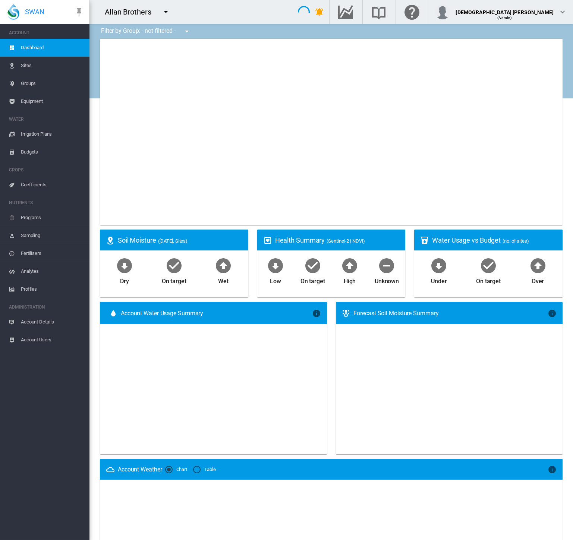
type input "**********"
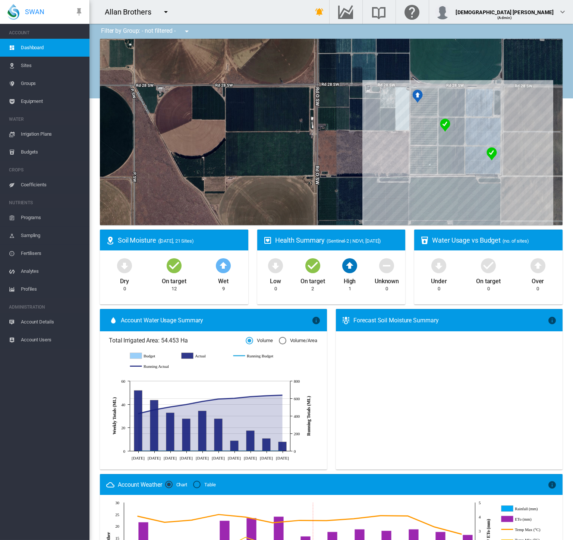
click at [165, 15] on md-icon "icon-menu-down" at bounding box center [165, 11] width 9 height 9
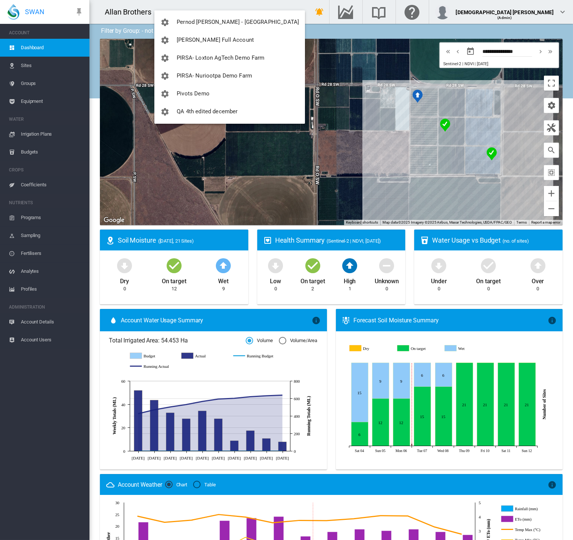
scroll to position [993, 0]
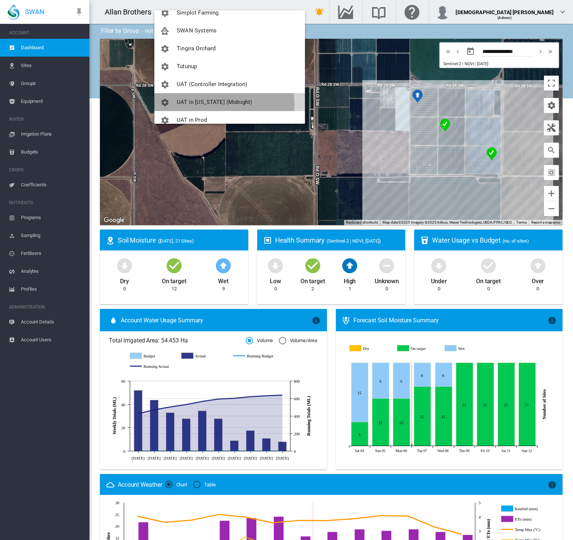
click at [224, 103] on span "UAT in [US_STATE] (Midnight)" at bounding box center [214, 102] width 75 height 7
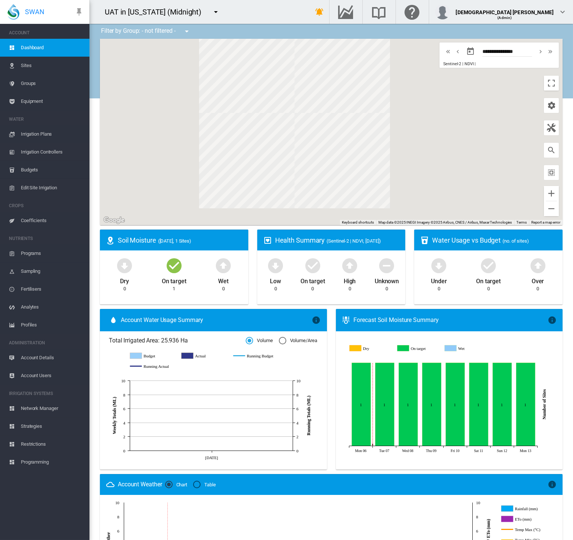
click at [37, 325] on span "Profiles" at bounding box center [52, 325] width 63 height 18
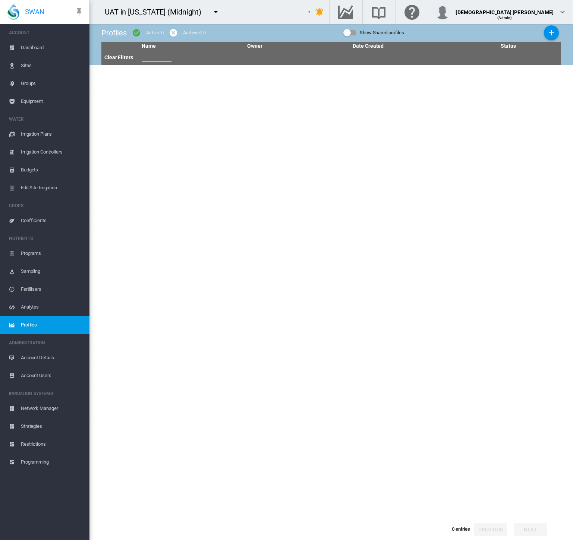
click at [37, 325] on span "Profiles" at bounding box center [52, 325] width 63 height 18
click at [35, 253] on span "Programs" at bounding box center [52, 253] width 63 height 18
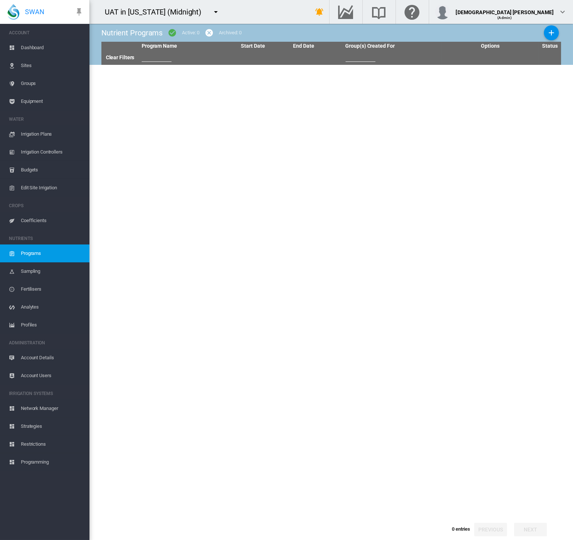
click at [211, 8] on md-icon "icon-menu-down" at bounding box center [215, 11] width 9 height 9
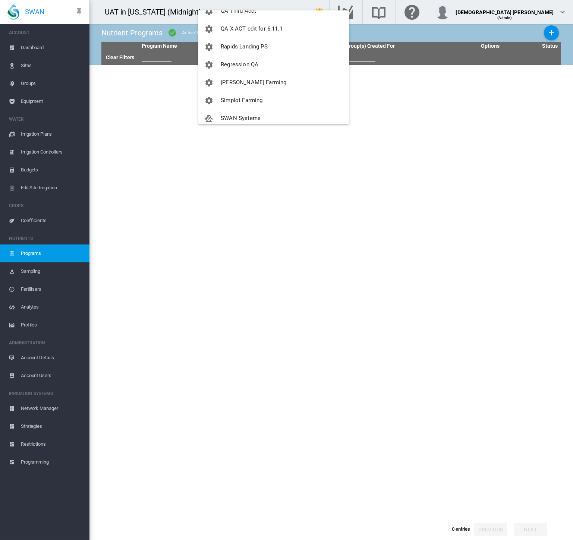
scroll to position [1035, 0]
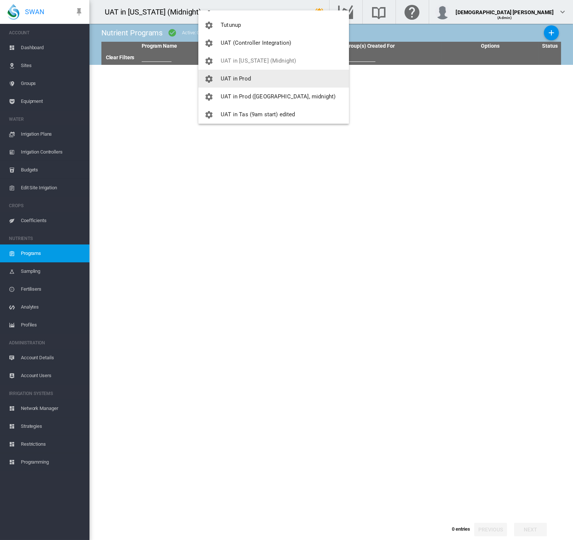
click at [235, 77] on span "UAT in Prod" at bounding box center [236, 78] width 30 height 7
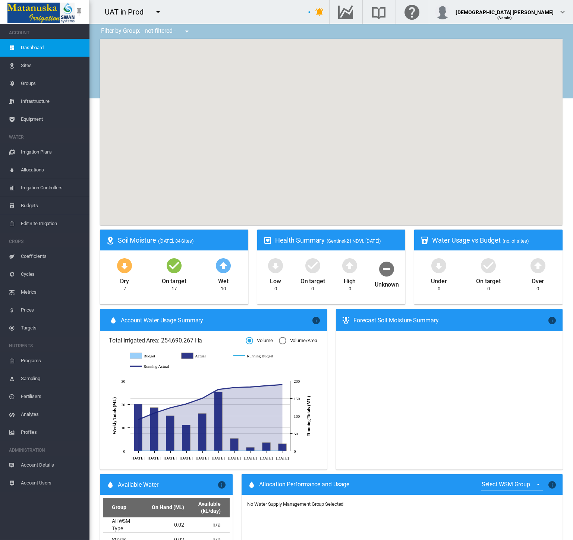
click at [30, 364] on span "Programs" at bounding box center [52, 361] width 63 height 18
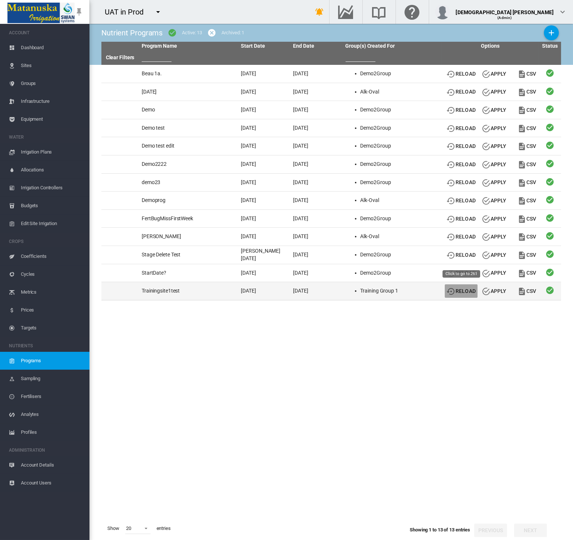
click at [449, 292] on md-icon "icon-backup-restore" at bounding box center [450, 291] width 9 height 9
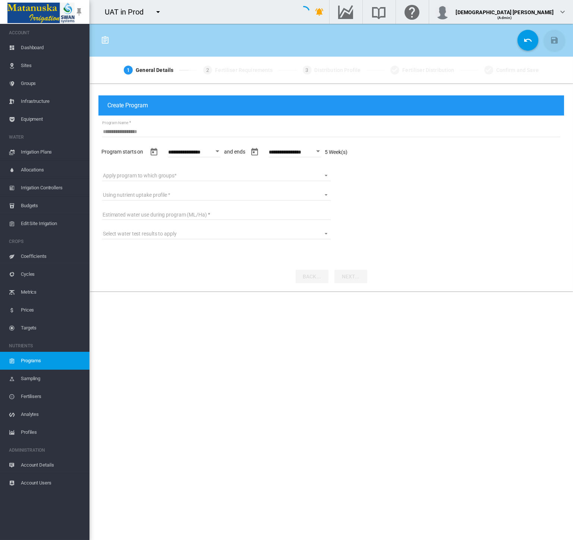
type input "**********"
type input "*"
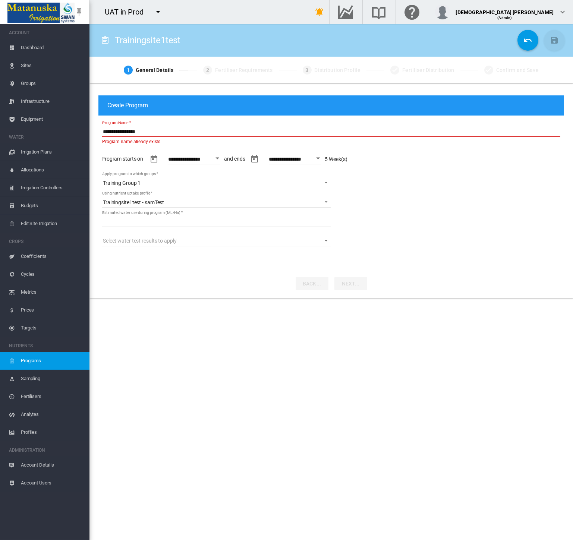
click at [167, 132] on input "**********" at bounding box center [331, 131] width 458 height 11
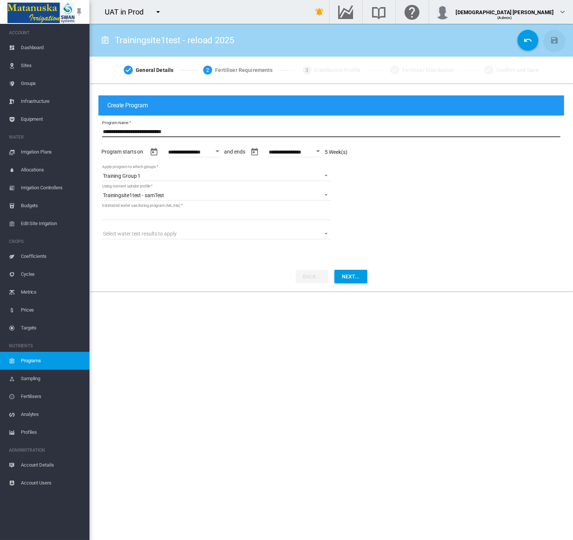
click at [161, 130] on input "**********" at bounding box center [331, 131] width 458 height 11
type input "**********"
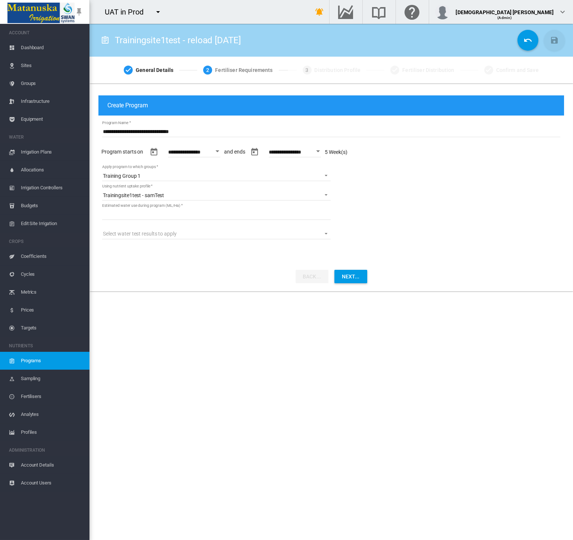
click at [220, 154] on button "Open calendar" at bounding box center [217, 151] width 13 height 13
click at [314, 140] on div at bounding box center [286, 270] width 573 height 540
click at [319, 152] on input "**********" at bounding box center [295, 152] width 52 height 7
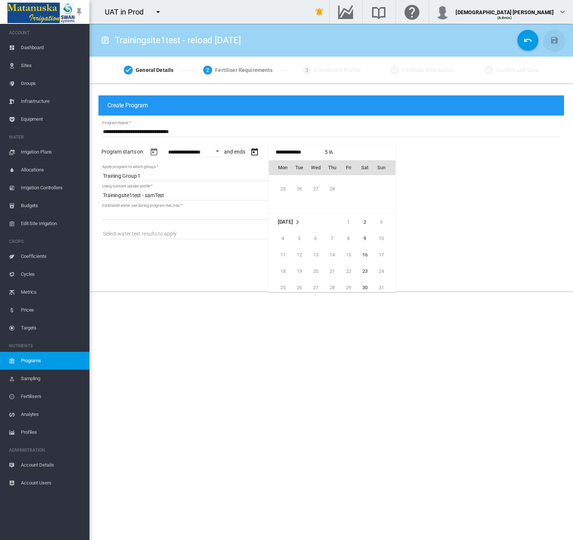
click at [295, 224] on td "Mar 2019" at bounding box center [296, 222] width 55 height 17
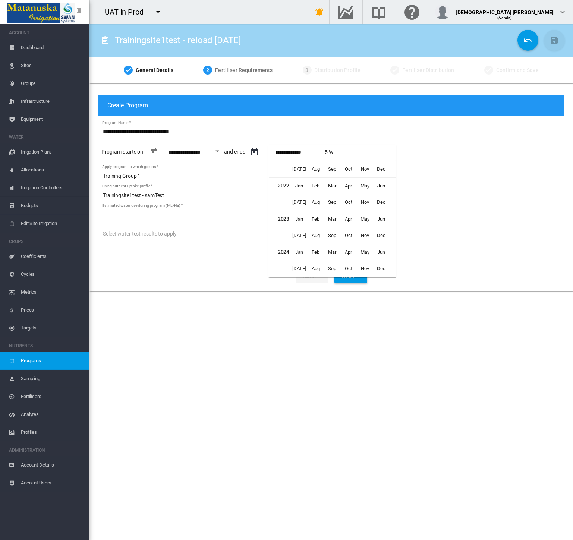
scroll to position [157, 0]
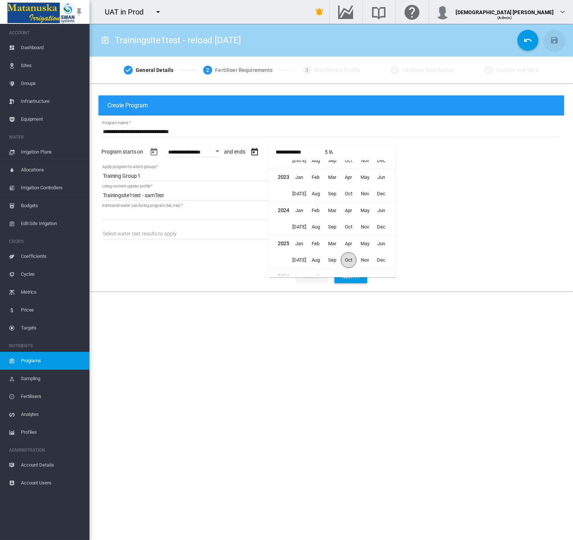
click at [347, 259] on span "Oct" at bounding box center [349, 260] width 16 height 16
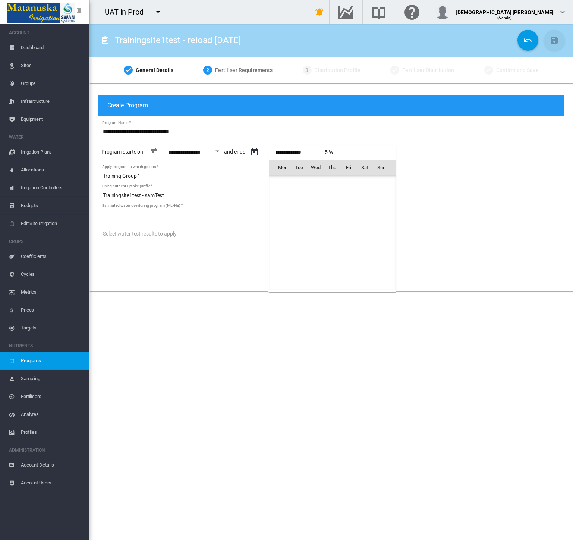
scroll to position [8393, 0]
click at [366, 247] on span "25" at bounding box center [364, 249] width 15 height 15
type input "**********"
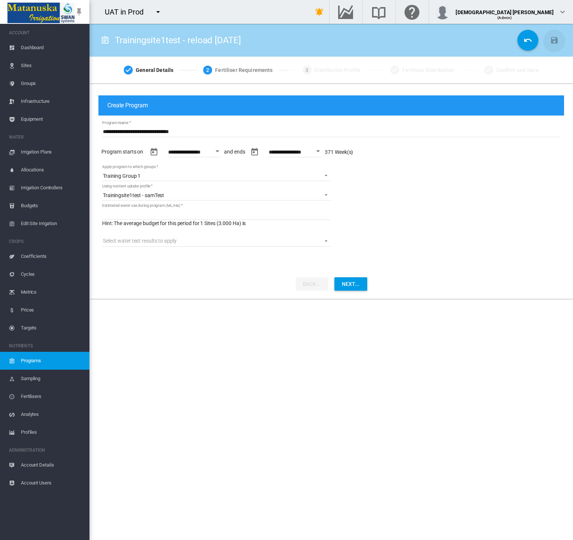
click at [216, 153] on button "Open calendar" at bounding box center [217, 151] width 13 height 13
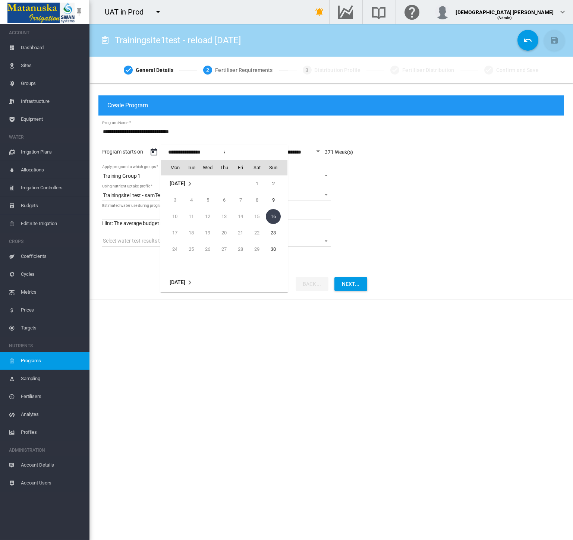
click at [173, 183] on span "Sep 2018" at bounding box center [177, 183] width 15 height 6
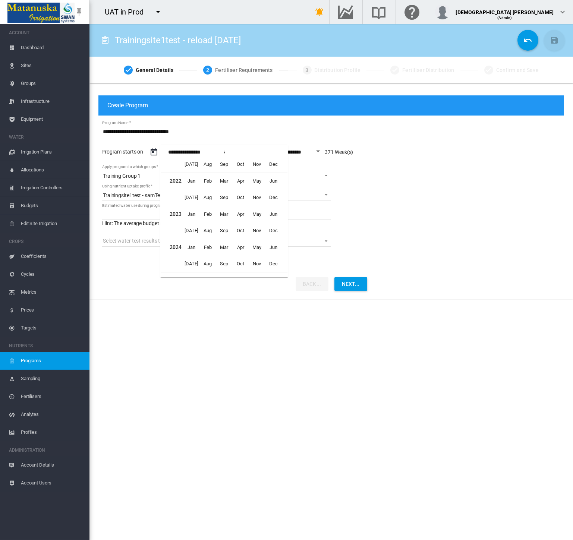
scroll to position [412, 0]
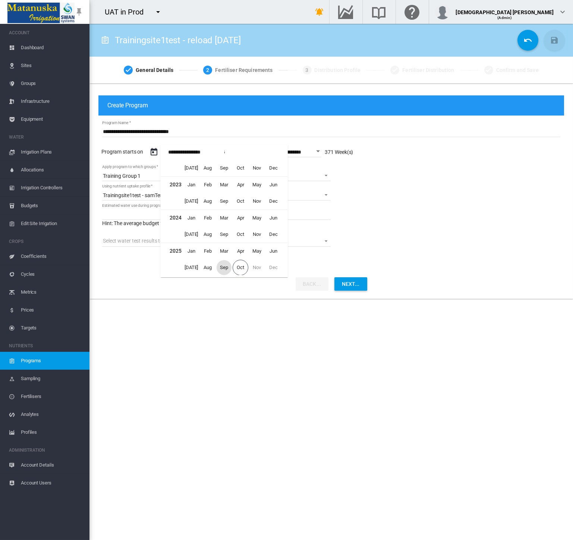
click at [228, 265] on span "Sep" at bounding box center [223, 267] width 15 height 15
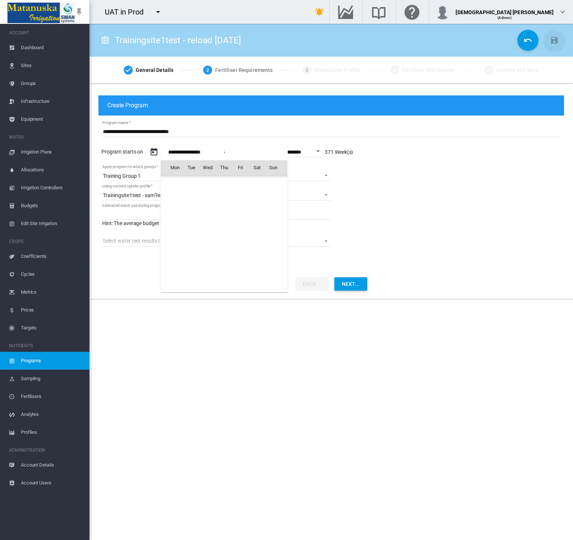
scroll to position [18563, 0]
click at [272, 234] on span "21" at bounding box center [273, 232] width 15 height 15
type input "**********"
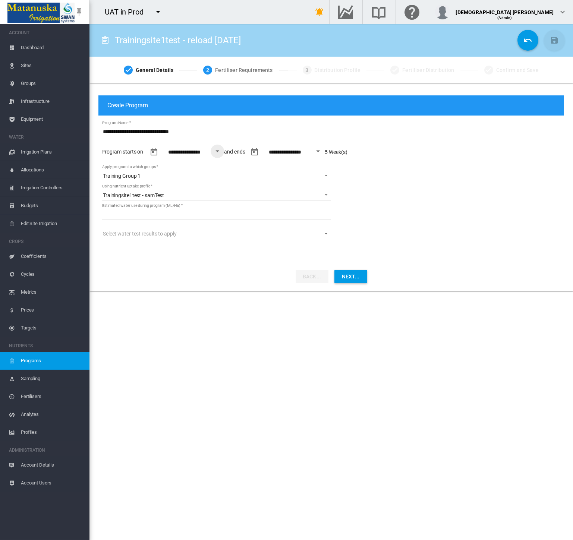
click at [399, 190] on md-content "**********" at bounding box center [330, 183] width 465 height 134
click at [27, 80] on span "Groups" at bounding box center [52, 84] width 63 height 18
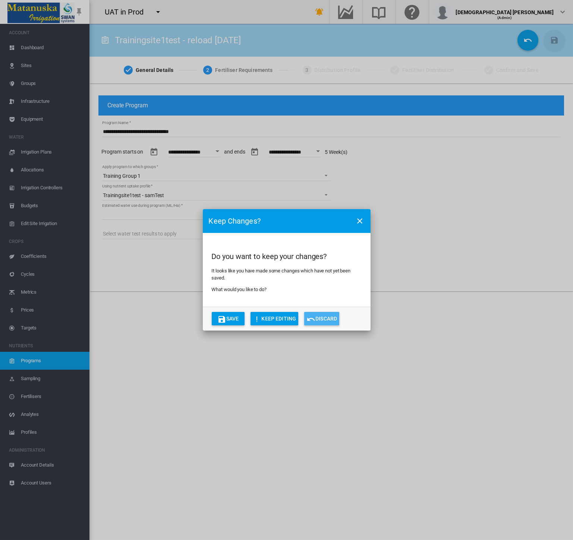
click at [324, 322] on button "Discard" at bounding box center [321, 318] width 35 height 13
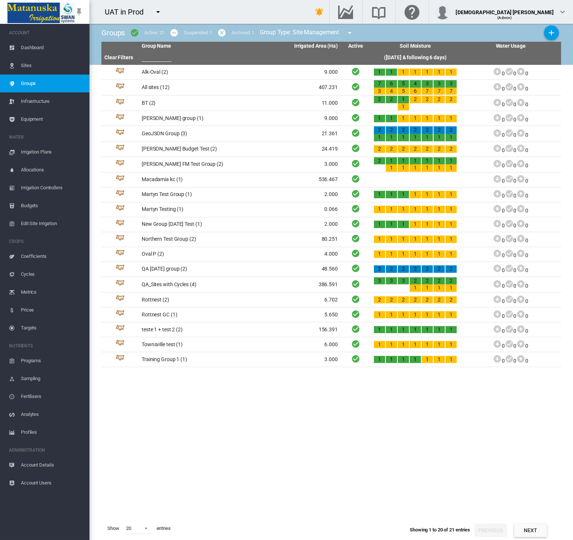
click at [32, 361] on span "Programs" at bounding box center [52, 361] width 63 height 18
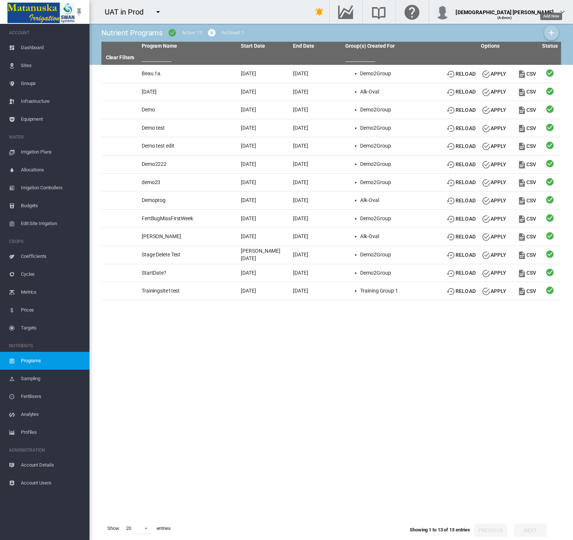
click at [552, 32] on md-icon "icon-plus" at bounding box center [551, 32] width 9 height 9
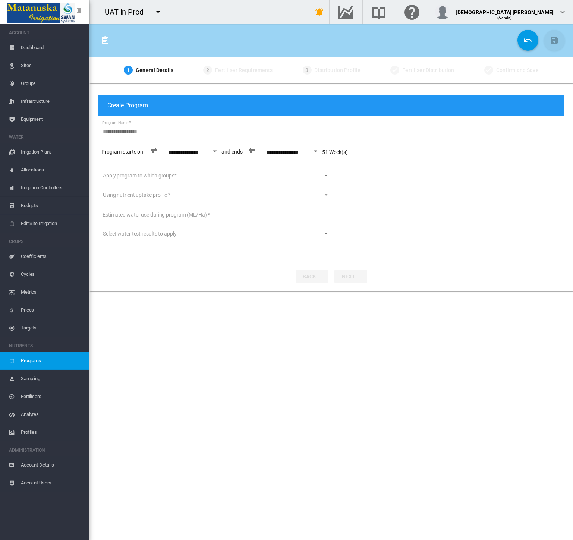
click at [322, 150] on button "Open calendar" at bounding box center [315, 151] width 13 height 13
click at [358, 278] on span "3" at bounding box center [361, 282] width 15 height 15
type input "**********"
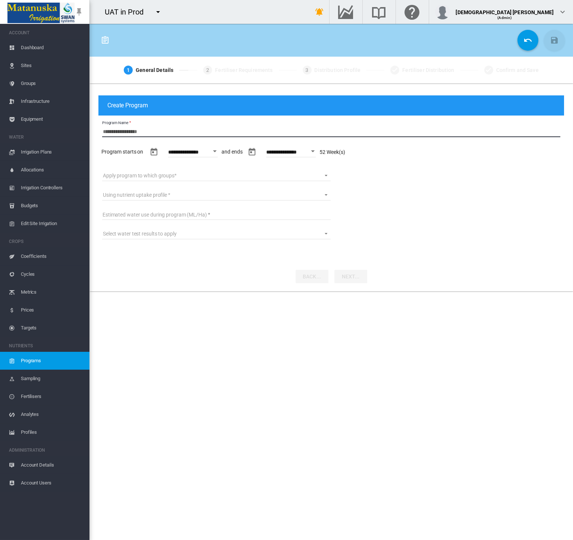
click at [156, 127] on input "Program Name" at bounding box center [331, 131] width 458 height 11
type input "*********"
click at [39, 65] on span "Sites" at bounding box center [52, 66] width 63 height 18
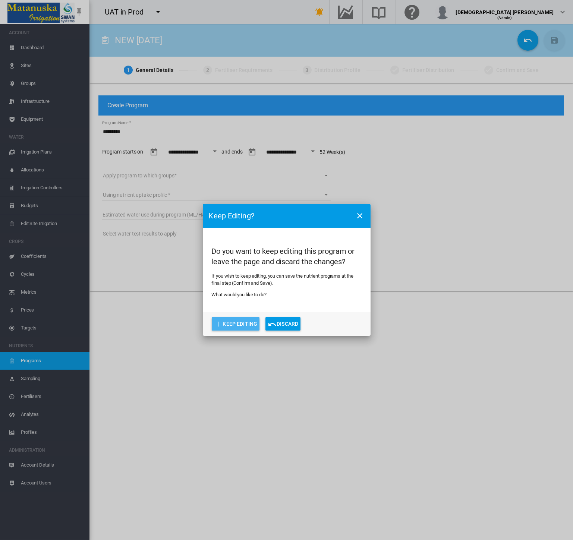
click at [245, 323] on button "Keep Editing" at bounding box center [236, 323] width 48 height 13
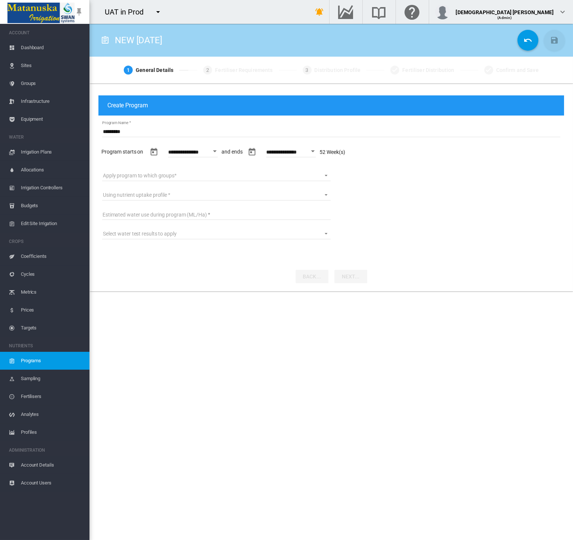
click at [32, 82] on span "Groups" at bounding box center [52, 84] width 63 height 18
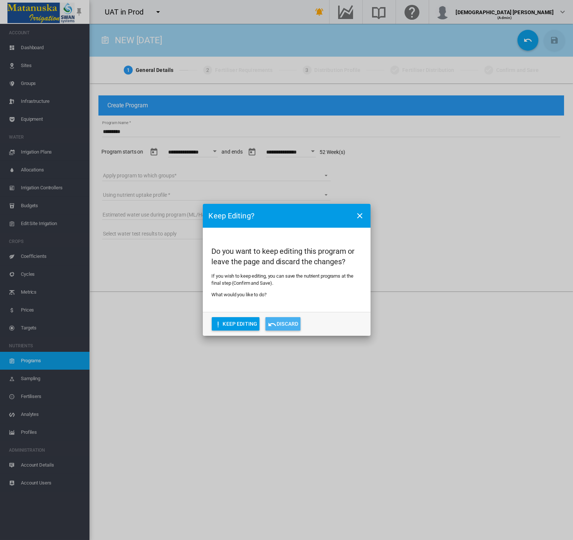
click at [279, 322] on button "Discard" at bounding box center [282, 323] width 35 height 13
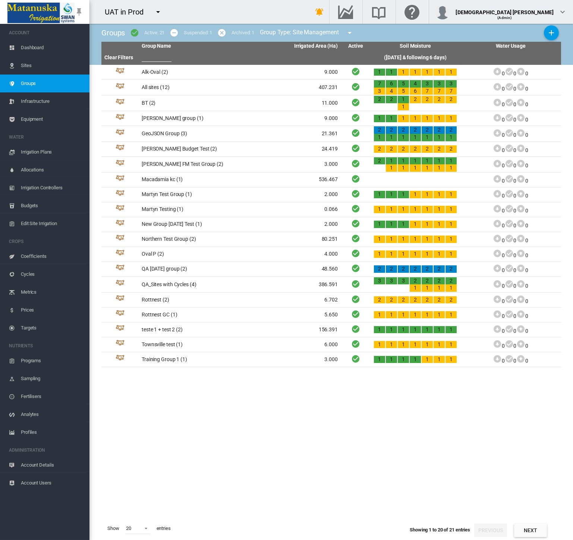
click at [26, 366] on span "Programs" at bounding box center [52, 361] width 63 height 18
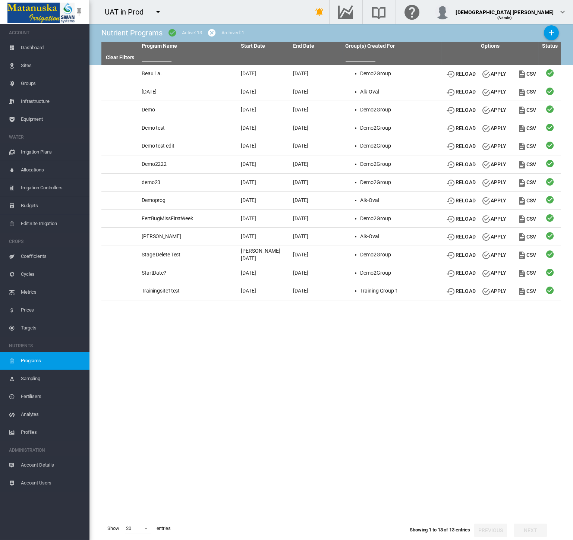
click at [37, 44] on span "Dashboard" at bounding box center [52, 48] width 63 height 18
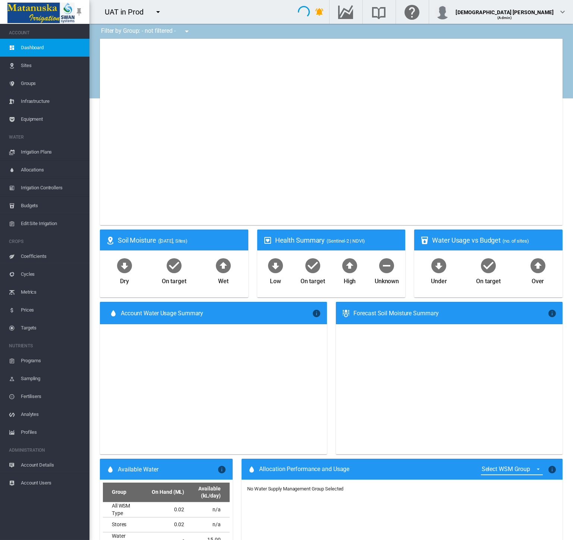
type input "**********"
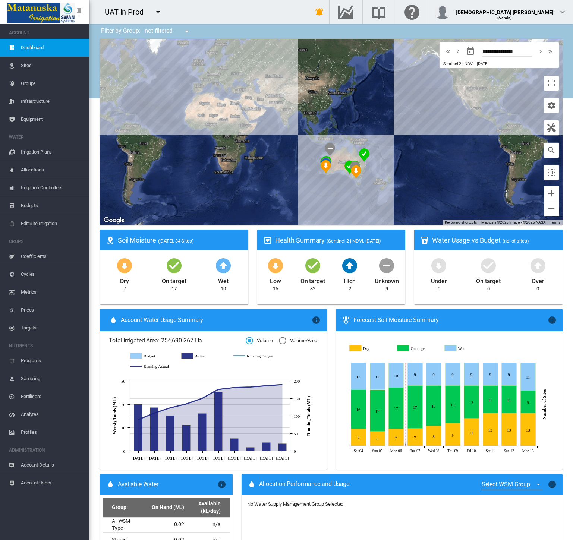
click at [501, 51] on input "**********" at bounding box center [507, 52] width 50 height 7
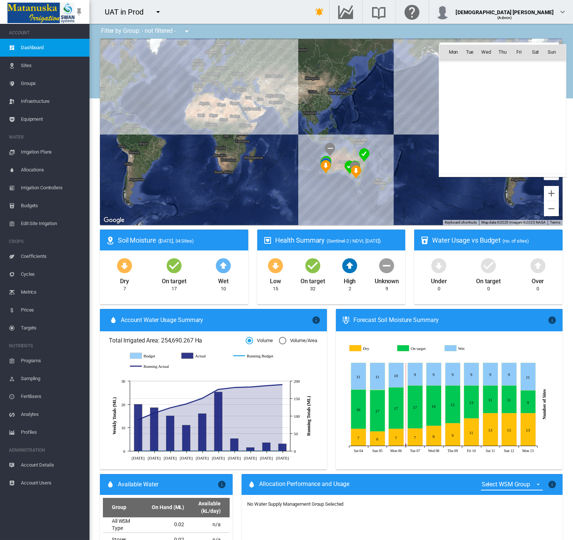
scroll to position [172699, 0]
click at [373, 21] on div at bounding box center [286, 270] width 573 height 540
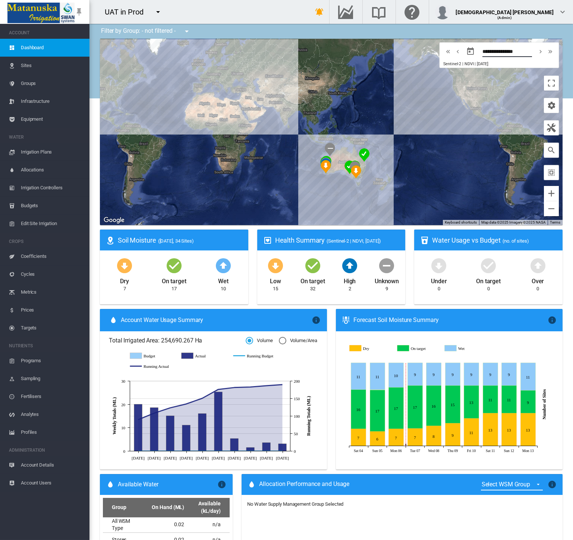
click at [508, 54] on input "**********" at bounding box center [507, 52] width 50 height 7
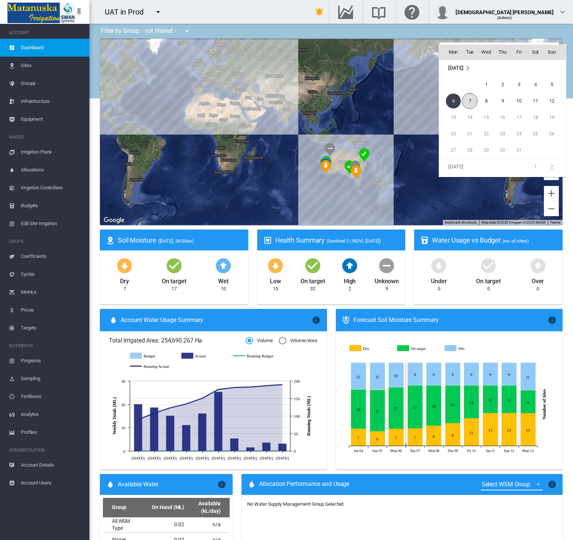
click at [470, 98] on span "7" at bounding box center [470, 101] width 16 height 16
type input "**********"
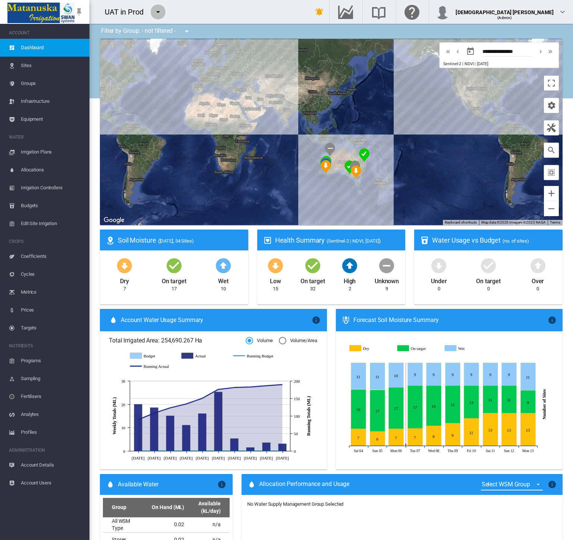
click at [159, 14] on md-icon "icon-menu-down" at bounding box center [158, 11] width 9 height 9
type input "***"
click at [165, 38] on span "button" at bounding box center [160, 40] width 16 height 7
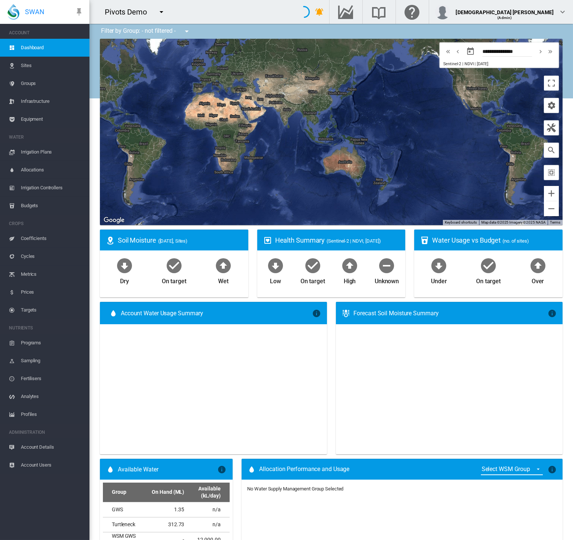
type input "**********"
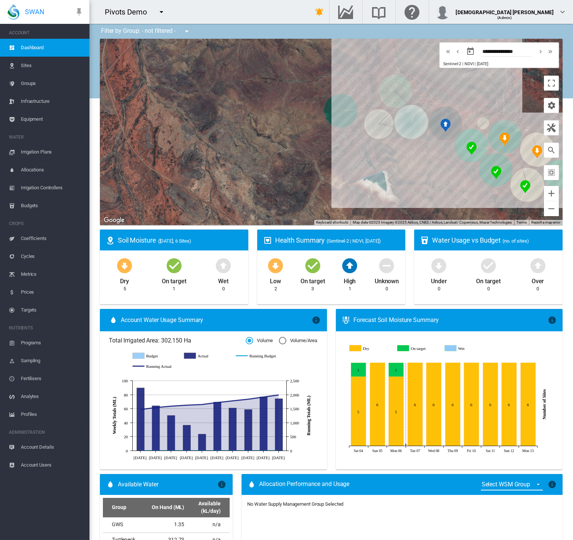
click at [51, 123] on span "Equipment" at bounding box center [52, 119] width 63 height 18
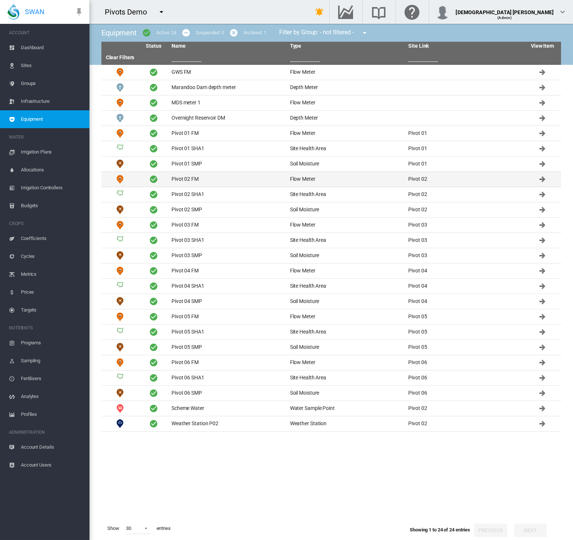
click at [223, 180] on td "Pivot 02 FM" at bounding box center [227, 179] width 118 height 15
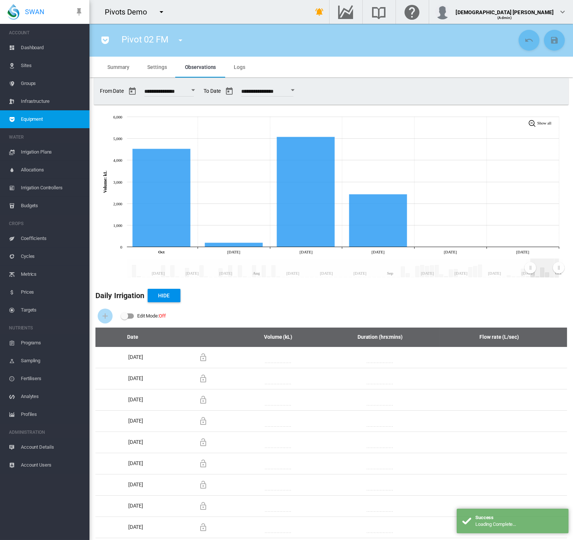
drag, startPoint x: 126, startPoint y: 271, endPoint x: 527, endPoint y: 268, distance: 401.3
click at [529, 274] on rect "Zoom chart using cursor arrows" at bounding box center [530, 268] width 9 height 19
click at [156, 68] on span "Settings" at bounding box center [156, 67] width 19 height 6
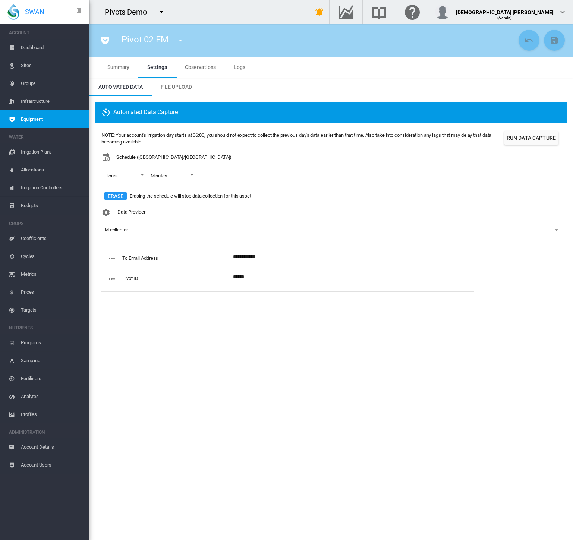
click at [215, 69] on md-tab-item "Observations" at bounding box center [200, 67] width 49 height 21
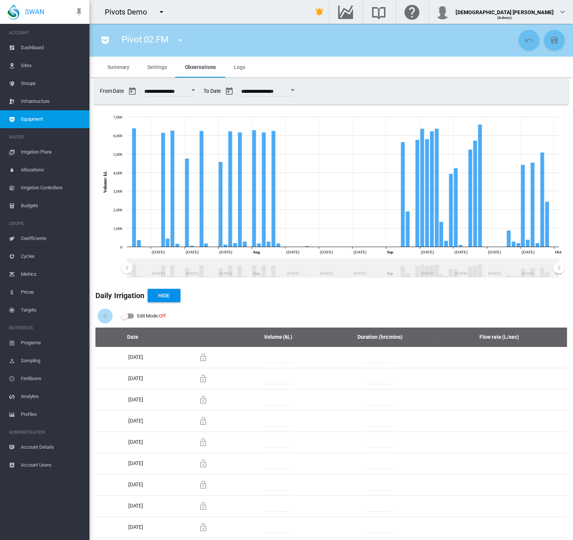
click at [236, 70] on span "Logs" at bounding box center [240, 67] width 12 height 6
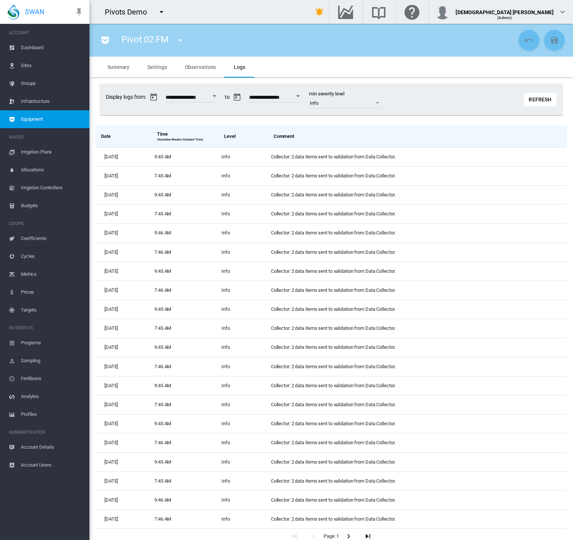
click at [62, 67] on span "Sites" at bounding box center [52, 66] width 63 height 18
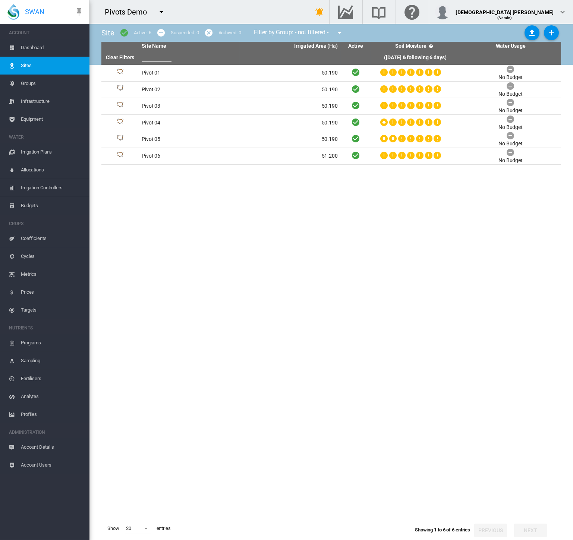
click at [37, 49] on span "Dashboard" at bounding box center [52, 48] width 63 height 18
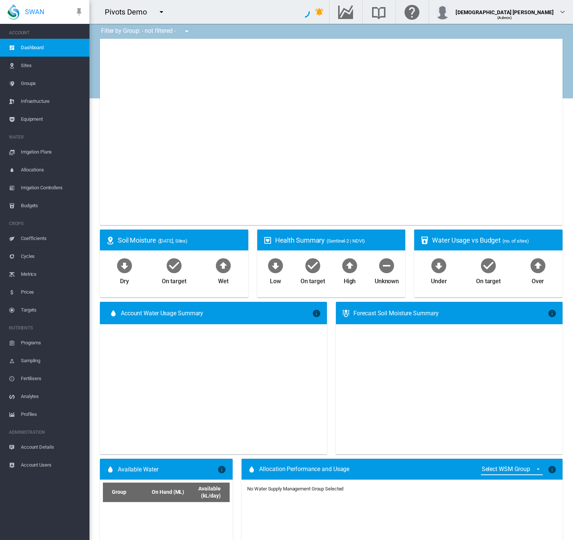
type input "**********"
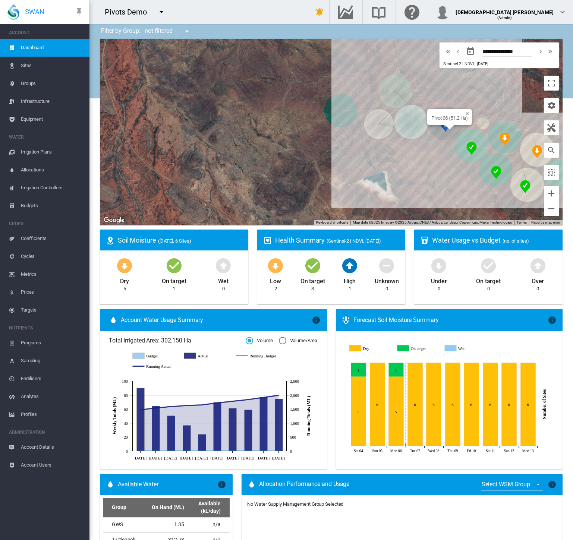
click at [445, 126] on div at bounding box center [449, 127] width 9 height 4
click at [440, 127] on img "NDVI: Pivot 06 SHA1" at bounding box center [445, 124] width 10 height 13
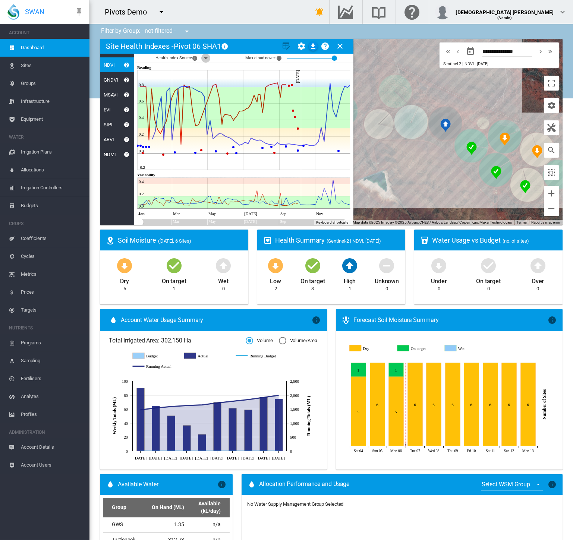
click at [206, 58] on md-icon "icon-menu-down" at bounding box center [205, 58] width 9 height 9
click at [213, 84] on div at bounding box center [210, 87] width 7 height 7
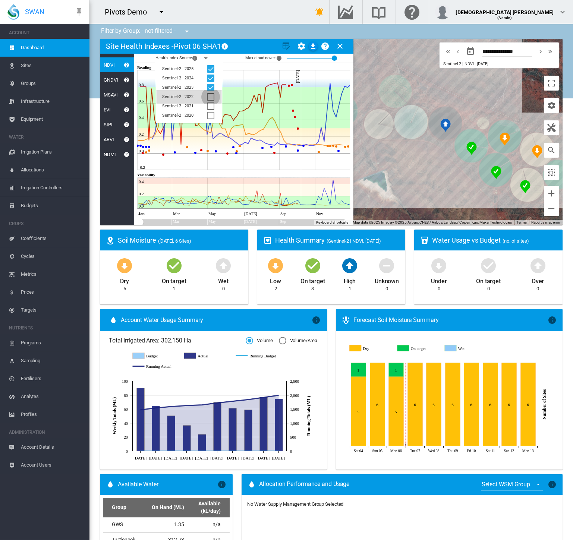
click at [209, 93] on div at bounding box center [210, 96] width 7 height 7
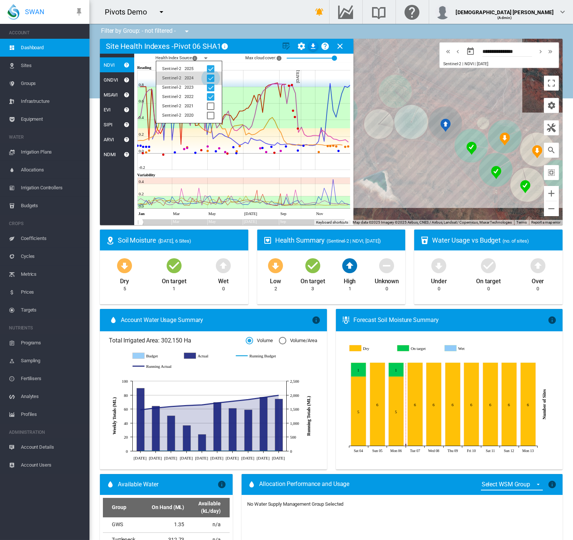
click at [209, 79] on div at bounding box center [210, 78] width 7 height 7
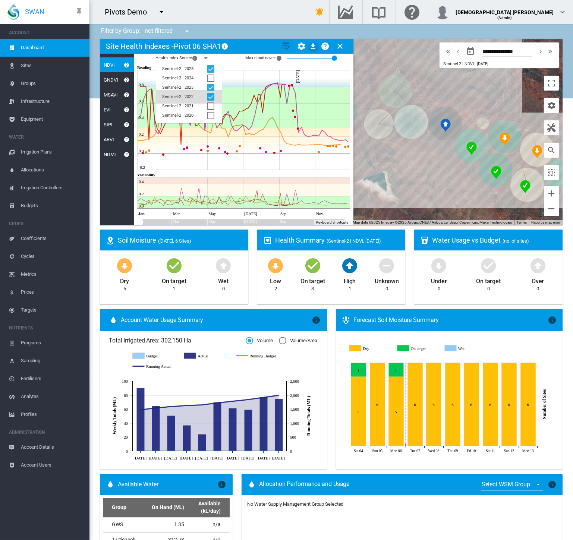
click at [212, 93] on div at bounding box center [210, 96] width 7 height 7
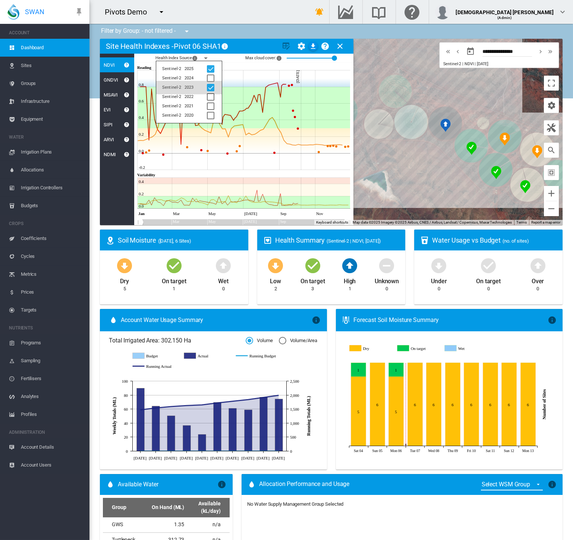
click at [211, 86] on div at bounding box center [210, 87] width 7 height 7
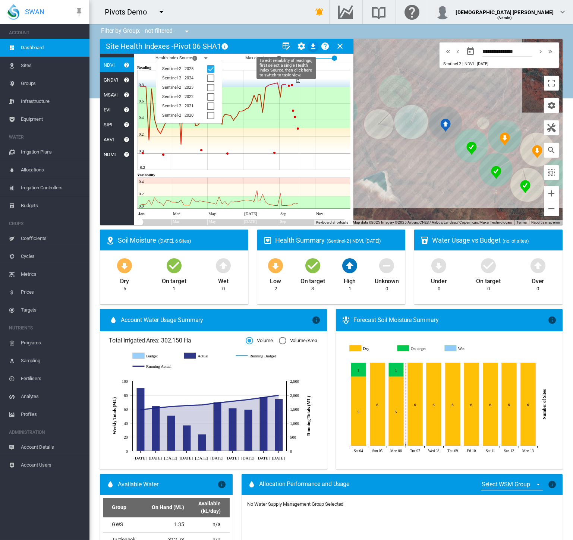
click at [290, 49] on md-icon "icon-table-edit" at bounding box center [286, 46] width 9 height 9
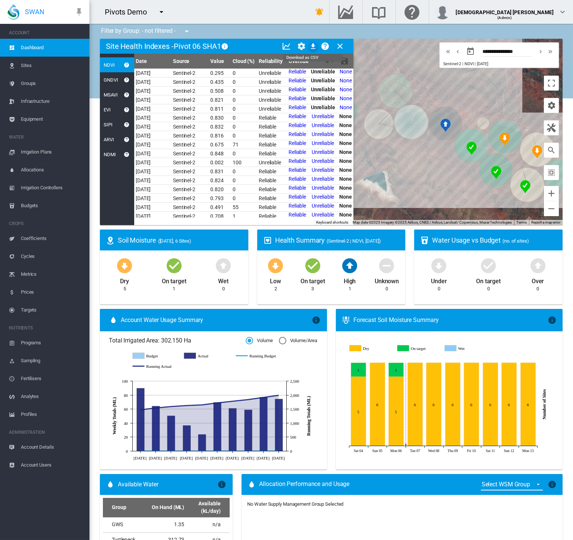
click at [313, 44] on md-icon "icon-download" at bounding box center [313, 46] width 9 height 9
click at [486, 51] on input "**********" at bounding box center [507, 52] width 50 height 7
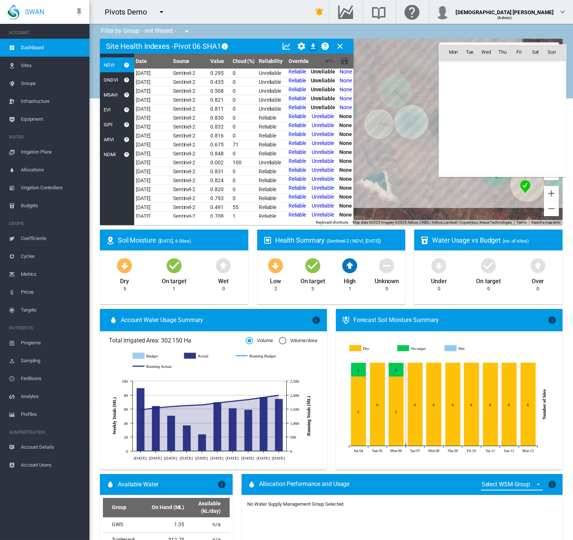
scroll to position [172699, 0]
click at [483, 81] on span "1" at bounding box center [485, 84] width 15 height 15
type input "**********"
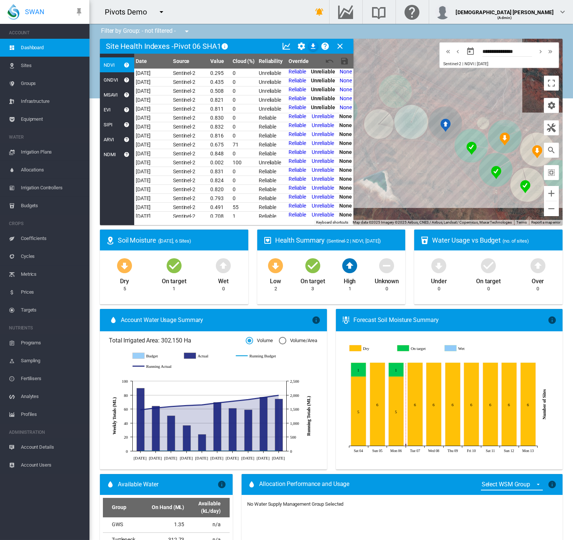
click at [38, 255] on span "Cycles" at bounding box center [52, 256] width 63 height 18
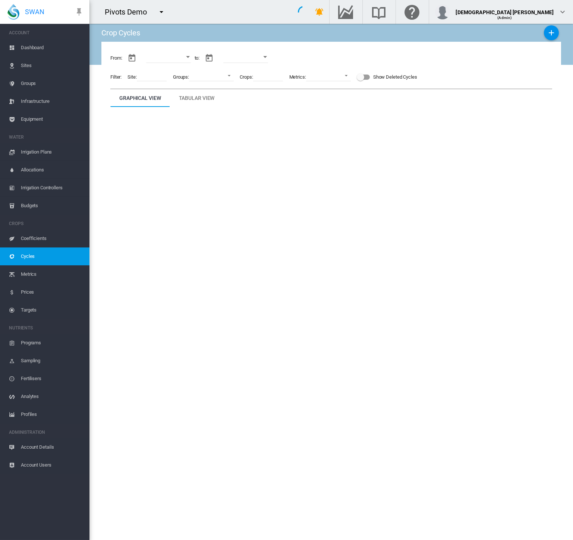
type input "**********"
click at [193, 55] on button "Open calendar" at bounding box center [192, 56] width 13 height 13
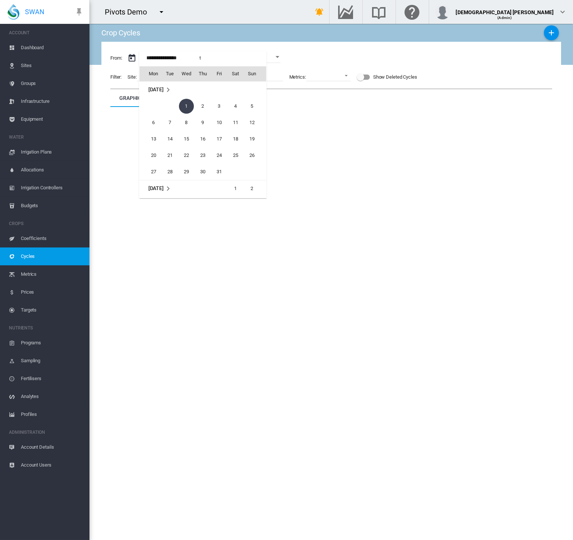
click at [162, 11] on div at bounding box center [286, 270] width 573 height 540
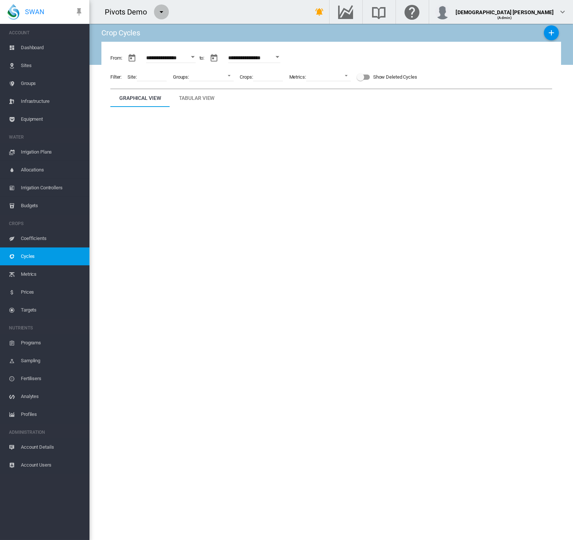
click at [162, 11] on md-icon "icon-menu-down" at bounding box center [161, 11] width 9 height 9
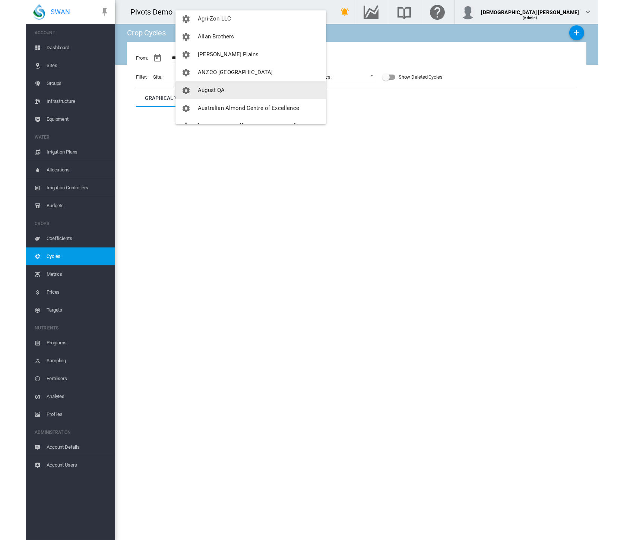
scroll to position [83, 0]
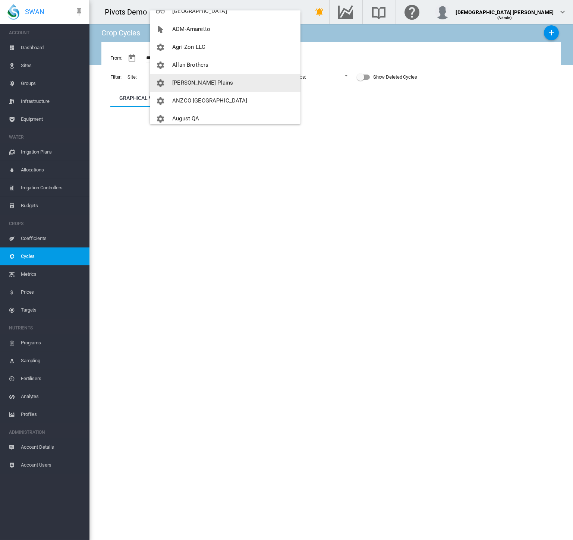
click at [186, 78] on button "[PERSON_NAME] Plains" at bounding box center [225, 83] width 151 height 18
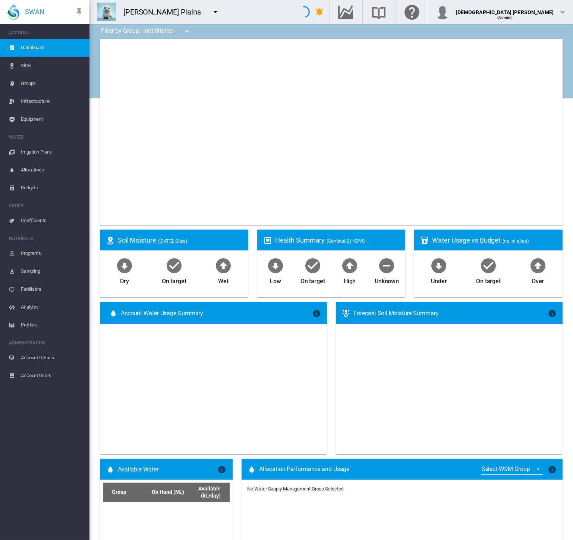
type input "**********"
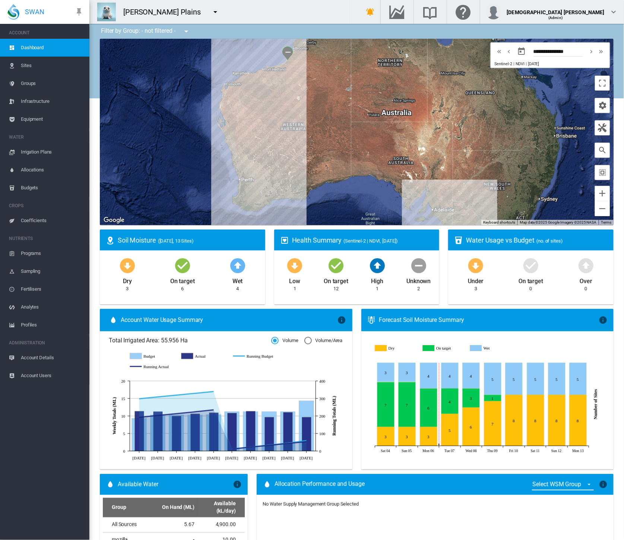
click at [30, 119] on span "Equipment" at bounding box center [52, 119] width 63 height 18
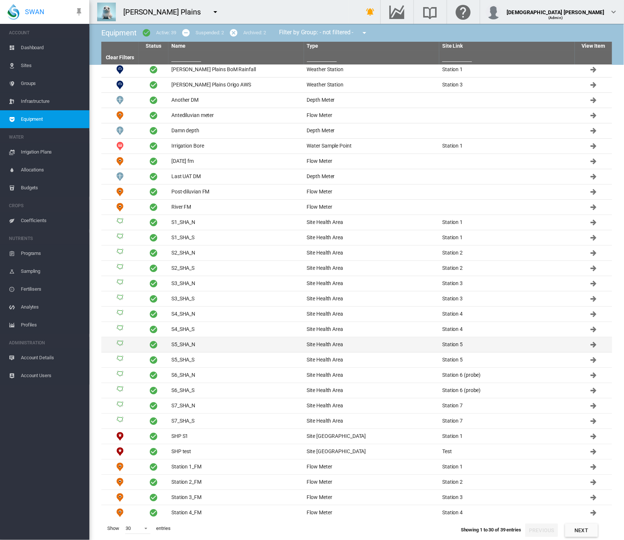
scroll to position [3, 0]
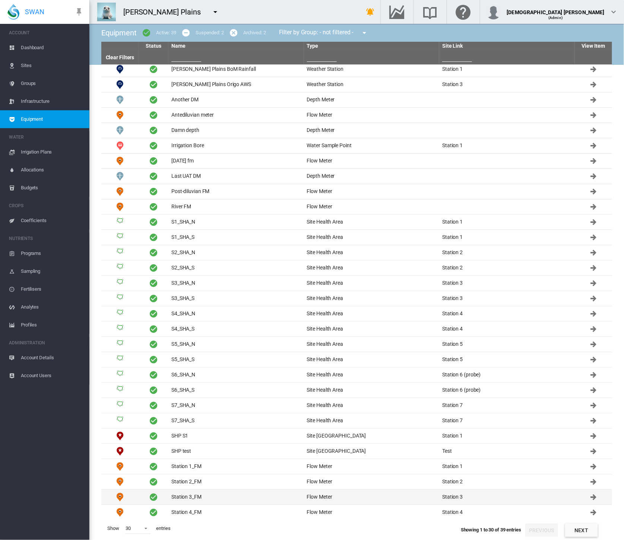
click at [177, 490] on td "Station 3_FM" at bounding box center [236, 497] width 136 height 15
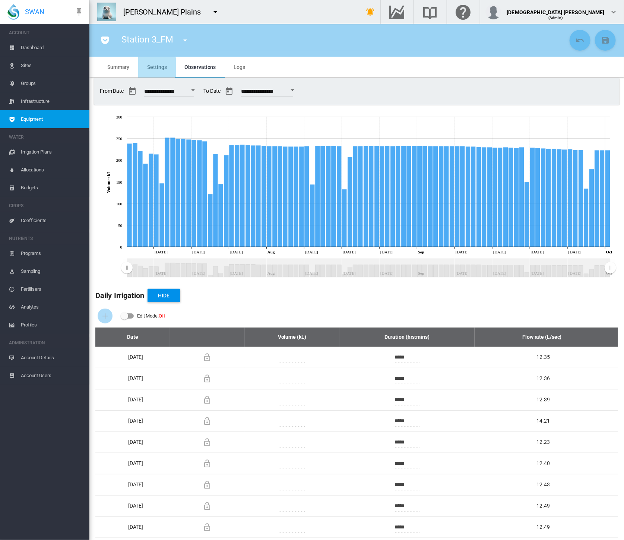
click at [148, 72] on md-tab-item "Settings" at bounding box center [156, 67] width 37 height 21
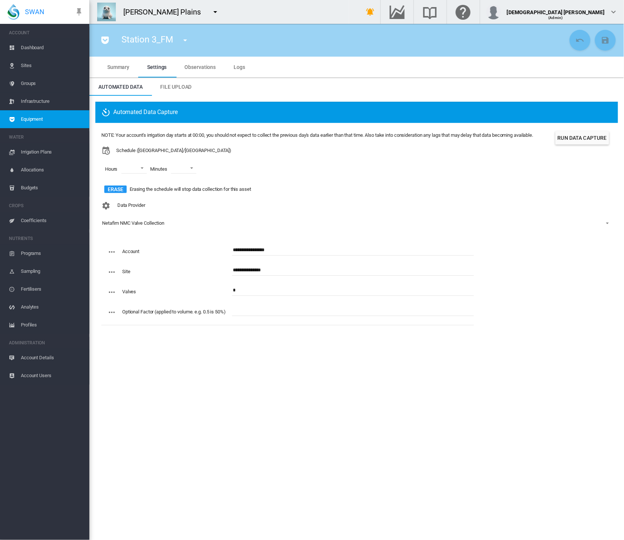
click at [228, 62] on md-tab-item "Logs" at bounding box center [239, 67] width 29 height 21
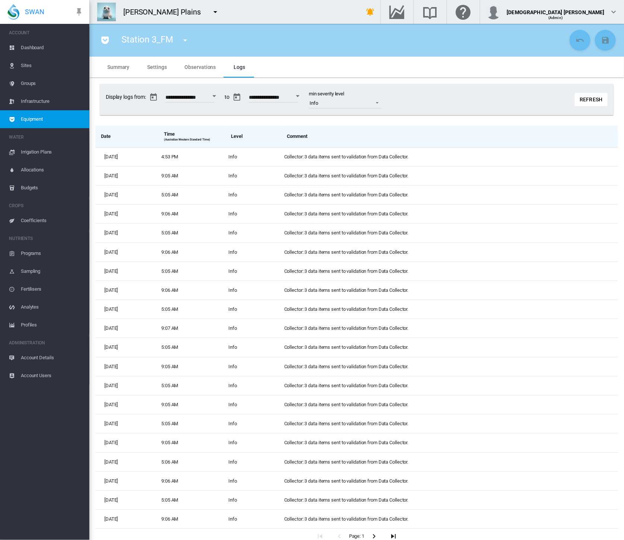
click at [151, 66] on span "Settings" at bounding box center [156, 67] width 19 height 6
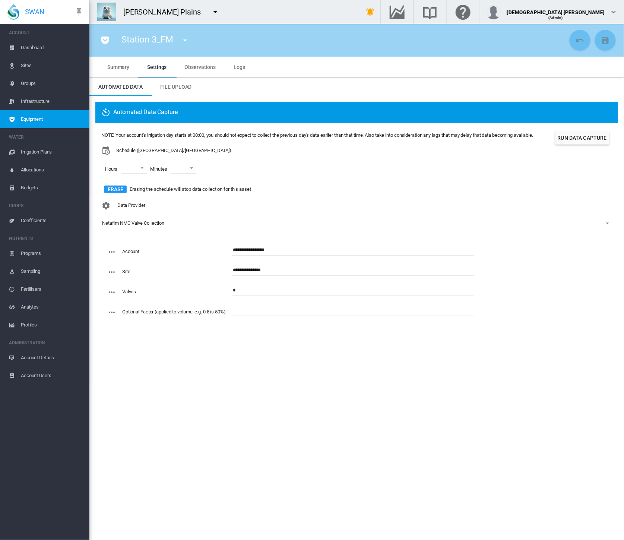
click at [572, 141] on button "Run Data Capture" at bounding box center [583, 137] width 54 height 13
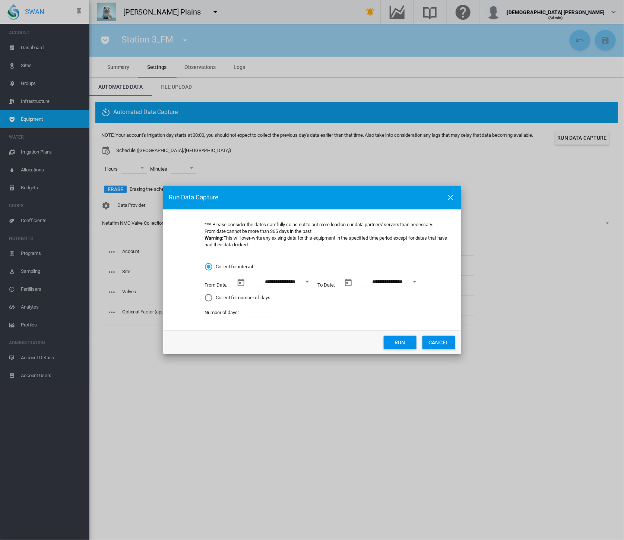
drag, startPoint x: 446, startPoint y: 341, endPoint x: 341, endPoint y: 250, distance: 139.2
click at [446, 342] on button "CANCEL" at bounding box center [439, 342] width 33 height 13
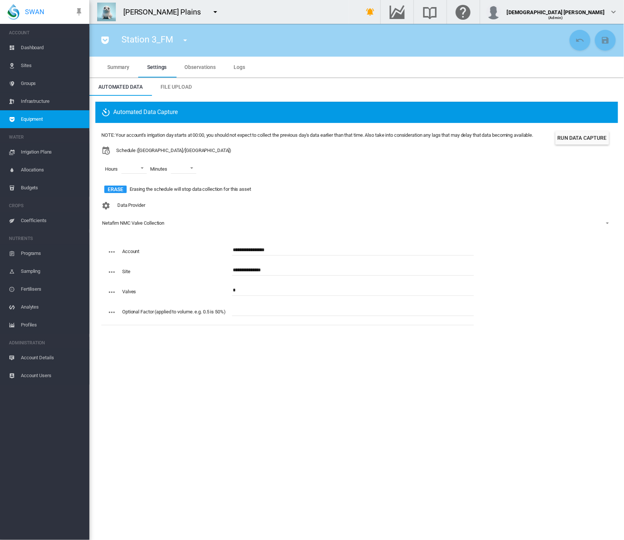
click at [186, 39] on md-icon "icon-menu-down" at bounding box center [185, 40] width 9 height 9
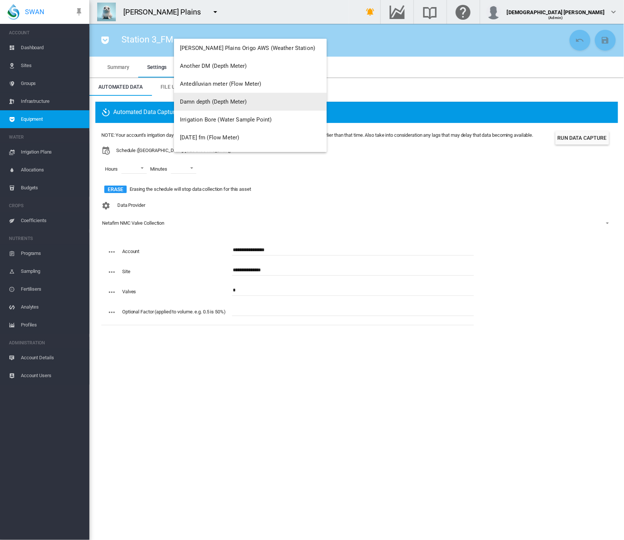
scroll to position [83, 0]
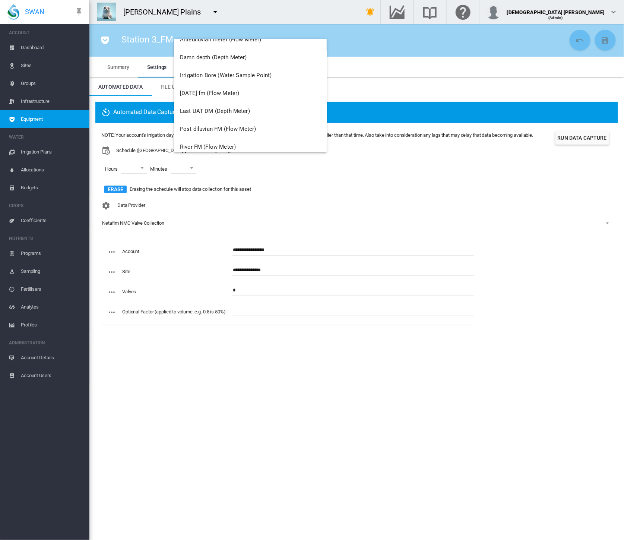
click at [89, 41] on md-backdrop at bounding box center [312, 270] width 624 height 540
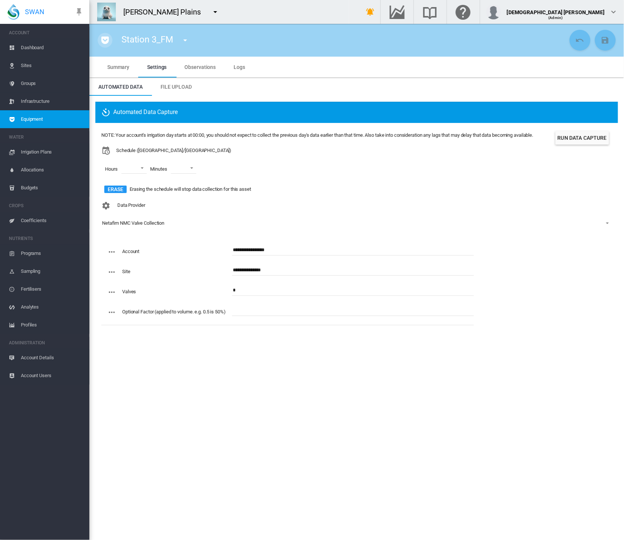
click at [110, 39] on button "button" at bounding box center [105, 40] width 15 height 15
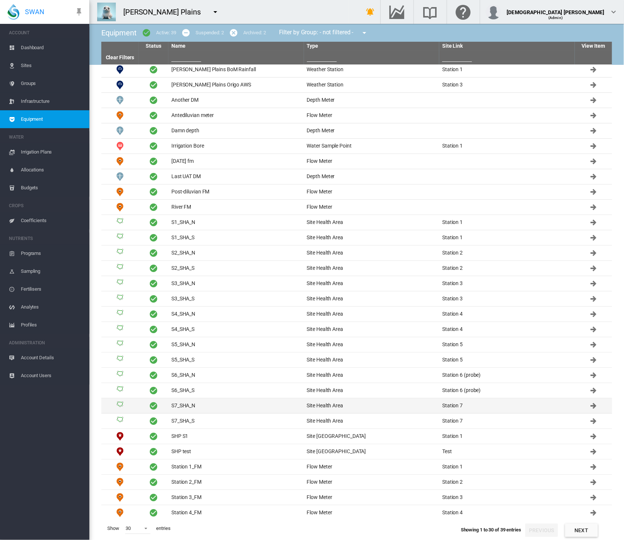
scroll to position [3, 0]
click at [572, 526] on button "Next" at bounding box center [581, 530] width 33 height 13
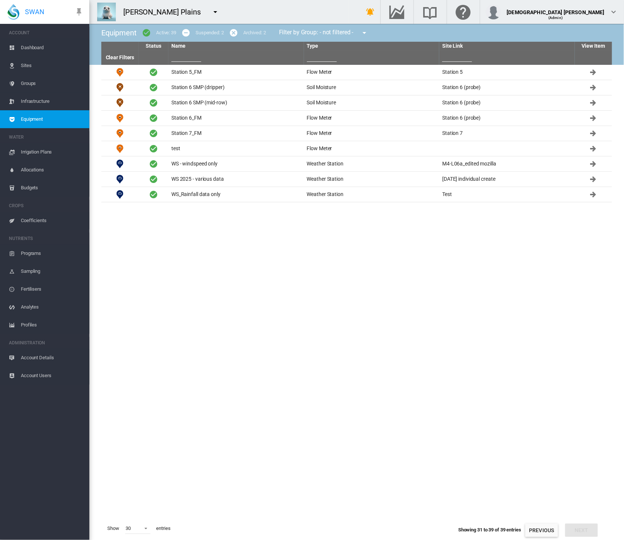
scroll to position [0, 0]
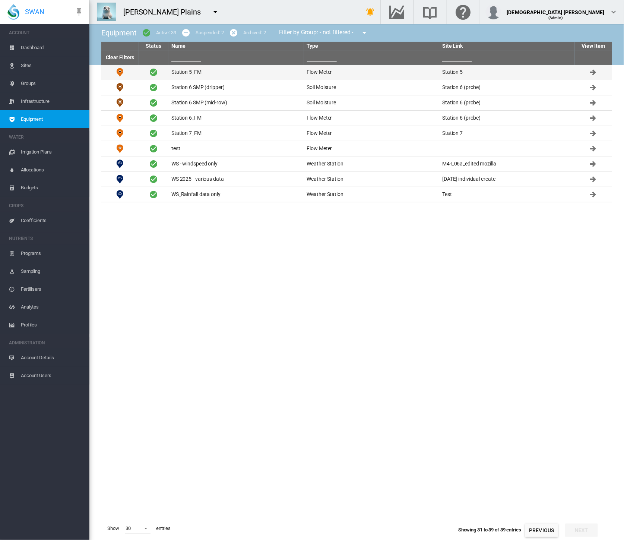
click at [189, 76] on td "Station 5_FM" at bounding box center [236, 72] width 136 height 15
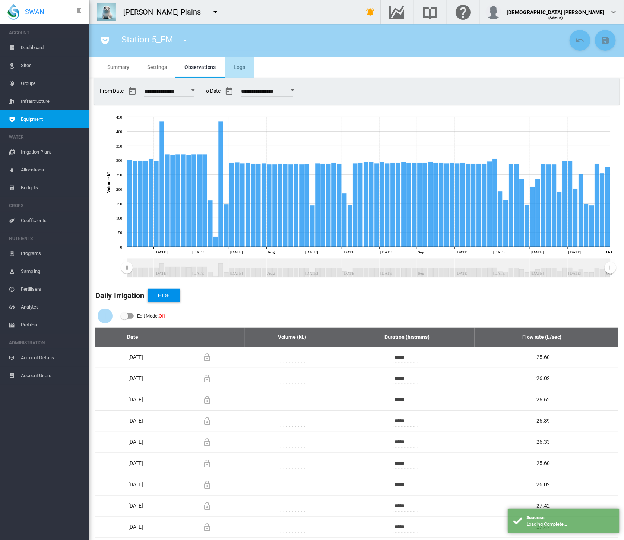
click at [238, 69] on span "Logs" at bounding box center [240, 67] width 12 height 6
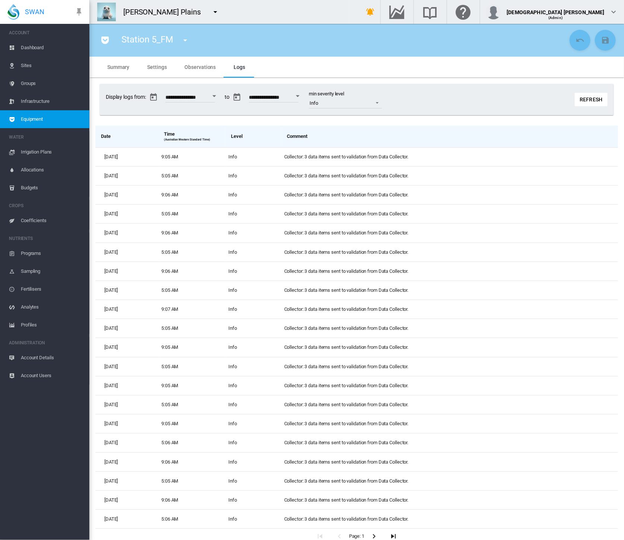
click at [211, 65] on span "Observations" at bounding box center [200, 67] width 31 height 6
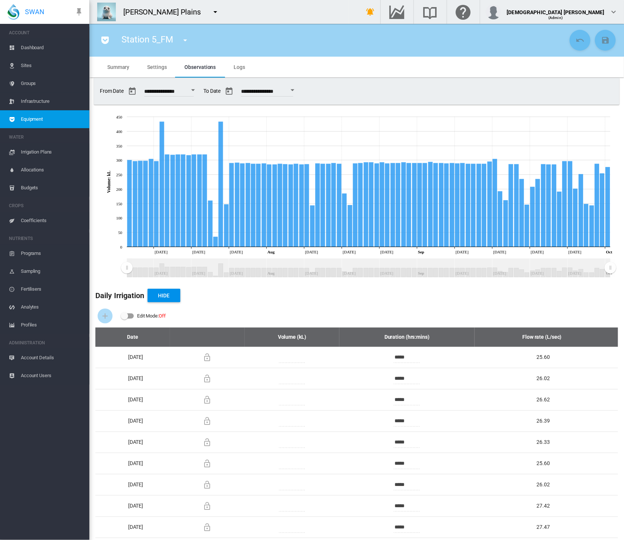
click at [166, 64] on span "Settings" at bounding box center [156, 67] width 19 height 6
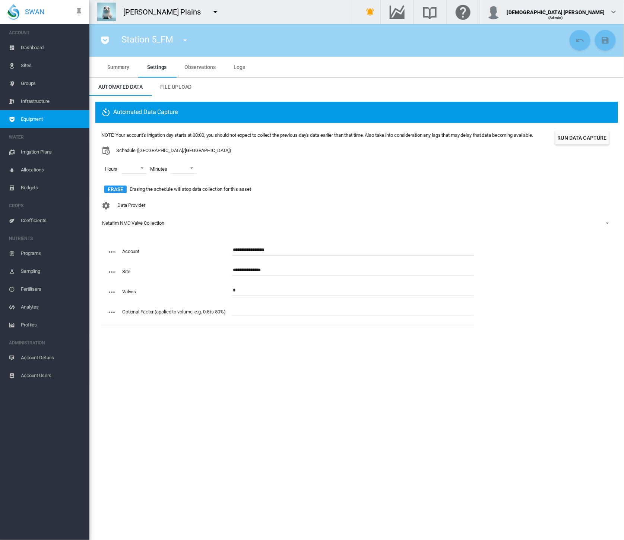
click at [572, 139] on button "Run Data Capture" at bounding box center [583, 137] width 54 height 13
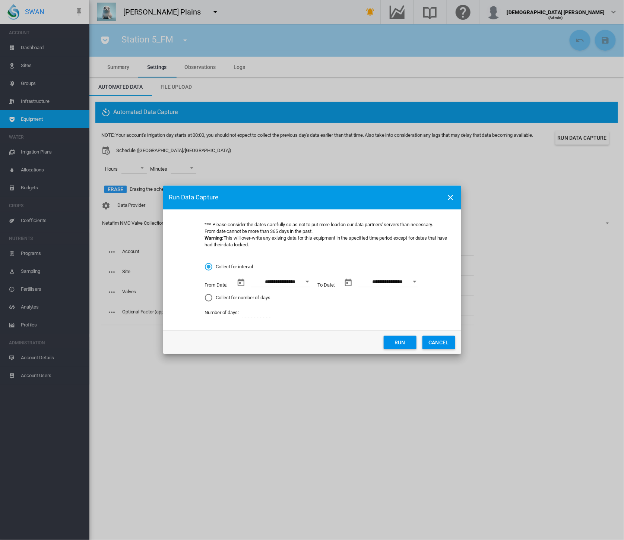
click at [386, 341] on button "Run" at bounding box center [400, 342] width 33 height 13
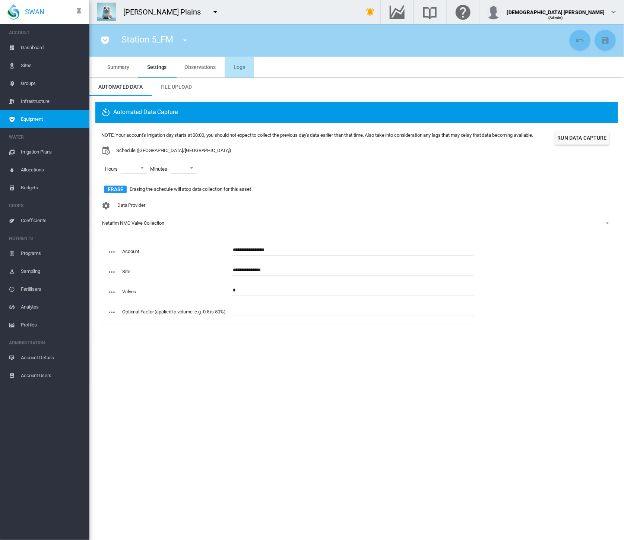
click at [231, 66] on md-tab-item "Logs" at bounding box center [239, 67] width 29 height 21
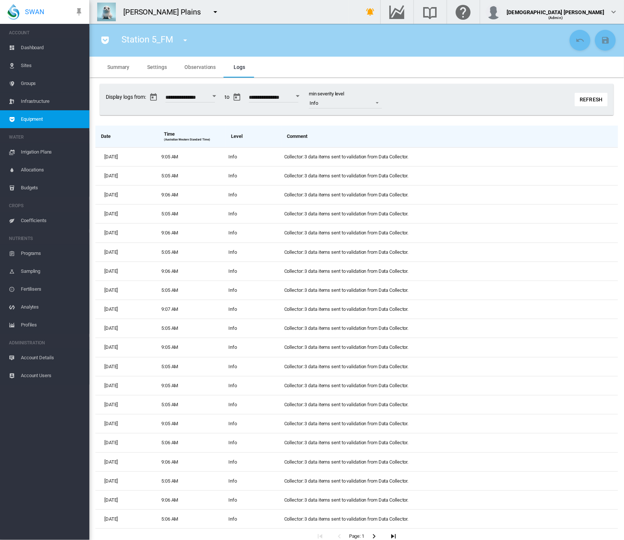
click at [38, 119] on span "Equipment" at bounding box center [52, 119] width 63 height 18
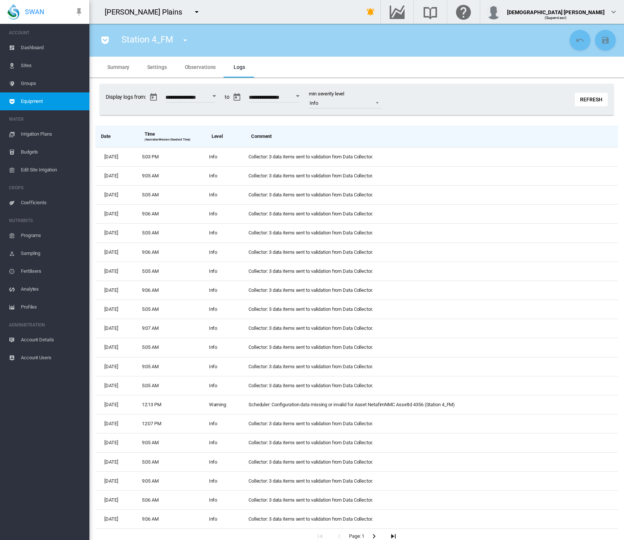
drag, startPoint x: 0, startPoint y: 0, endPoint x: 49, endPoint y: 97, distance: 108.8
click at [49, 97] on span "Equipment" at bounding box center [52, 101] width 63 height 18
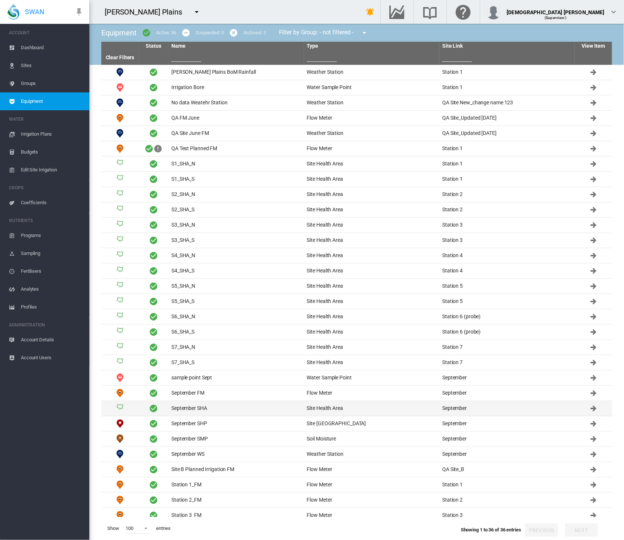
scroll to position [94, 0]
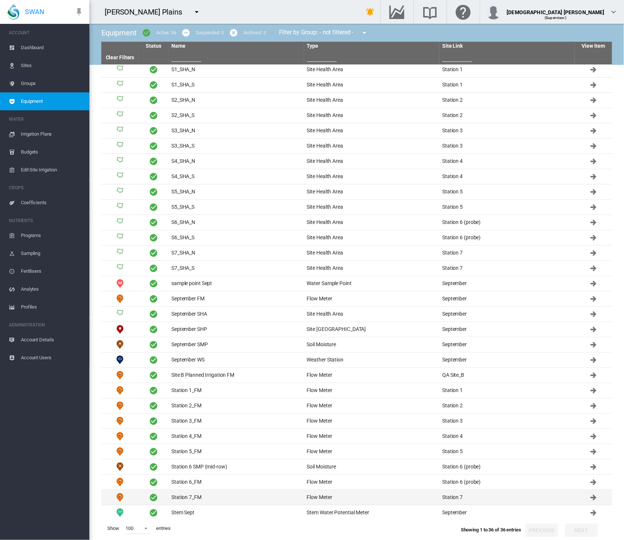
click at [225, 492] on td "Station 7_FM" at bounding box center [236, 497] width 136 height 15
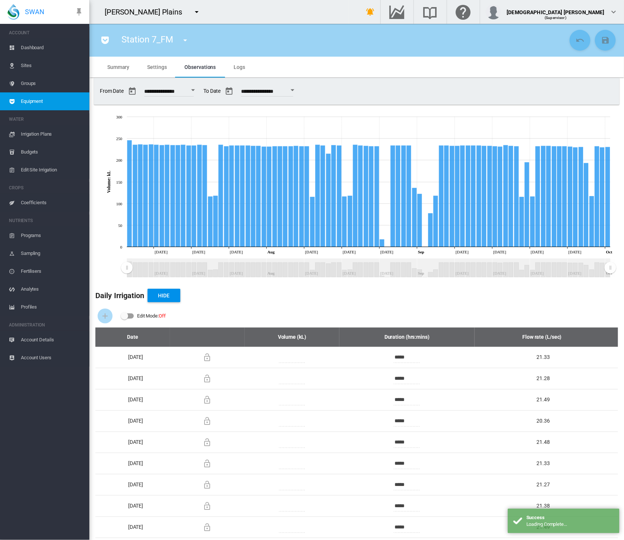
click at [224, 55] on div "Station 7_FM [PERSON_NAME][GEOGRAPHIC_DATA] BoM Rainfall (Weather Station) Irri…" at bounding box center [356, 40] width 535 height 33
click at [236, 63] on md-tab-item "Logs" at bounding box center [239, 67] width 29 height 21
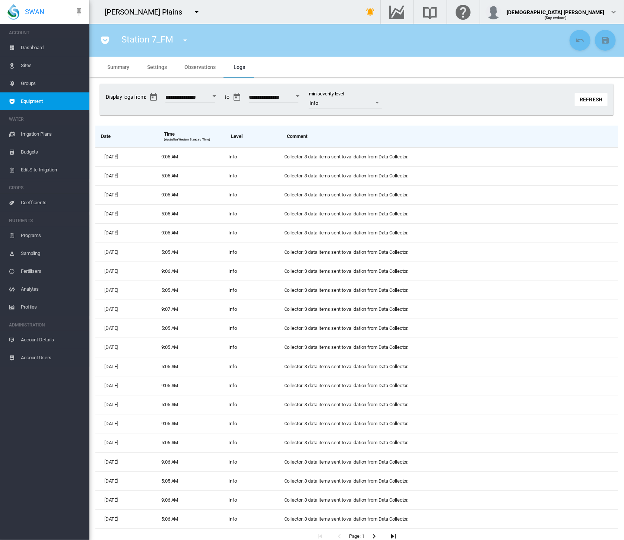
click at [160, 66] on span "Settings" at bounding box center [156, 67] width 19 height 6
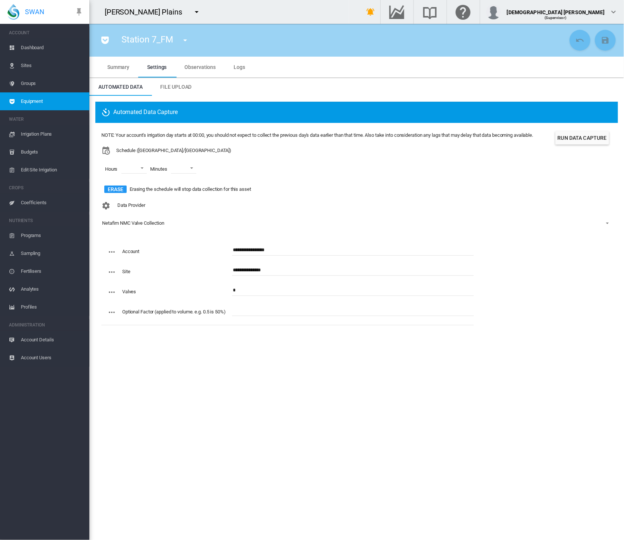
click at [584, 140] on button "Run Data Capture" at bounding box center [583, 137] width 54 height 13
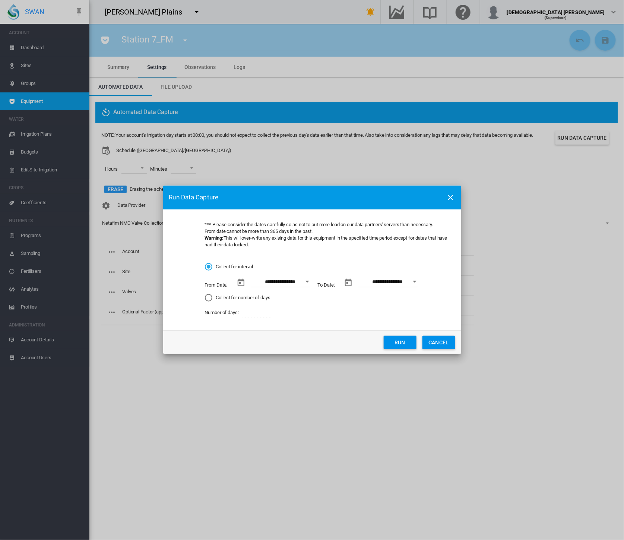
click at [389, 336] on button "Run" at bounding box center [400, 342] width 33 height 13
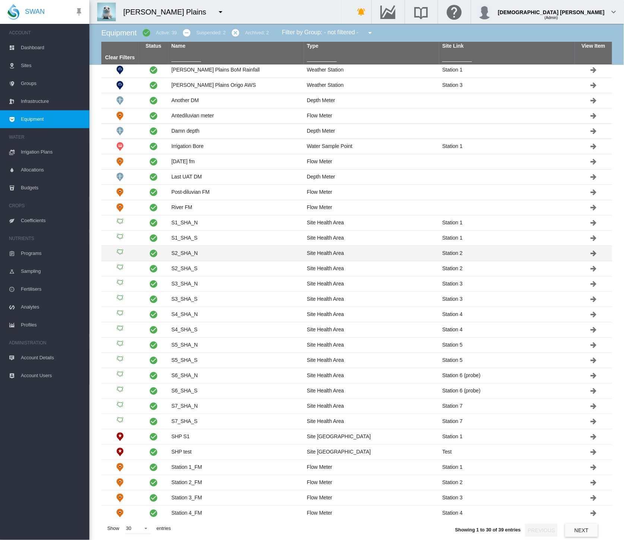
scroll to position [3, 0]
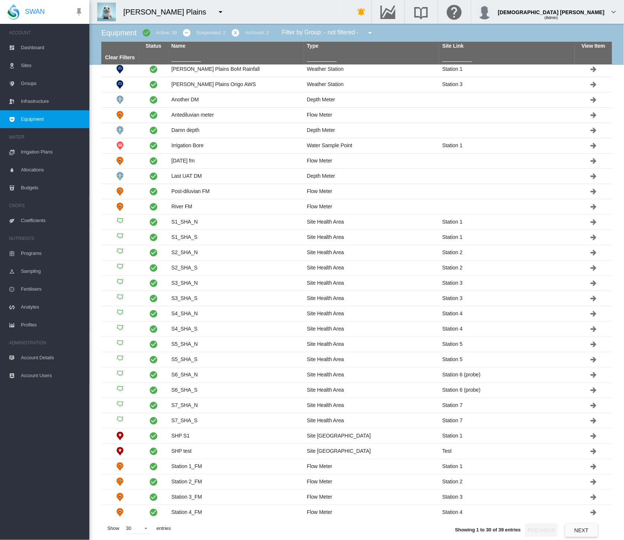
click at [591, 531] on button "Next" at bounding box center [581, 530] width 33 height 13
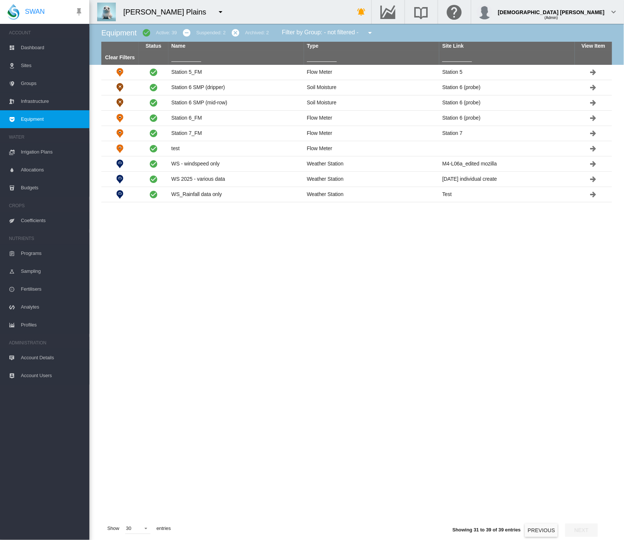
scroll to position [0, 0]
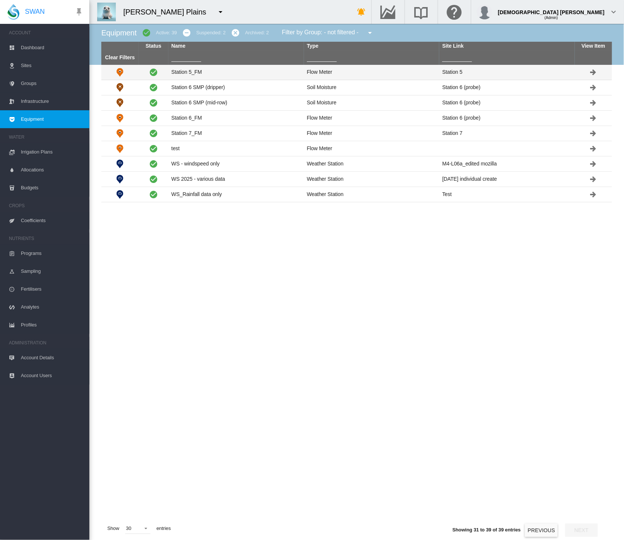
click at [218, 74] on td "Station 5_FM" at bounding box center [236, 72] width 136 height 15
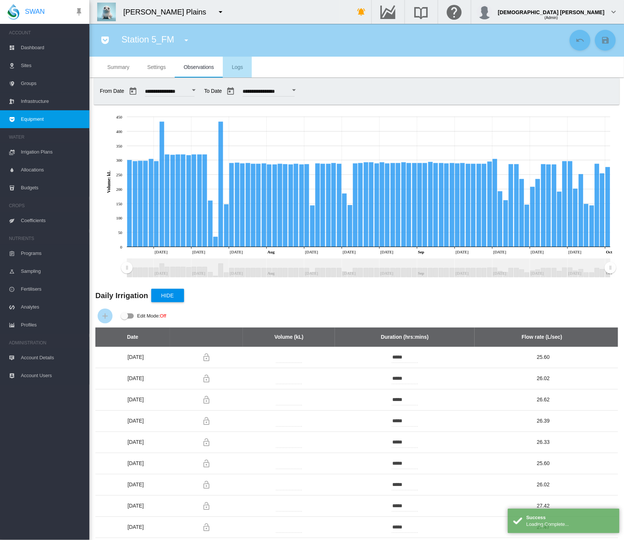
click at [232, 68] on span "Logs" at bounding box center [237, 67] width 11 height 6
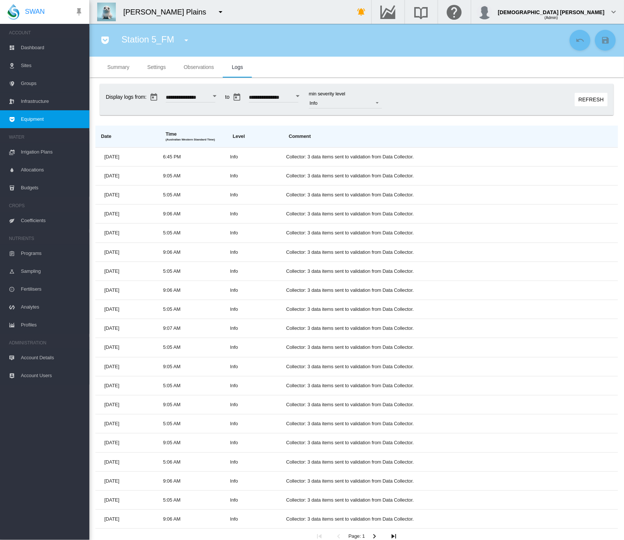
click at [159, 67] on span "Settings" at bounding box center [156, 67] width 19 height 6
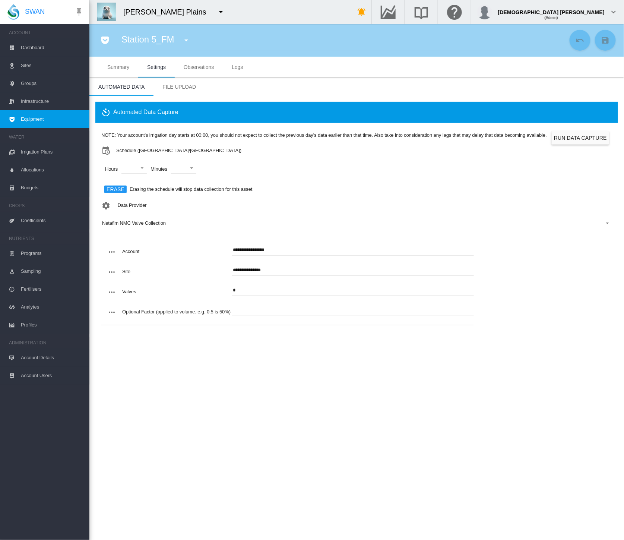
click at [36, 118] on span "Equipment" at bounding box center [52, 119] width 63 height 18
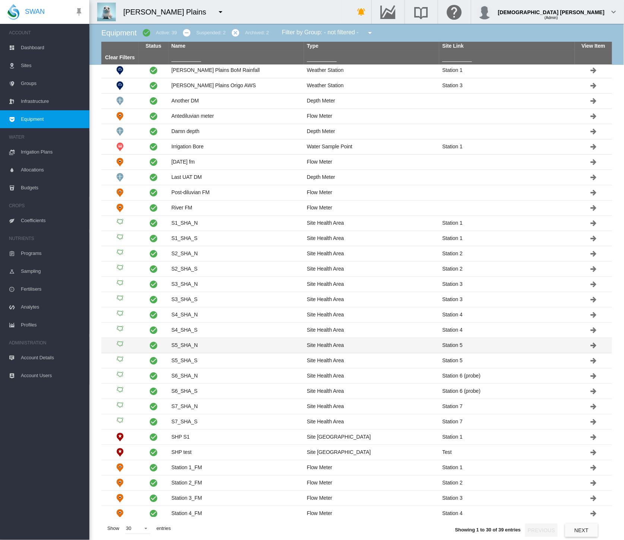
scroll to position [3, 0]
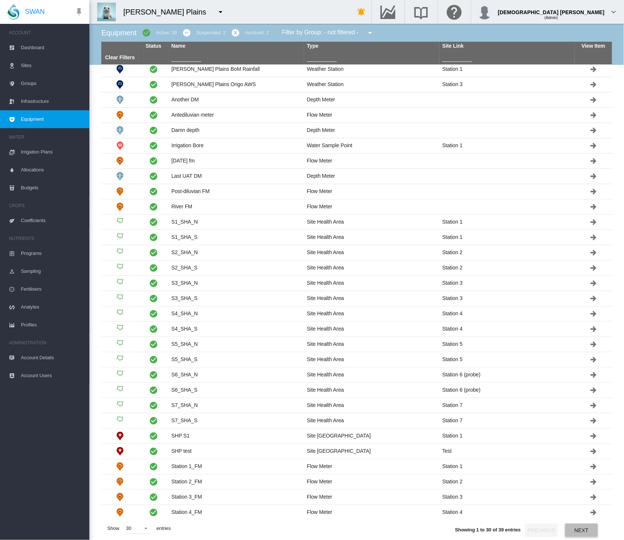
click at [586, 533] on button "Next" at bounding box center [581, 530] width 33 height 13
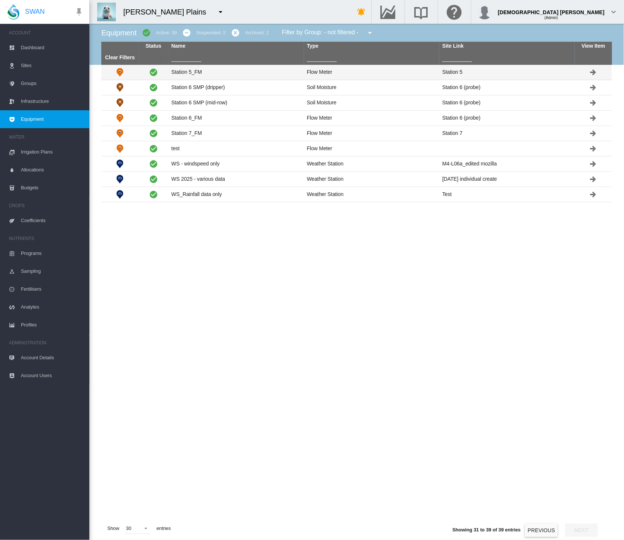
click at [202, 69] on td "Station 5_FM" at bounding box center [236, 72] width 136 height 15
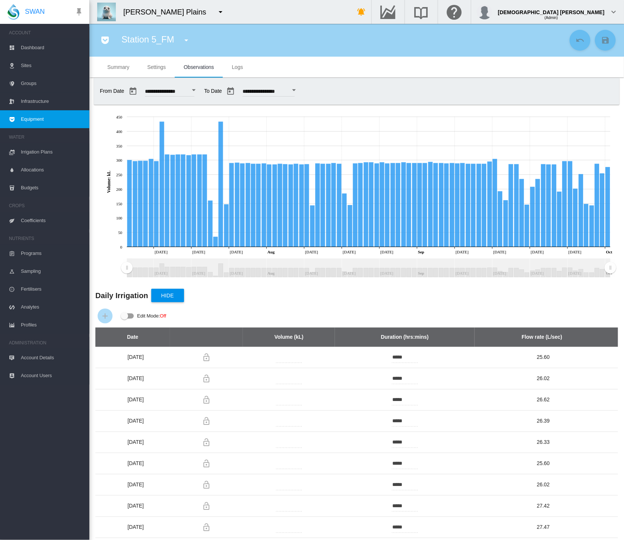
click at [157, 63] on md-tab-item "Settings" at bounding box center [156, 67] width 37 height 21
